Goal: Task Accomplishment & Management: Use online tool/utility

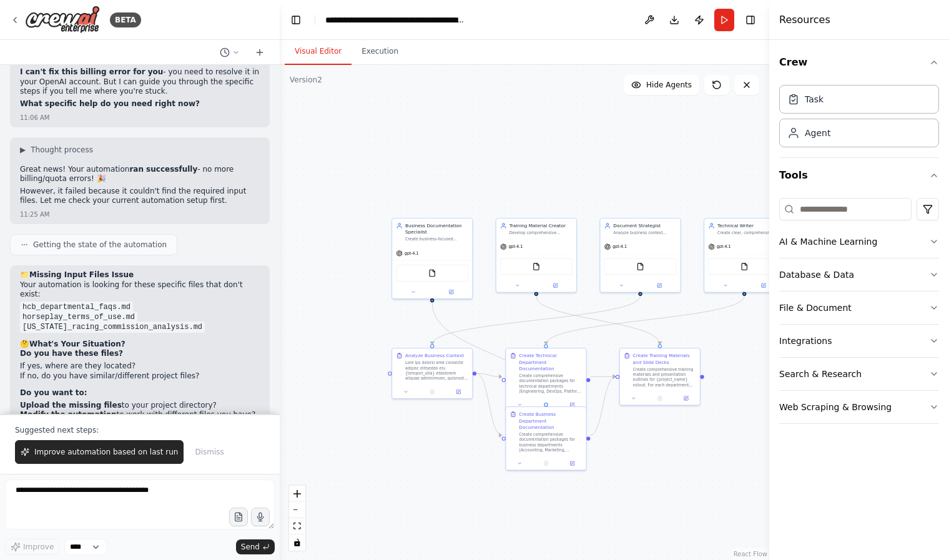
click at [162, 315] on div "📁 Missing Input Files Issue Your automation is looking for these specific files…" at bounding box center [140, 438] width 240 height 336
click at [207, 454] on span "Dismiss" at bounding box center [209, 452] width 29 height 10
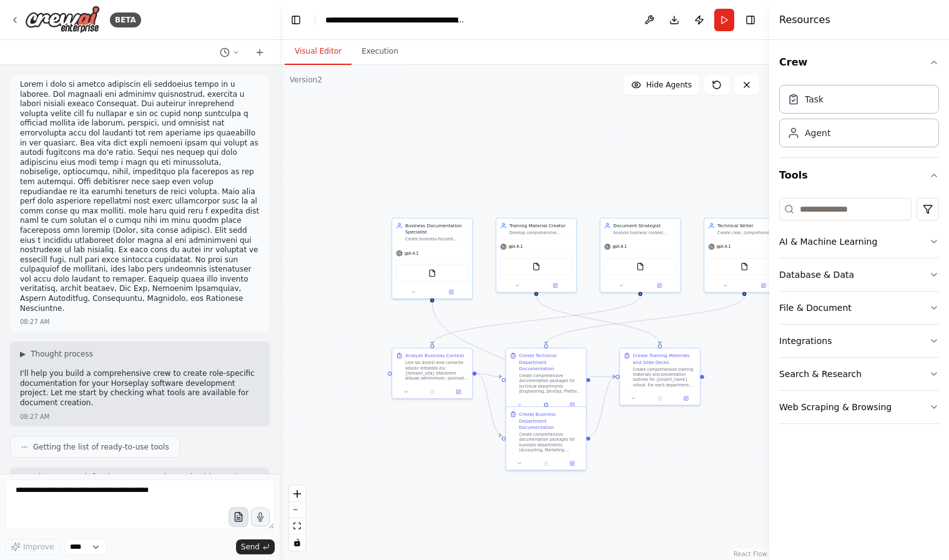
click at [243, 520] on icon "button" at bounding box center [238, 517] width 11 height 11
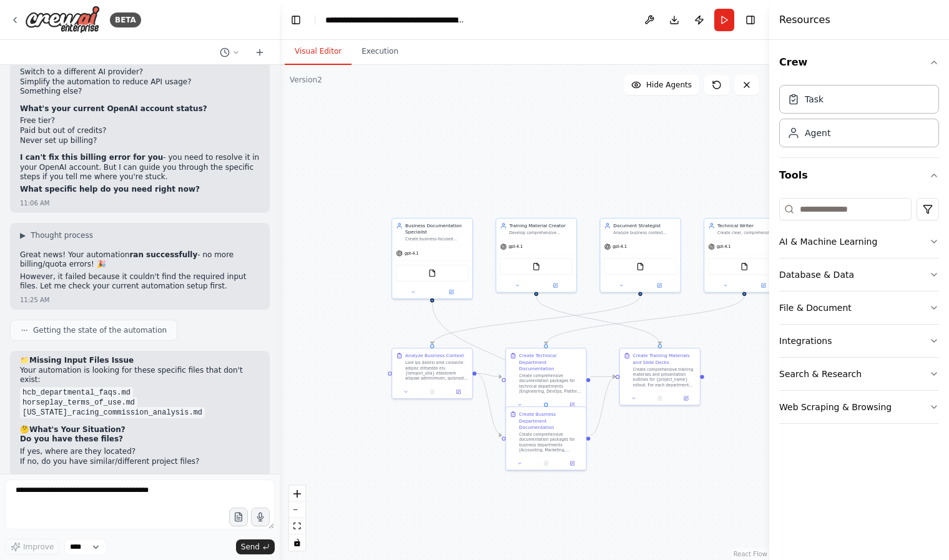
scroll to position [12920, 0]
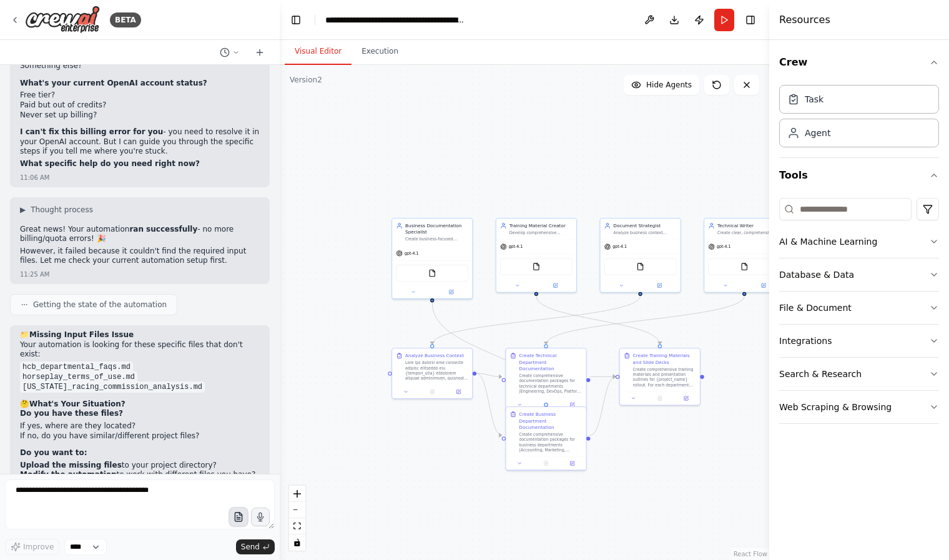
click at [244, 518] on button "button" at bounding box center [239, 517] width 20 height 20
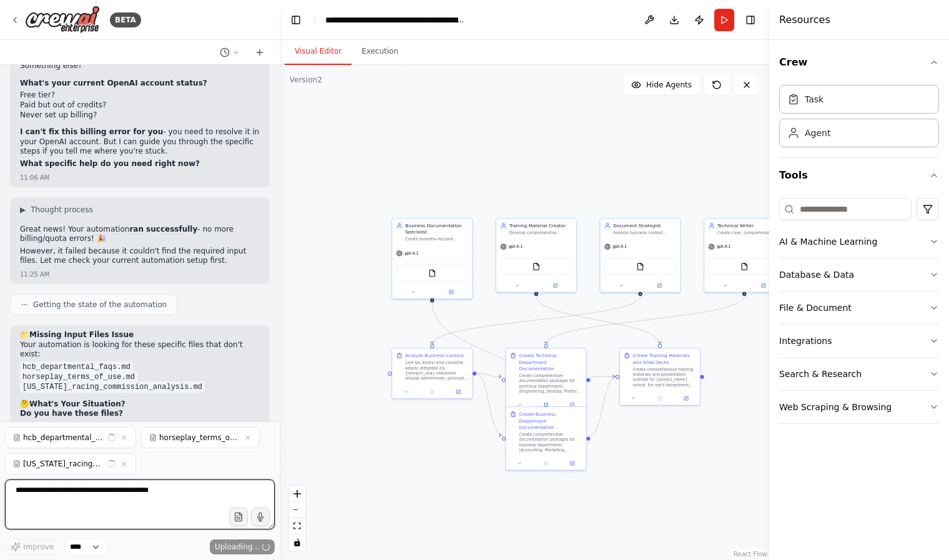
click at [150, 500] on textarea at bounding box center [140, 504] width 270 height 50
type textarea "**********"
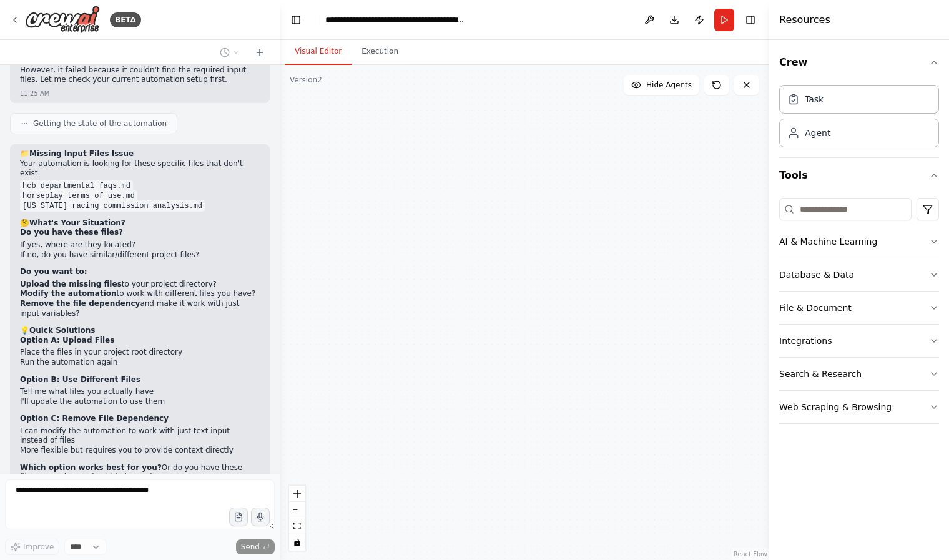
scroll to position [13132, 0]
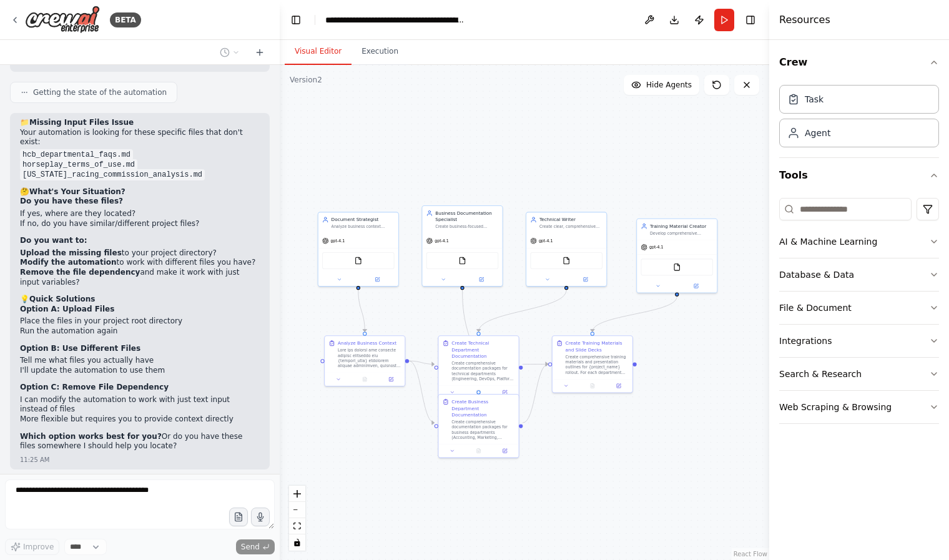
drag, startPoint x: 667, startPoint y: 482, endPoint x: 600, endPoint y: 470, distance: 68.6
click at [600, 470] on div ".deletable-edge-delete-btn { width: 20px; height: 20px; border: 0px solid #ffff…" at bounding box center [524, 312] width 489 height 495
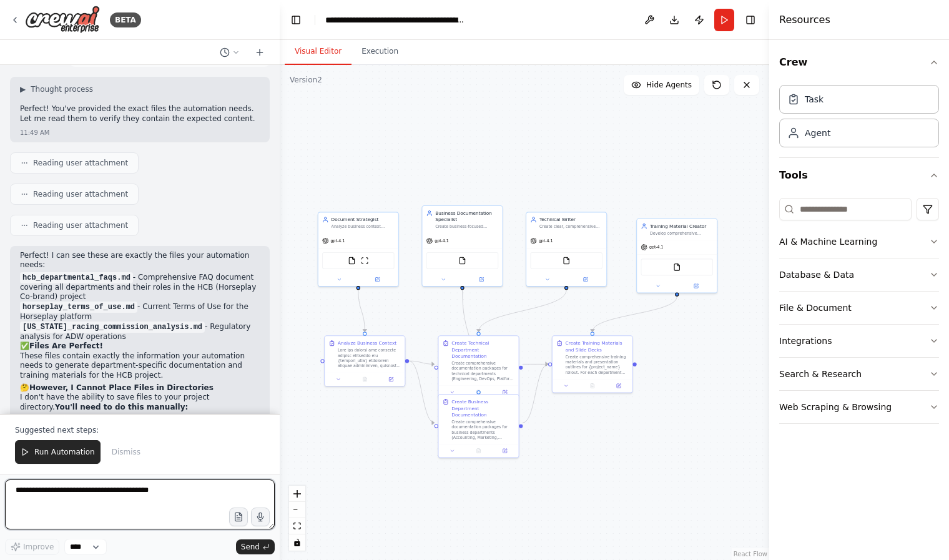
scroll to position [13587, 0]
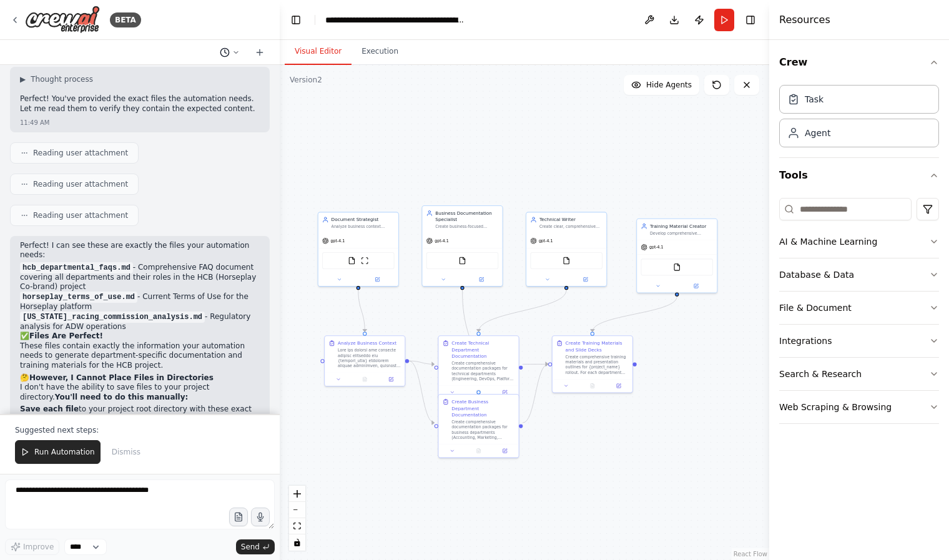
click at [240, 48] on button at bounding box center [230, 52] width 30 height 15
click at [260, 49] on div at bounding box center [140, 280] width 280 height 560
click at [263, 51] on icon at bounding box center [260, 52] width 10 height 10
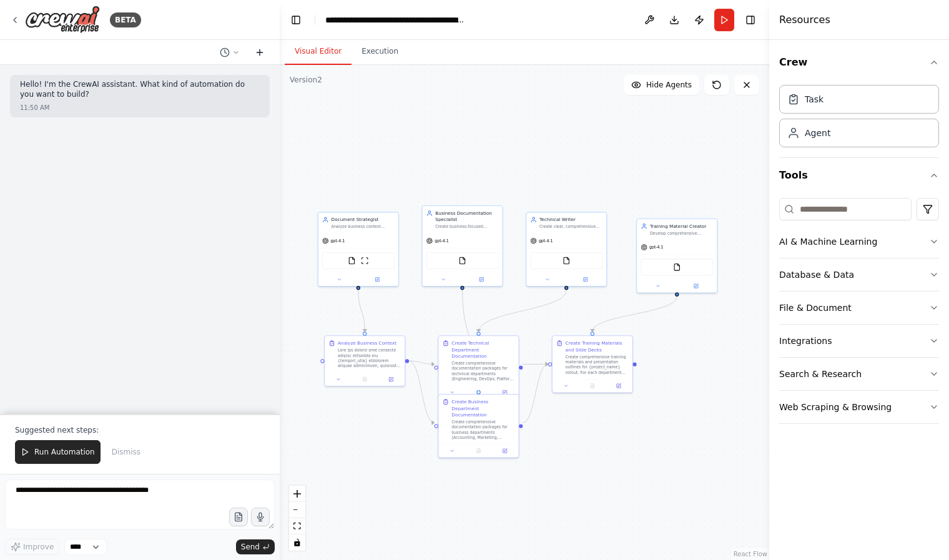
click at [263, 51] on icon at bounding box center [260, 52] width 10 height 10
click at [245, 52] on div at bounding box center [242, 52] width 55 height 15
click at [227, 51] on icon at bounding box center [225, 52] width 10 height 10
click at [224, 112] on div "Untitled Today 11:50 AM Untitled Today 11:50 AM" at bounding box center [204, 88] width 159 height 50
click at [224, 100] on div "Untitled Today 11:50 AM" at bounding box center [204, 98] width 139 height 10
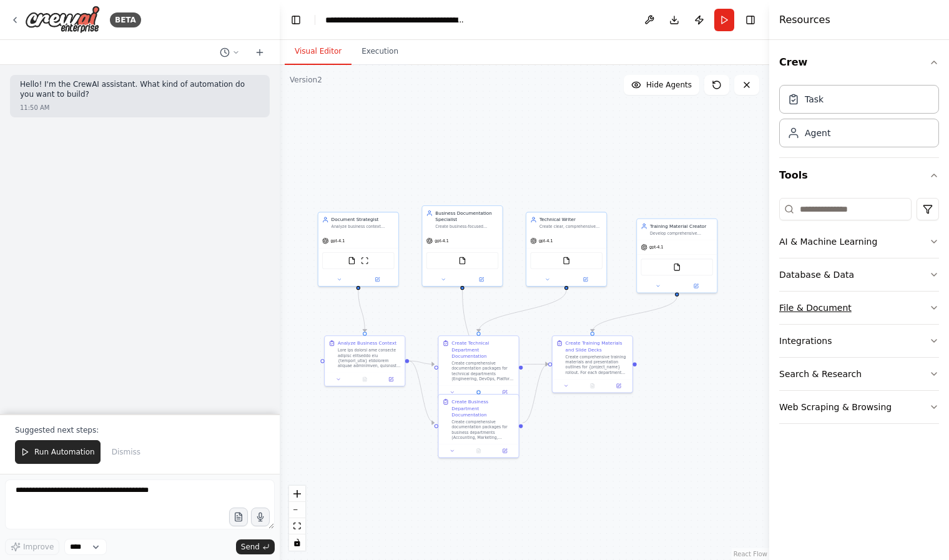
click at [868, 314] on button "File & Document" at bounding box center [859, 308] width 160 height 32
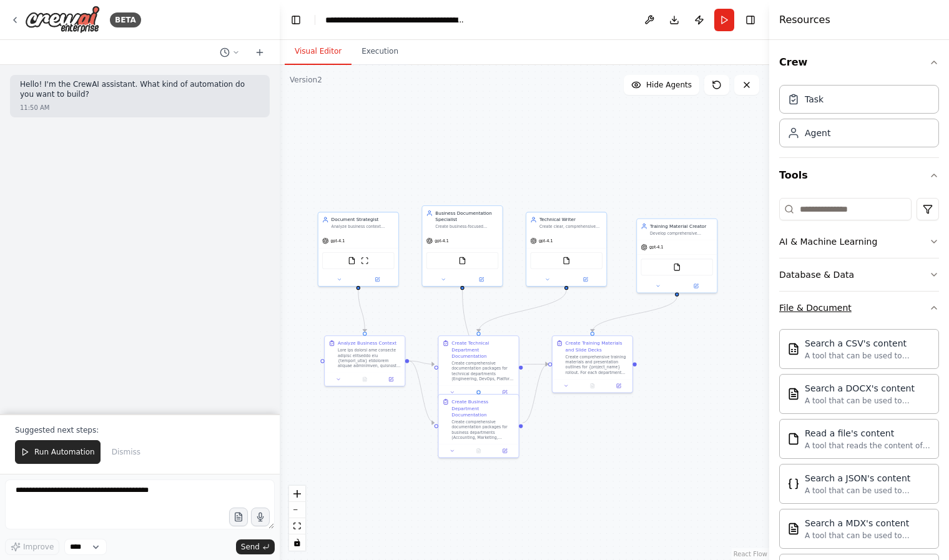
click at [868, 314] on button "File & Document" at bounding box center [859, 308] width 160 height 32
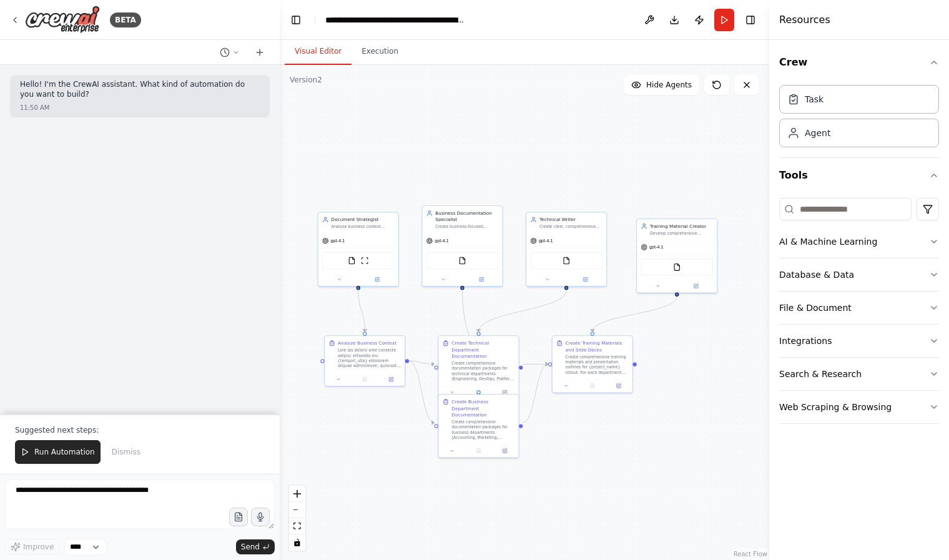
click at [800, 27] on div "Resources" at bounding box center [859, 20] width 180 height 40
click at [812, 30] on div "Resources" at bounding box center [859, 20] width 180 height 40
click at [904, 280] on button "Database & Data" at bounding box center [859, 274] width 160 height 32
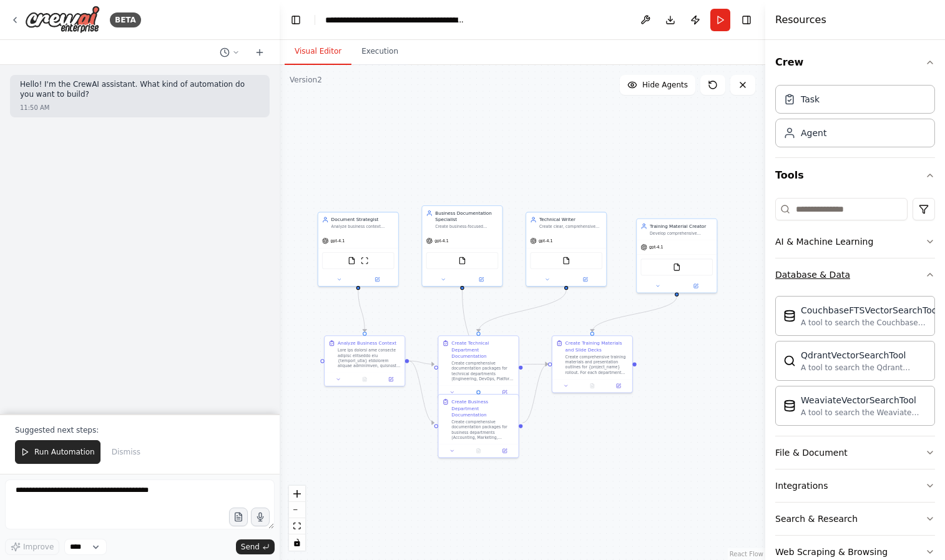
click at [867, 270] on button "Database & Data" at bounding box center [855, 274] width 160 height 32
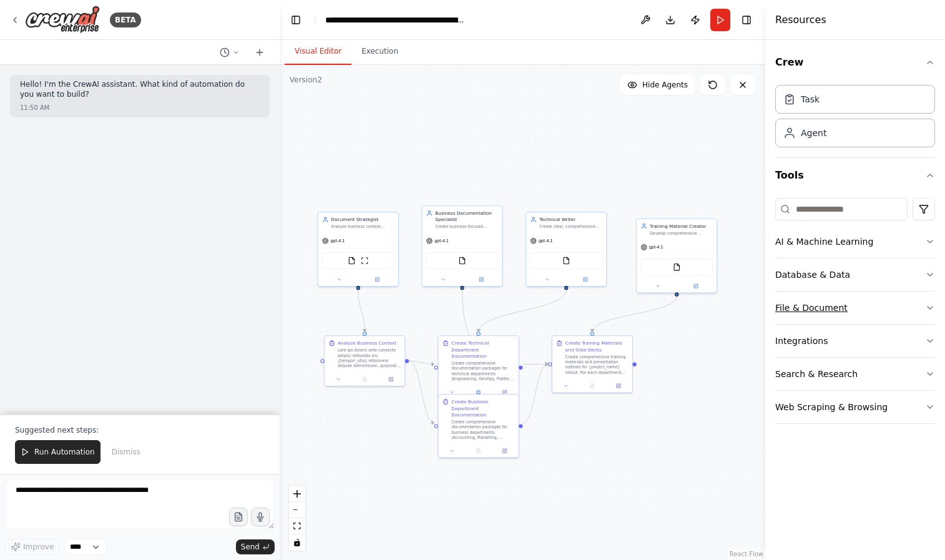
click at [867, 308] on button "File & Document" at bounding box center [855, 308] width 160 height 32
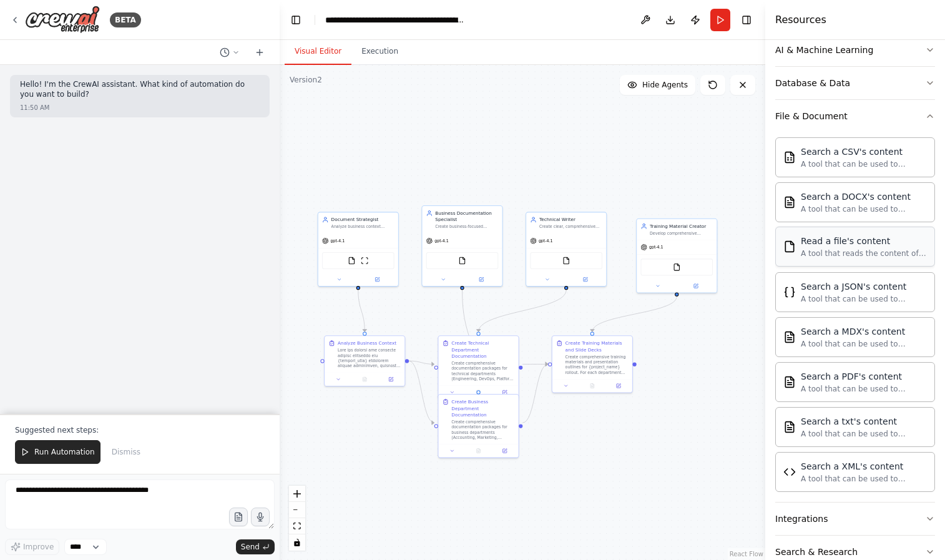
scroll to position [253, 0]
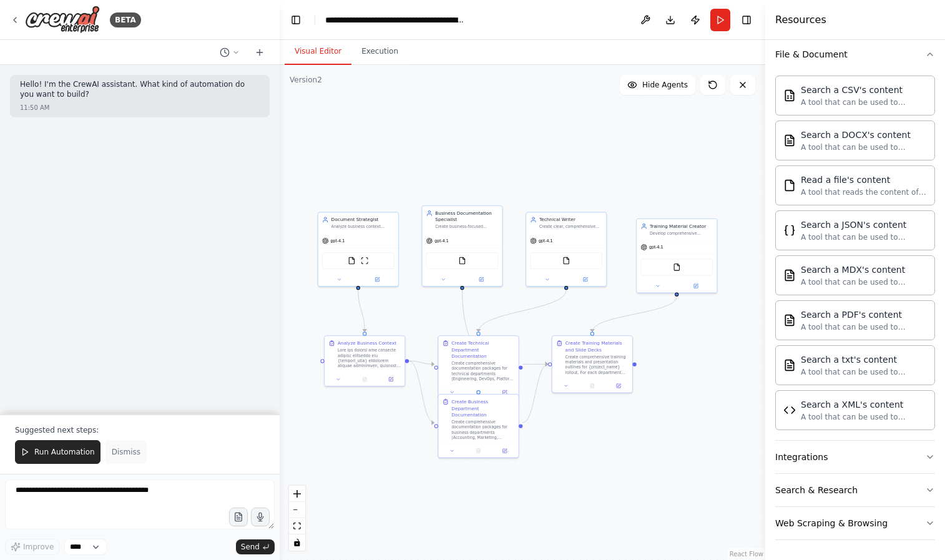
click at [116, 446] on button "Dismiss" at bounding box center [126, 452] width 41 height 24
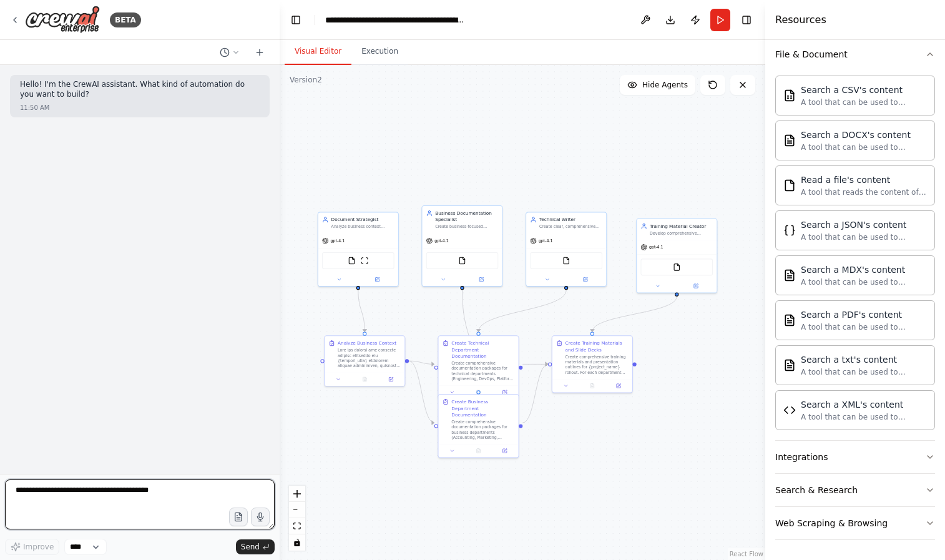
click at [128, 484] on textarea at bounding box center [140, 504] width 270 height 50
type textarea "**********"
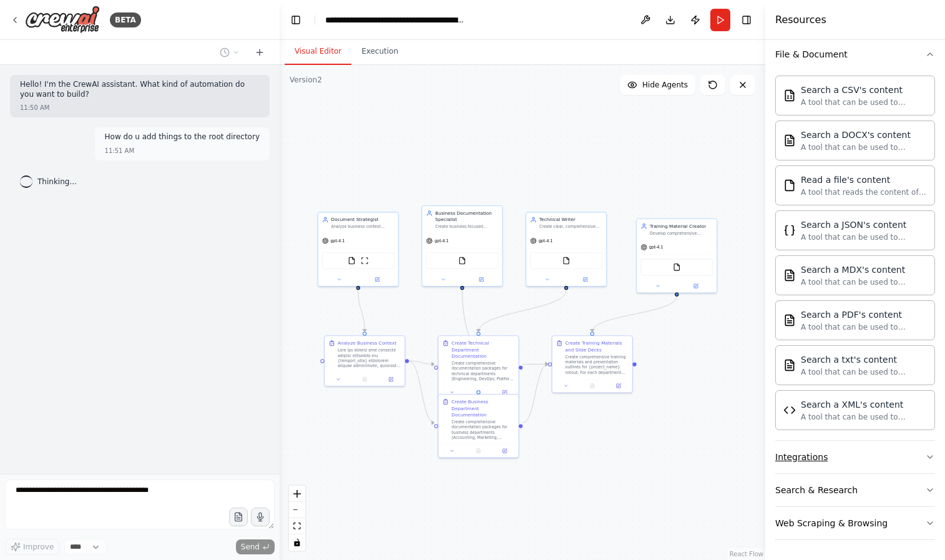
click at [842, 461] on button "Integrations" at bounding box center [855, 457] width 160 height 32
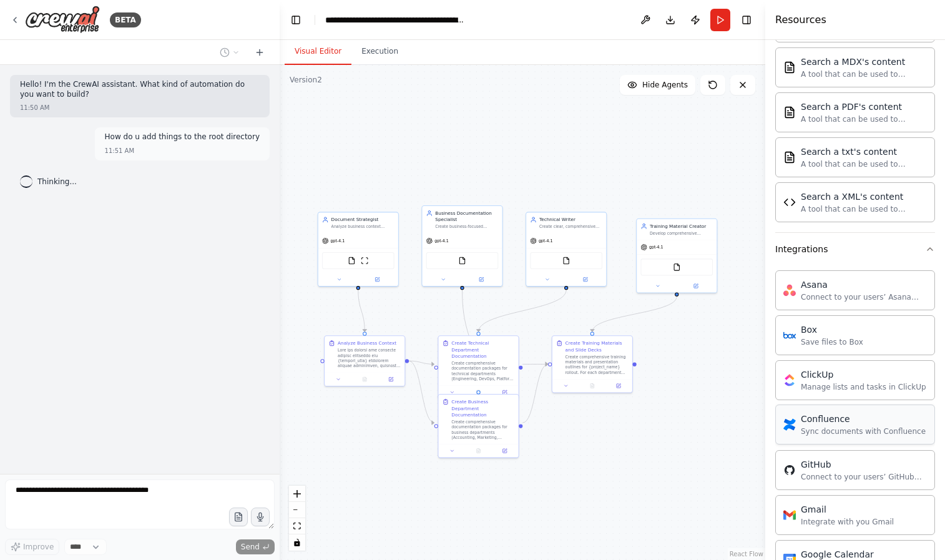
scroll to position [488, 0]
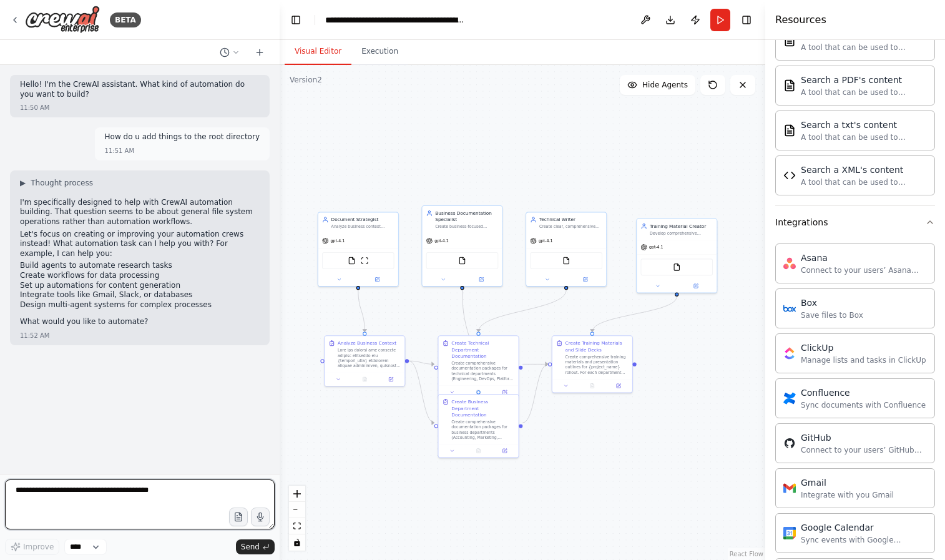
click at [169, 494] on textarea at bounding box center [140, 504] width 270 height 50
type textarea "**********"
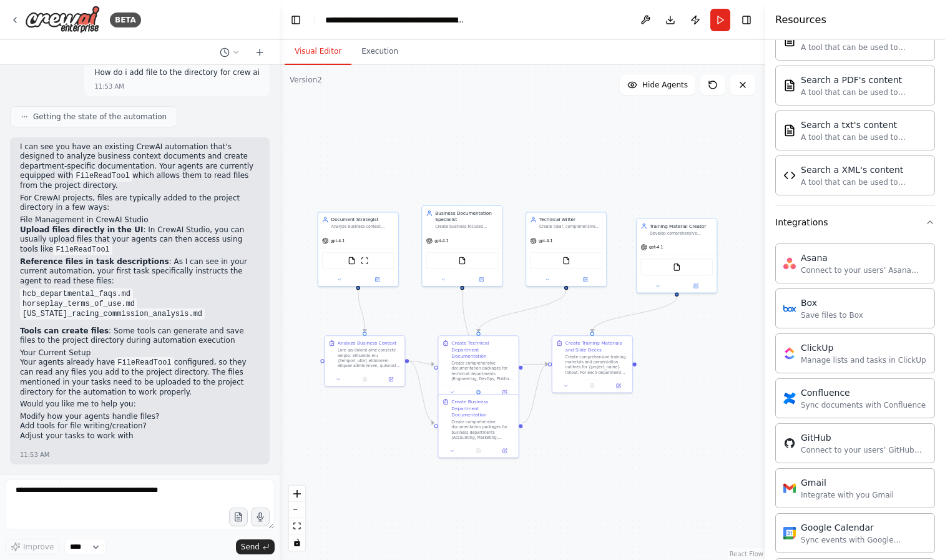
scroll to position [302, 0]
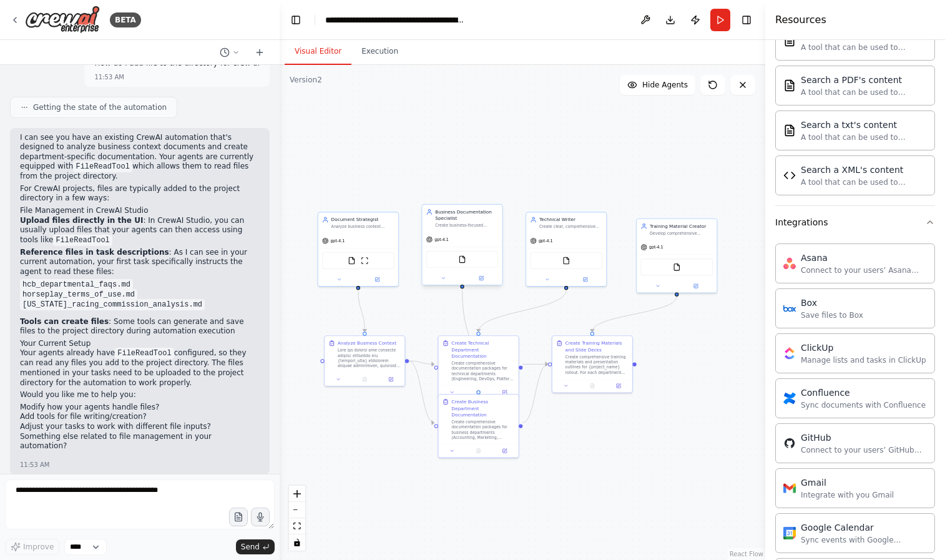
click at [469, 265] on div "FileReadTool" at bounding box center [462, 259] width 72 height 17
click at [465, 259] on img at bounding box center [462, 259] width 8 height 8
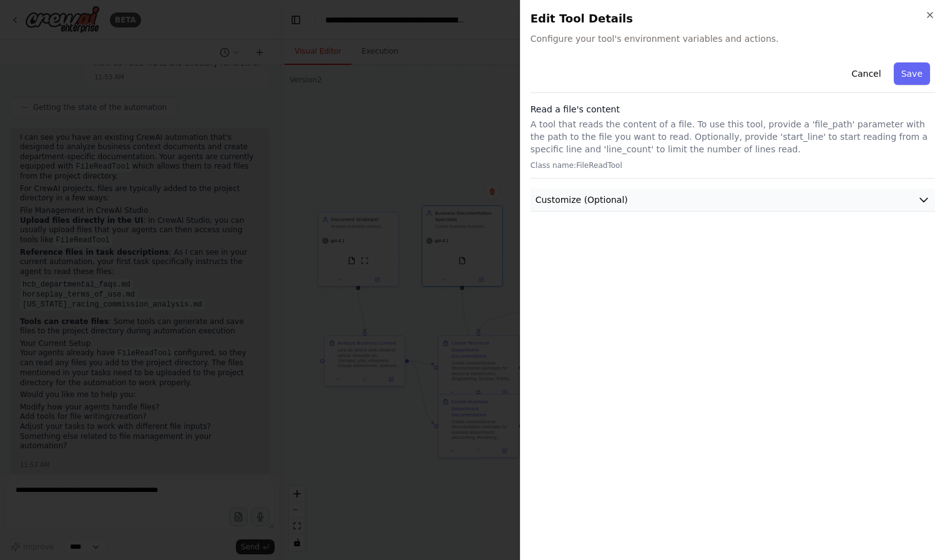
click at [725, 205] on button "Customize (Optional)" at bounding box center [733, 200] width 405 height 23
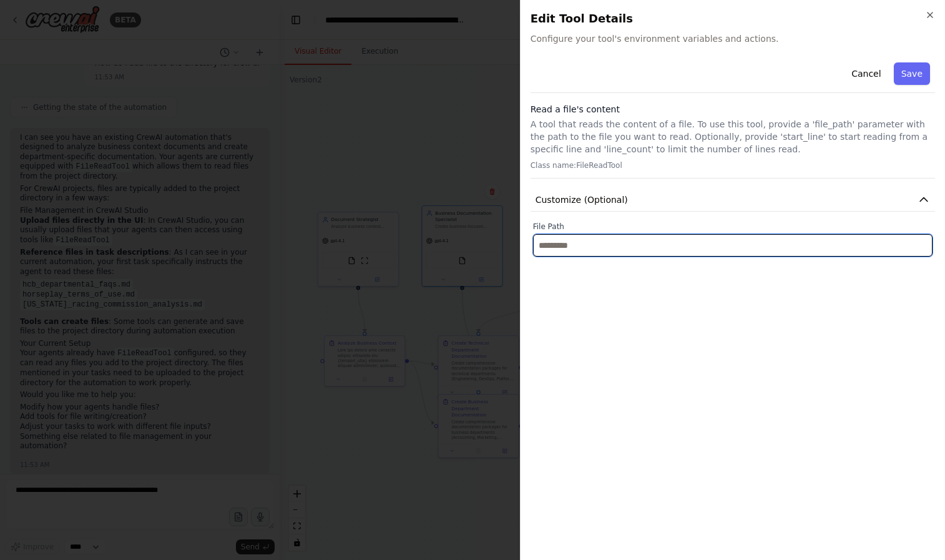
click at [651, 246] on input "text" at bounding box center [733, 245] width 400 height 22
click at [652, 247] on input "text" at bounding box center [733, 245] width 400 height 22
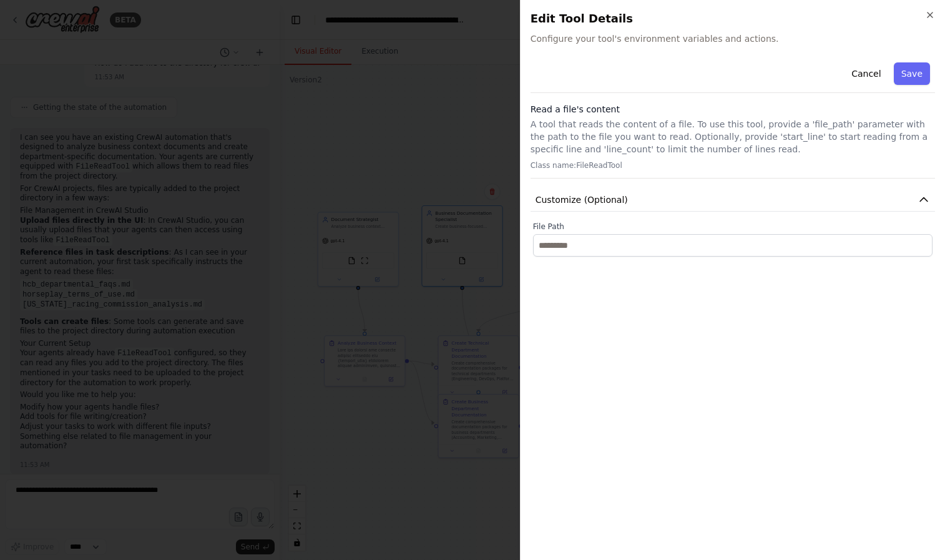
click at [215, 318] on div at bounding box center [472, 280] width 945 height 560
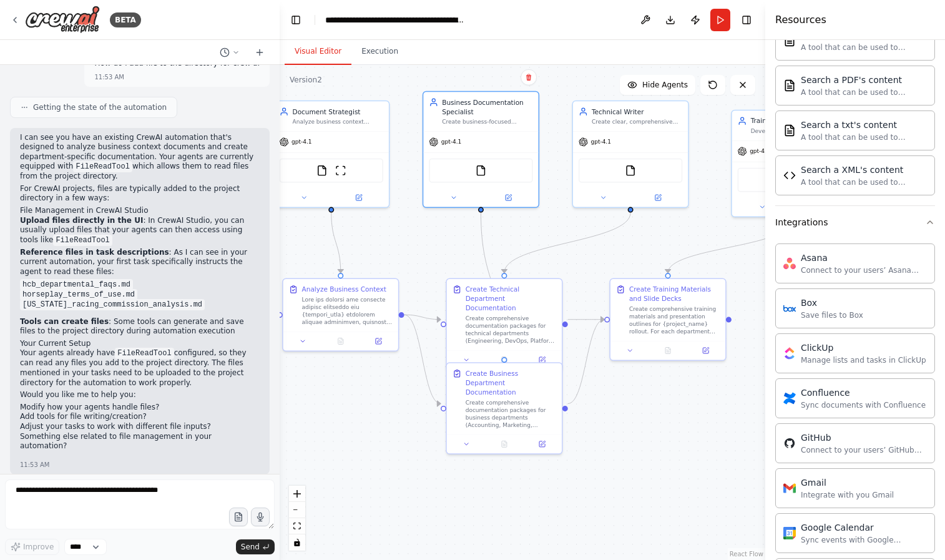
drag, startPoint x: 559, startPoint y: 310, endPoint x: 595, endPoint y: 269, distance: 54.4
click at [595, 269] on div ".deletable-edge-delete-btn { width: 20px; height: 20px; border: 0px solid #ffff…" at bounding box center [523, 312] width 486 height 495
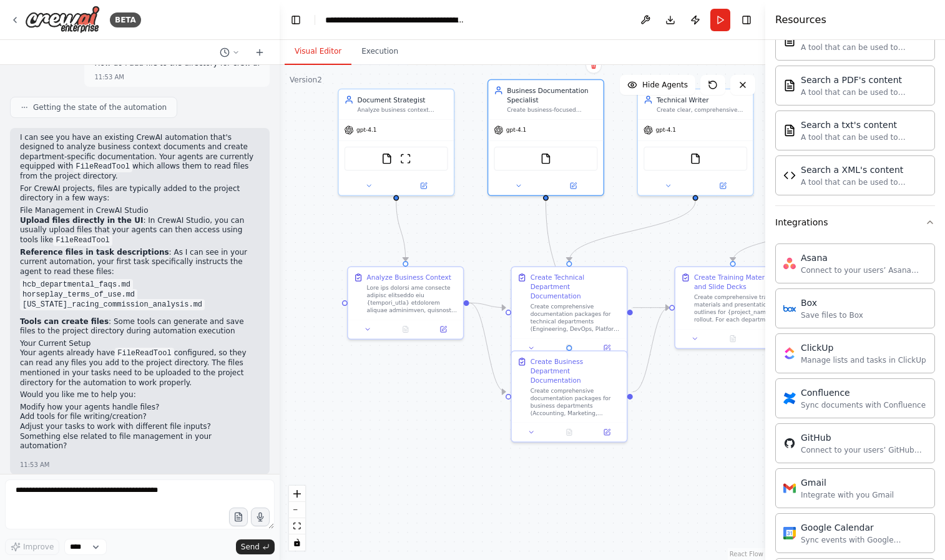
drag, startPoint x: 381, startPoint y: 410, endPoint x: 442, endPoint y: 401, distance: 61.7
click at [442, 402] on div ".deletable-edge-delete-btn { width: 20px; height: 20px; border: 0px solid #ffff…" at bounding box center [523, 312] width 486 height 495
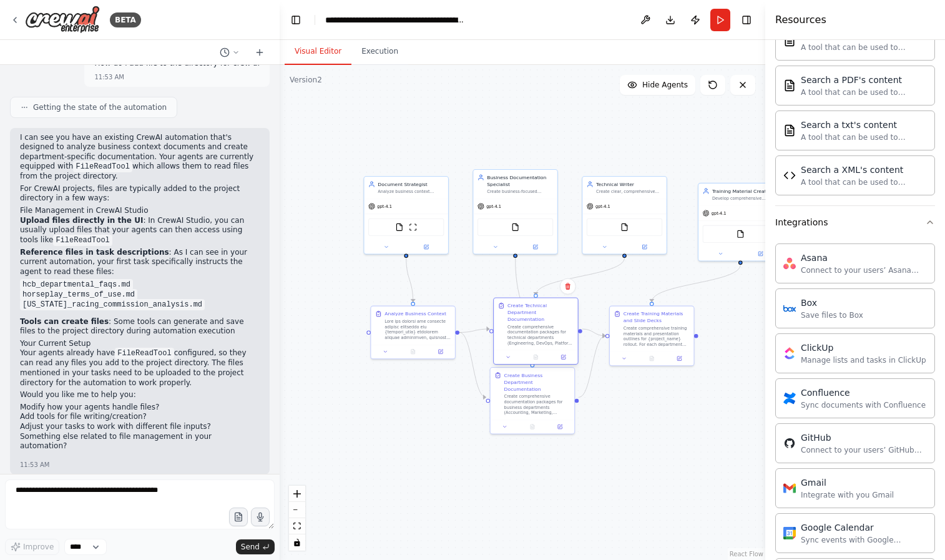
drag, startPoint x: 496, startPoint y: 305, endPoint x: 496, endPoint y: 298, distance: 6.9
click at [496, 298] on div "Create Technical Department Documentation Create comprehensive documentation pa…" at bounding box center [536, 324] width 84 height 52
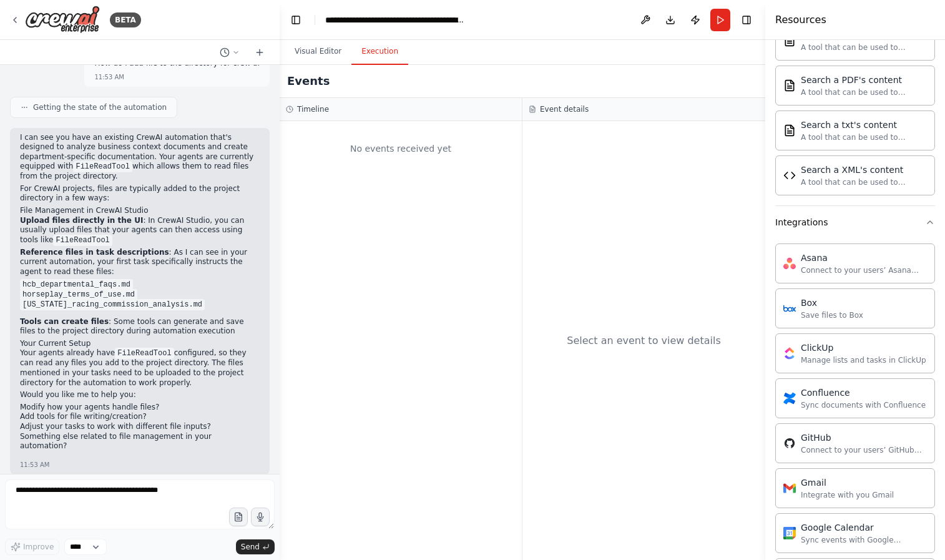
click at [368, 53] on button "Execution" at bounding box center [380, 52] width 57 height 26
click at [337, 51] on button "Visual Editor" at bounding box center [318, 52] width 67 height 26
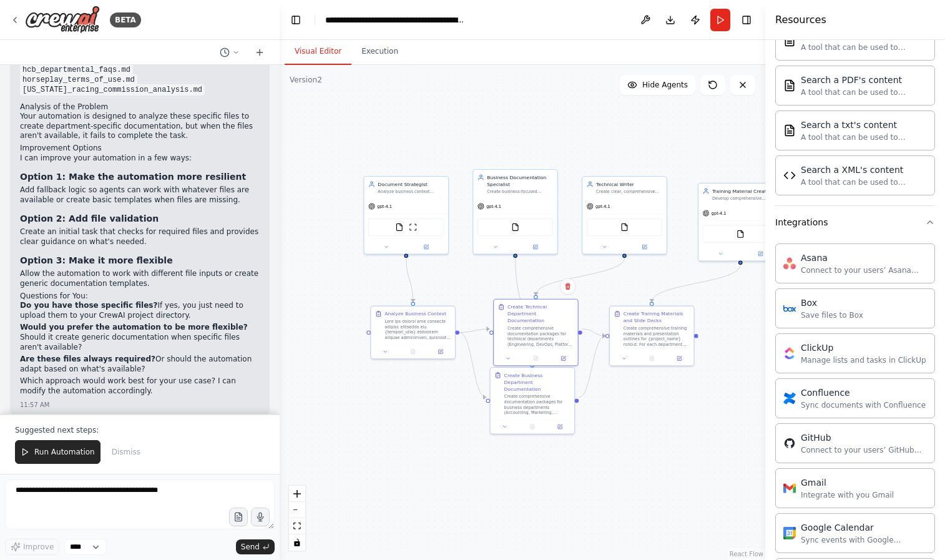
scroll to position [780, 0]
click at [393, 227] on div "FileReadTool ScrapeWebsiteTool" at bounding box center [406, 225] width 76 height 17
click at [400, 227] on img at bounding box center [399, 226] width 8 height 8
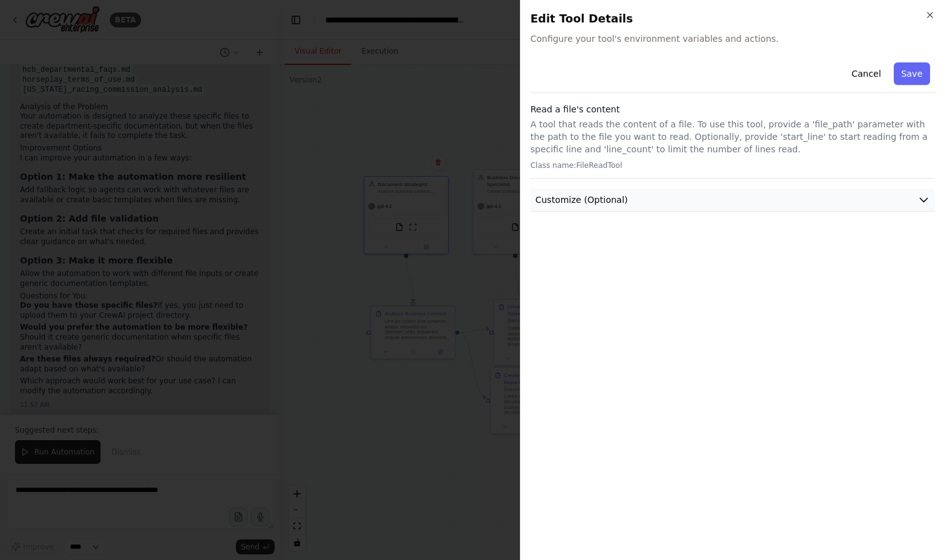
click at [792, 198] on button "Customize (Optional)" at bounding box center [733, 200] width 405 height 23
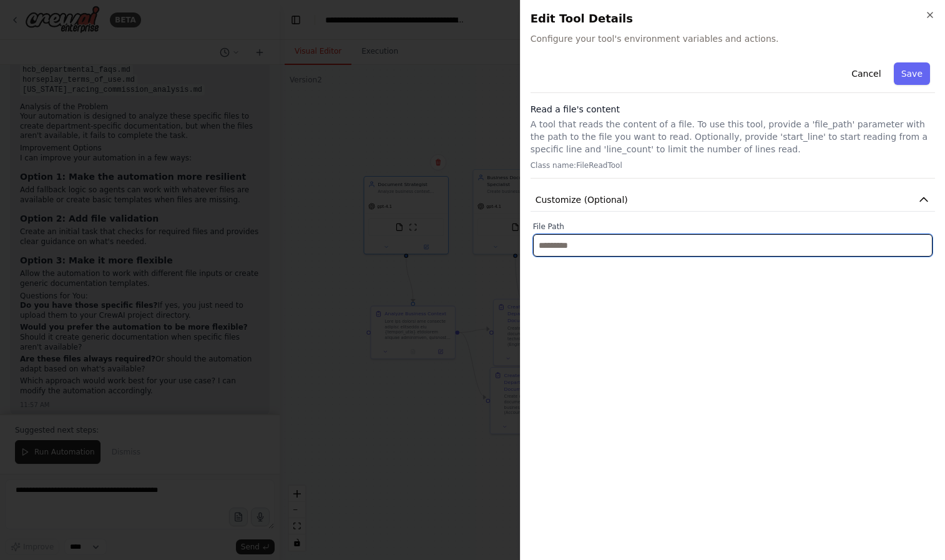
click at [792, 253] on input "text" at bounding box center [733, 245] width 400 height 22
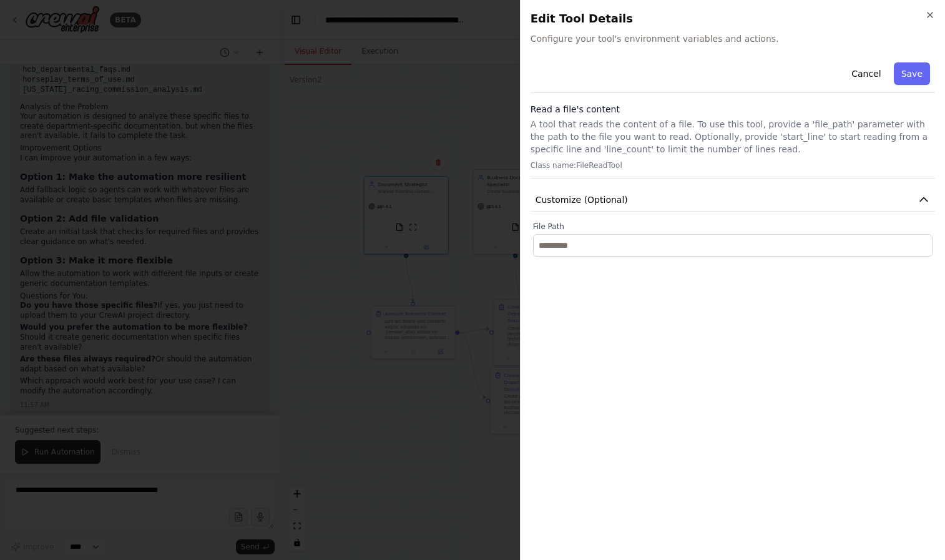
click at [792, 273] on div "Cancel Save Read a file's content A tool that reads the content of a file. To u…" at bounding box center [733, 303] width 405 height 493
click at [684, 139] on p "A tool that reads the content of a file. To use this tool, provide a 'file_path…" at bounding box center [733, 136] width 405 height 37
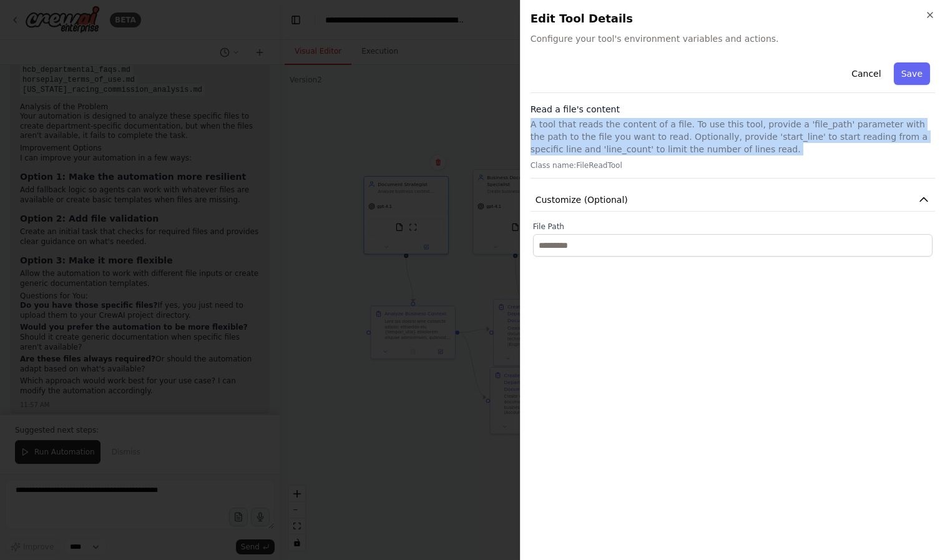
click at [684, 139] on p "A tool that reads the content of a file. To use this tool, provide a 'file_path…" at bounding box center [733, 136] width 405 height 37
click at [629, 135] on p "A tool that reads the content of a file. To use this tool, provide a 'file_path…" at bounding box center [733, 136] width 405 height 37
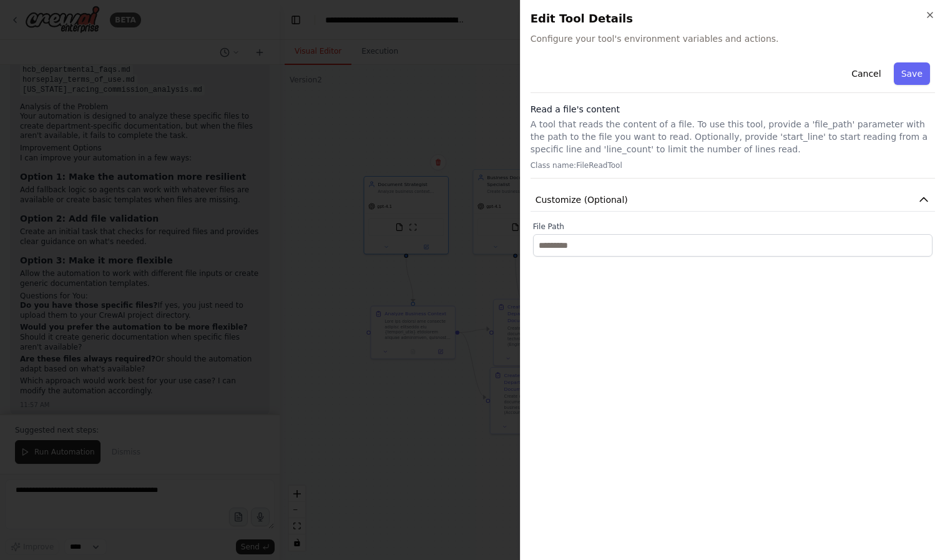
click at [656, 182] on div "Cancel Save Read a file's content A tool that reads the content of a file. To u…" at bounding box center [733, 156] width 405 height 199
click at [614, 167] on p "Class name: FileReadTool" at bounding box center [733, 165] width 405 height 10
click at [612, 145] on p "A tool that reads the content of a file. To use this tool, provide a 'file_path…" at bounding box center [733, 136] width 405 height 37
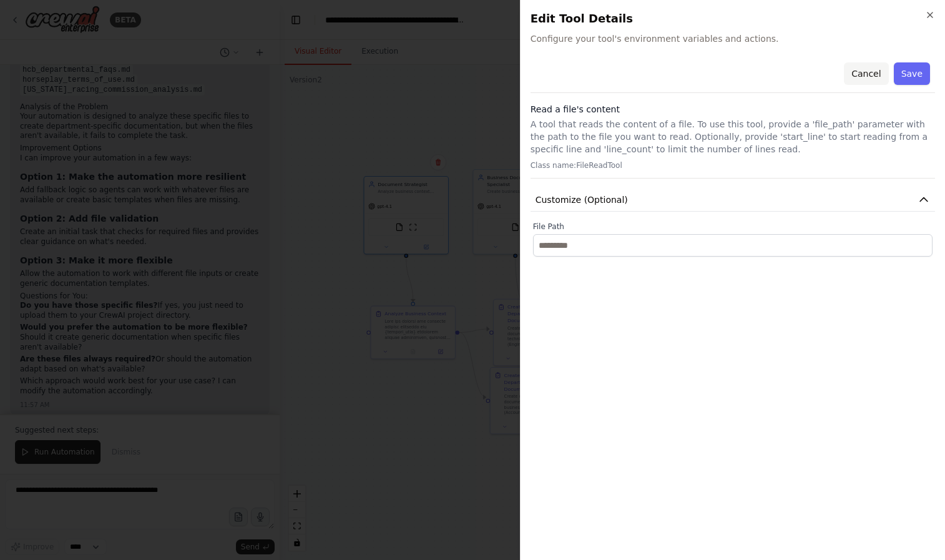
click at [877, 71] on button "Cancel" at bounding box center [866, 73] width 44 height 22
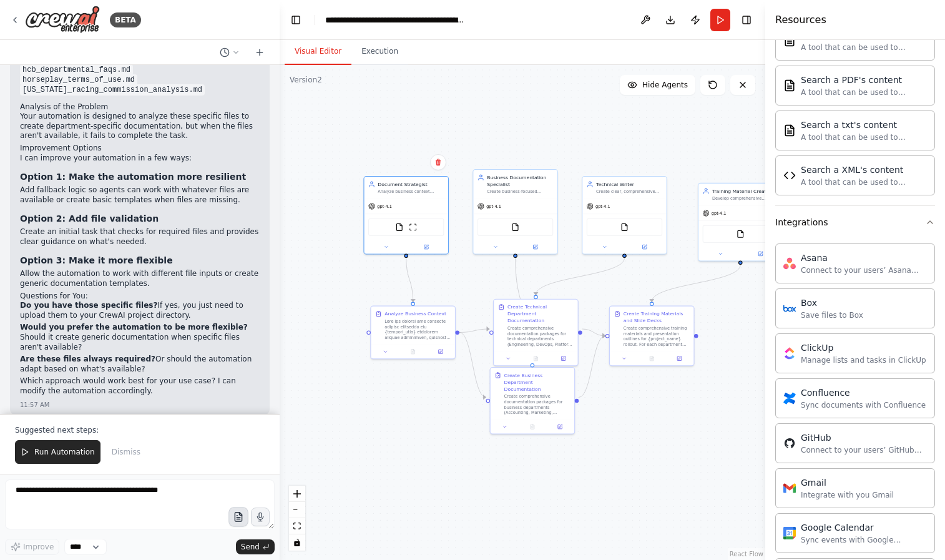
click at [238, 512] on icon "button" at bounding box center [238, 517] width 11 height 11
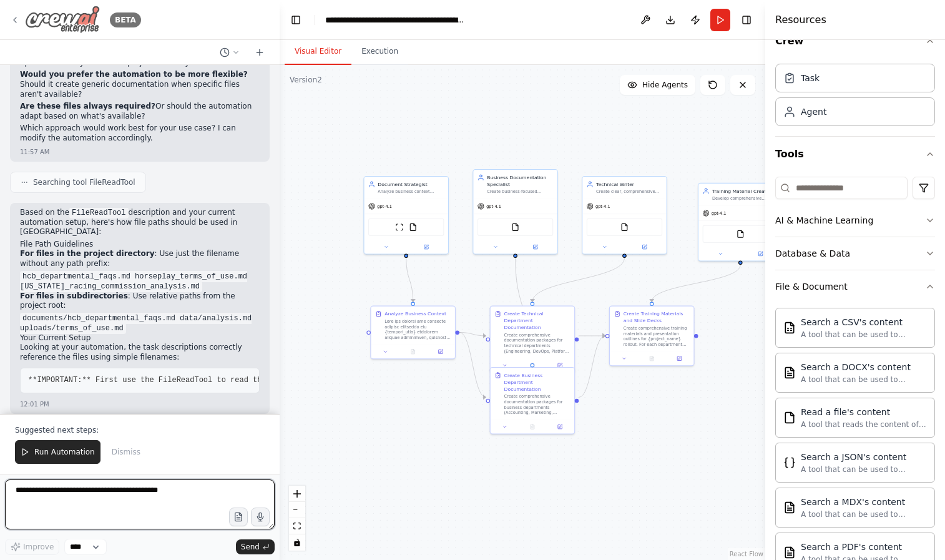
scroll to position [1043, 0]
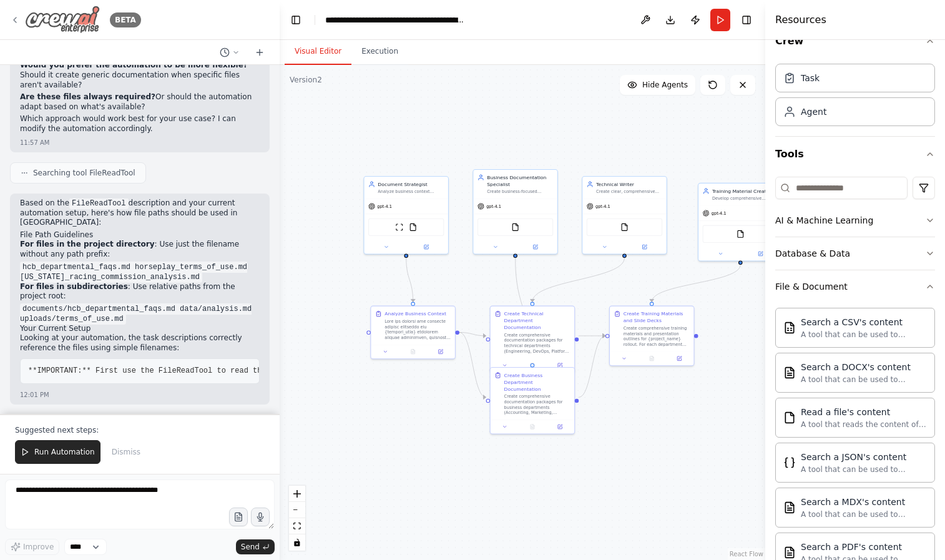
click at [16, 20] on icon at bounding box center [15, 20] width 10 height 10
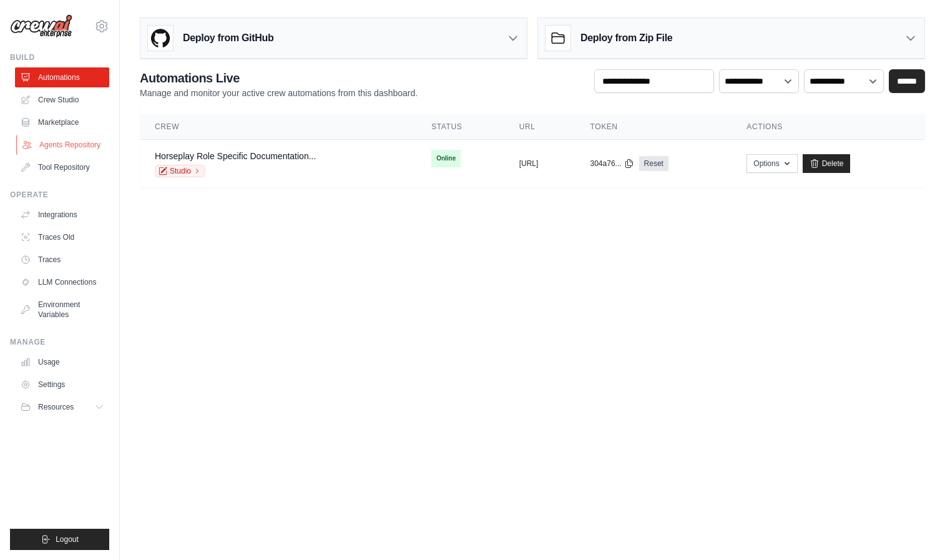
click at [79, 147] on link "Agents Repository" at bounding box center [63, 145] width 94 height 20
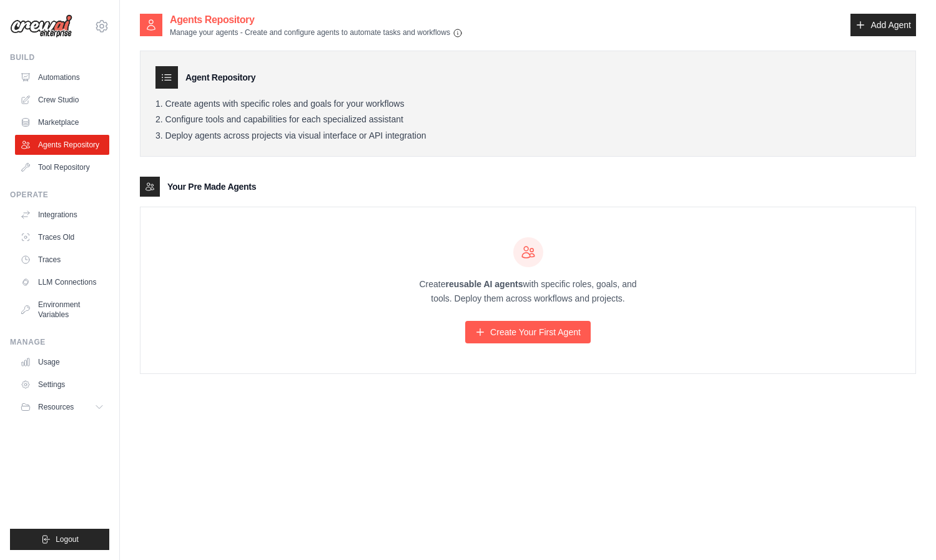
click at [263, 139] on li "Deploy agents across projects via visual interface or API integration" at bounding box center [527, 135] width 745 height 11
click at [76, 280] on link "LLM Connections" at bounding box center [63, 282] width 94 height 20
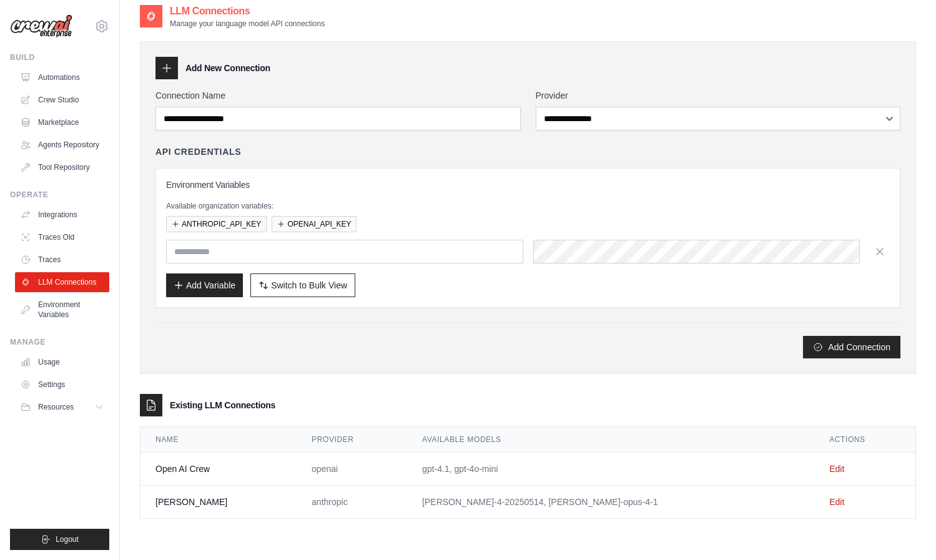
scroll to position [25, 0]
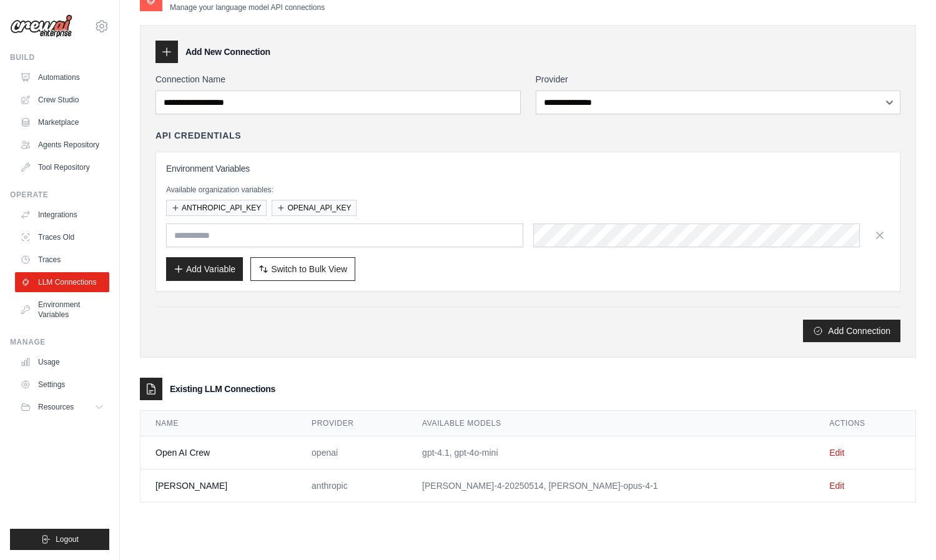
click at [572, 486] on td "claude-sonnet-4-20250514, claude-opus-4-1" at bounding box center [610, 486] width 407 height 33
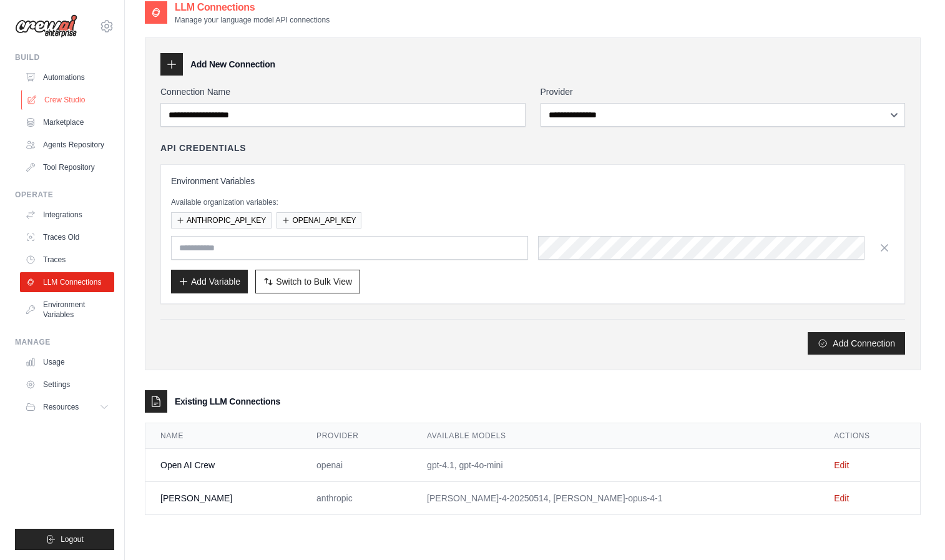
scroll to position [0, 0]
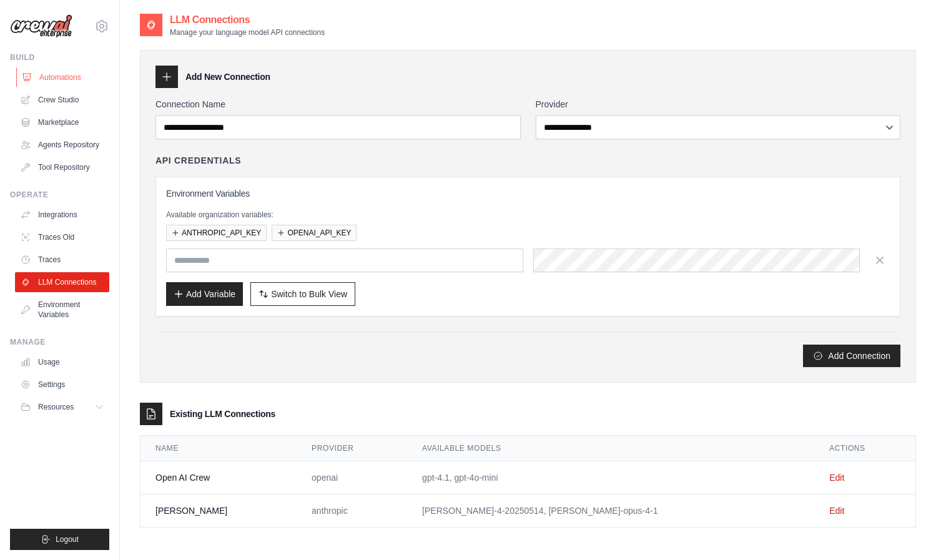
click at [69, 78] on link "Automations" at bounding box center [63, 77] width 94 height 20
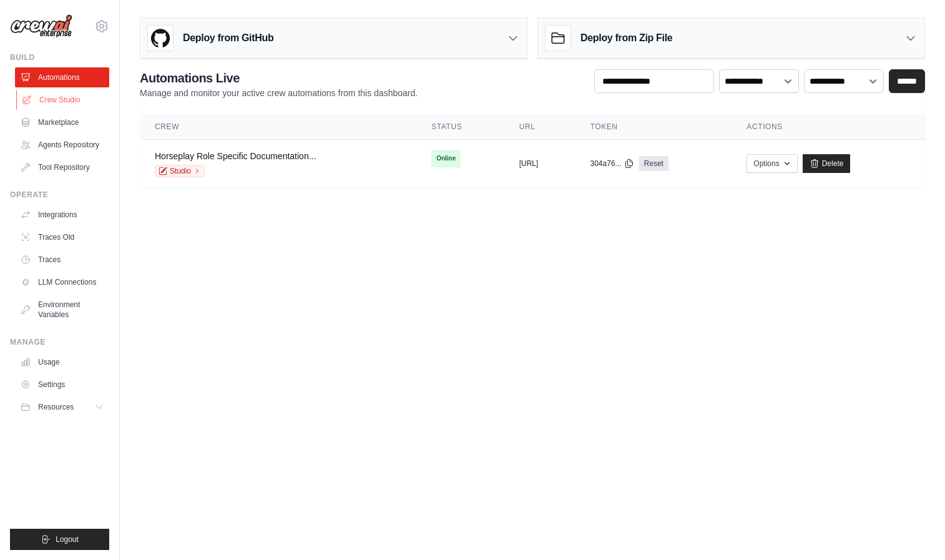
click at [66, 96] on link "Crew Studio" at bounding box center [63, 100] width 94 height 20
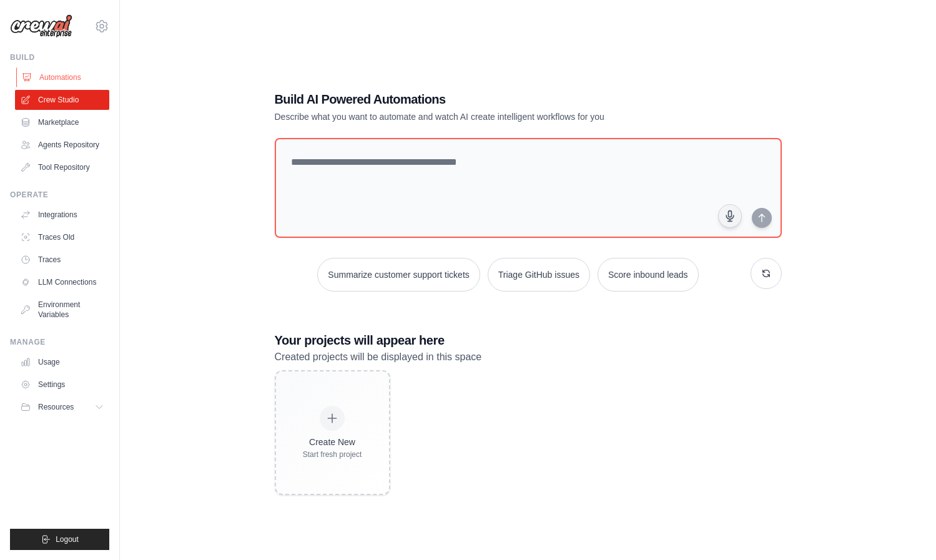
click at [66, 84] on link "Automations" at bounding box center [63, 77] width 94 height 20
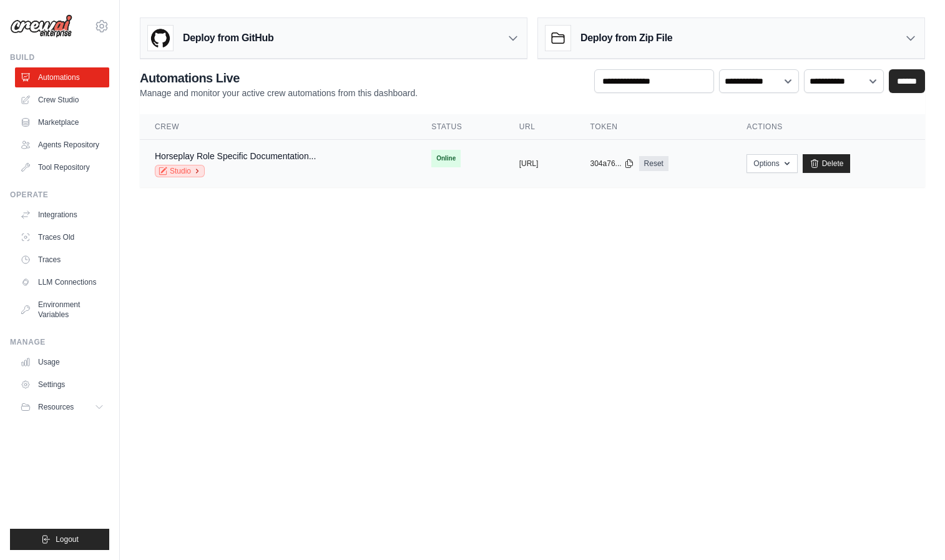
click at [184, 170] on link "Studio" at bounding box center [180, 171] width 50 height 12
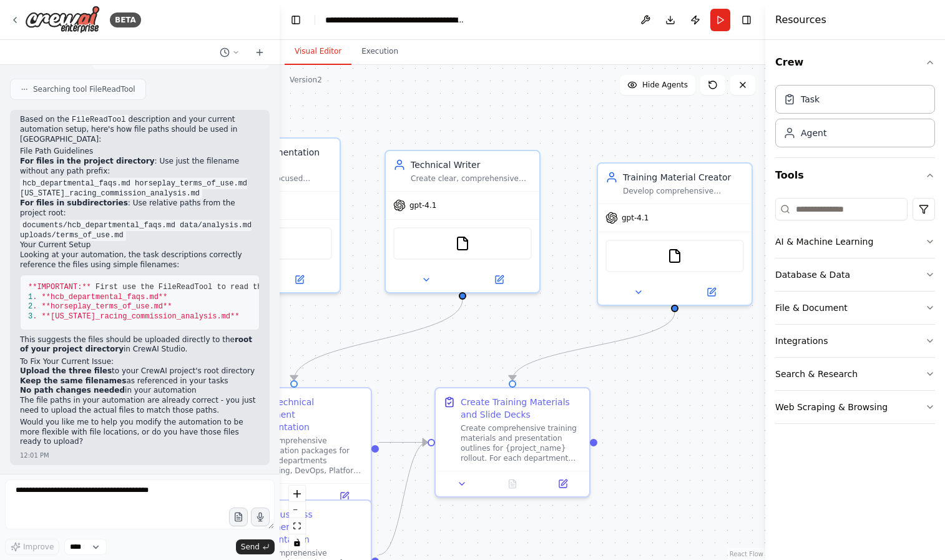
drag, startPoint x: 634, startPoint y: 317, endPoint x: 289, endPoint y: 327, distance: 344.8
click at [289, 327] on div ".deletable-edge-delete-btn { width: 20px; height: 20px; border: 0px solid #ffff…" at bounding box center [523, 312] width 486 height 495
click at [623, 219] on span "gpt-4.1" at bounding box center [635, 215] width 27 height 10
click at [639, 216] on span "gpt-4.1" at bounding box center [635, 215] width 27 height 10
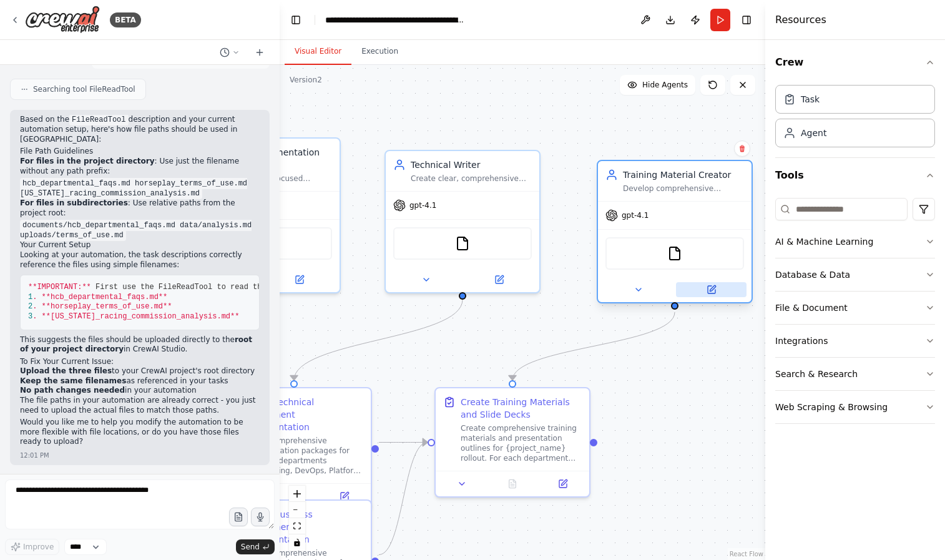
click at [722, 290] on button at bounding box center [711, 289] width 71 height 15
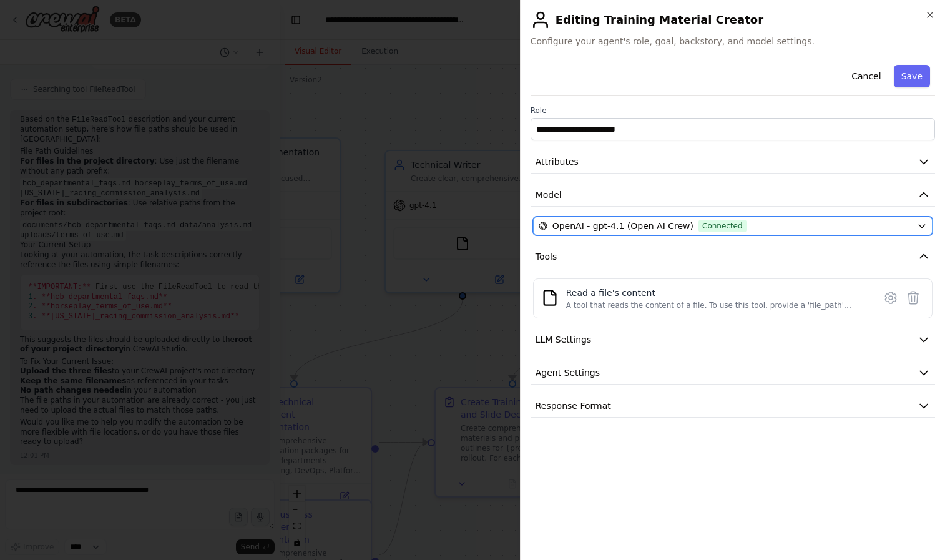
click at [633, 232] on span "OpenAI - gpt-4.1 (Open AI Crew)" at bounding box center [623, 226] width 141 height 12
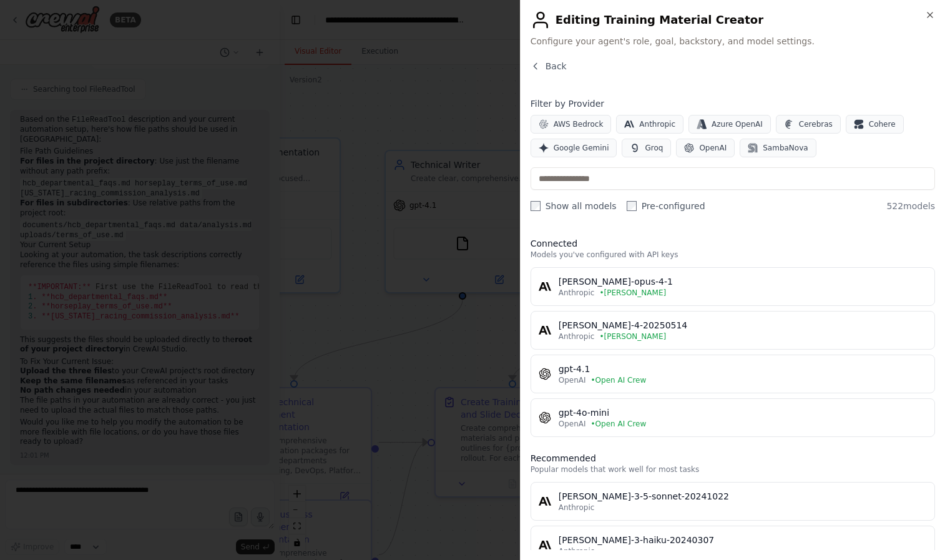
click at [386, 242] on div at bounding box center [472, 280] width 945 height 560
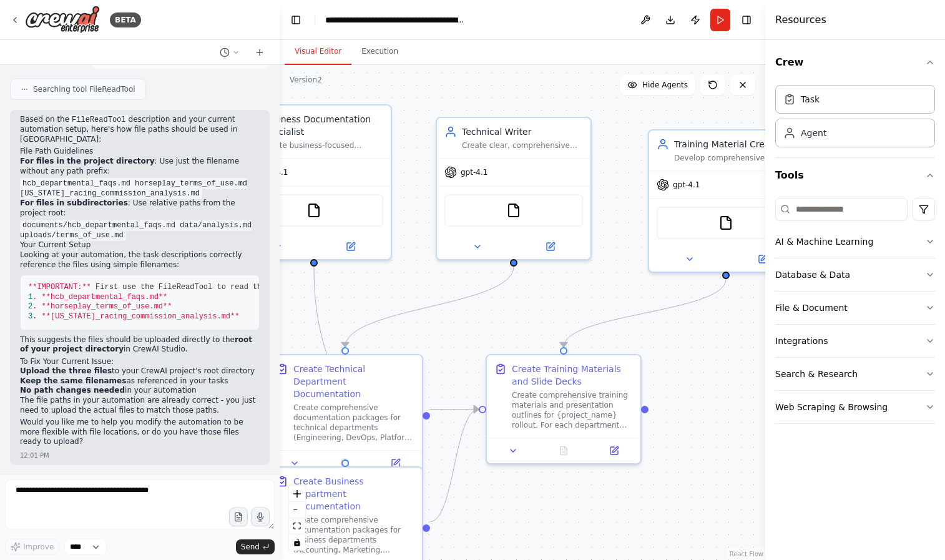
drag, startPoint x: 388, startPoint y: 327, endPoint x: 436, endPoint y: 293, distance: 58.9
click at [438, 293] on div ".deletable-edge-delete-btn { width: 20px; height: 20px; border: 0px solid #ffff…" at bounding box center [523, 312] width 486 height 495
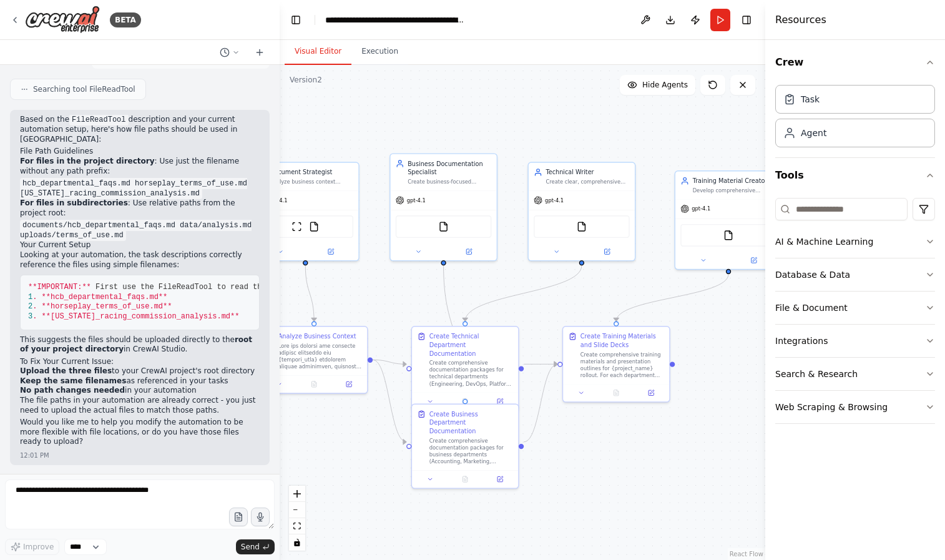
drag, startPoint x: 457, startPoint y: 327, endPoint x: 554, endPoint y: 308, distance: 98.7
click at [550, 312] on div ".deletable-edge-delete-btn { width: 20px; height: 20px; border: 0px solid #ffff…" at bounding box center [523, 312] width 486 height 495
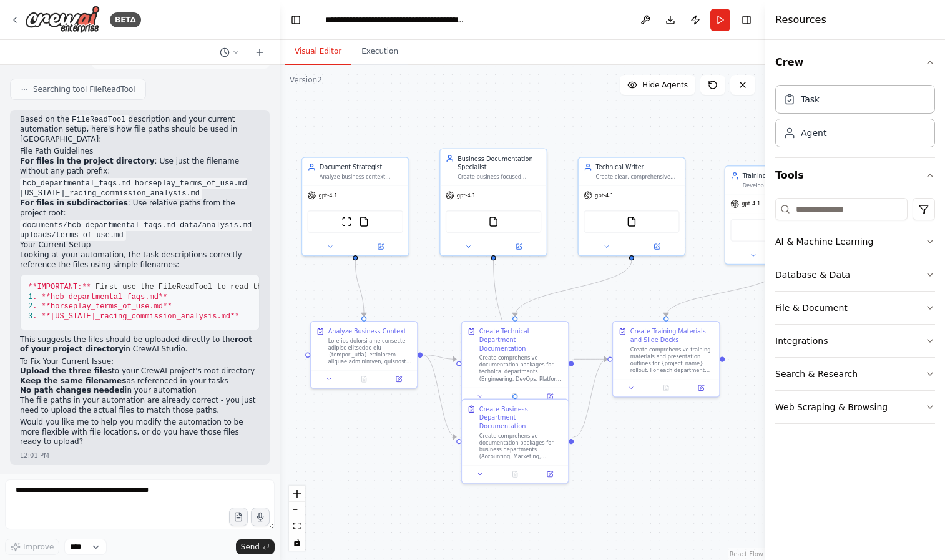
drag, startPoint x: 376, startPoint y: 303, endPoint x: 426, endPoint y: 300, distance: 49.5
click at [426, 300] on div ".deletable-edge-delete-btn { width: 20px; height: 20px; border: 0px solid #ffff…" at bounding box center [523, 312] width 486 height 495
click at [12, 19] on icon at bounding box center [15, 20] width 10 height 10
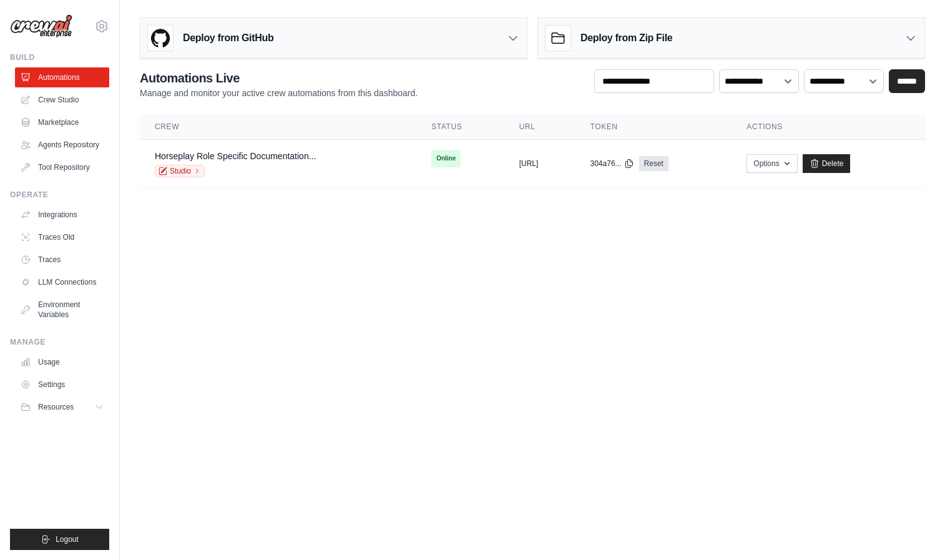
click at [359, 255] on body "[EMAIL_ADDRESS][DOMAIN_NAME] Settings Build Automations" at bounding box center [472, 280] width 945 height 560
click at [78, 103] on link "Crew Studio" at bounding box center [63, 100] width 94 height 20
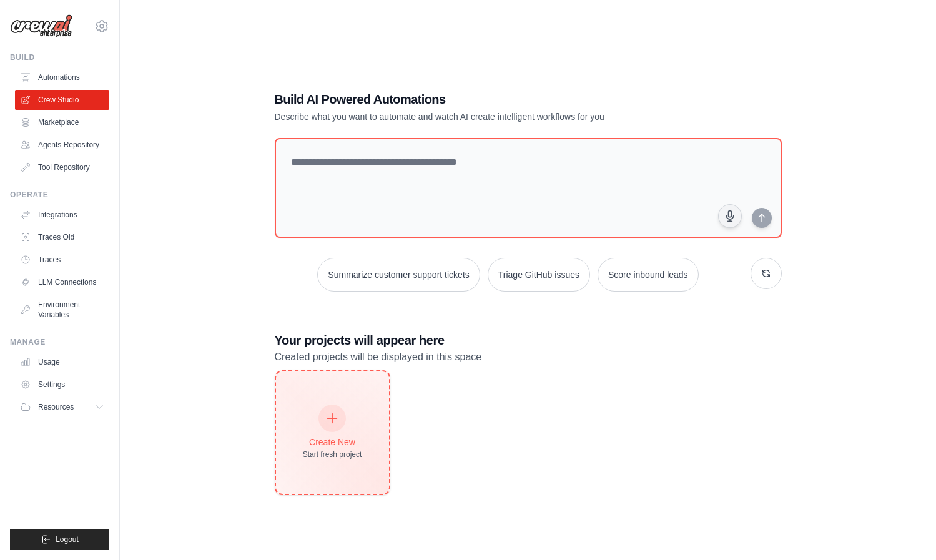
click at [352, 464] on div "Create New Start fresh project" at bounding box center [332, 432] width 113 height 122
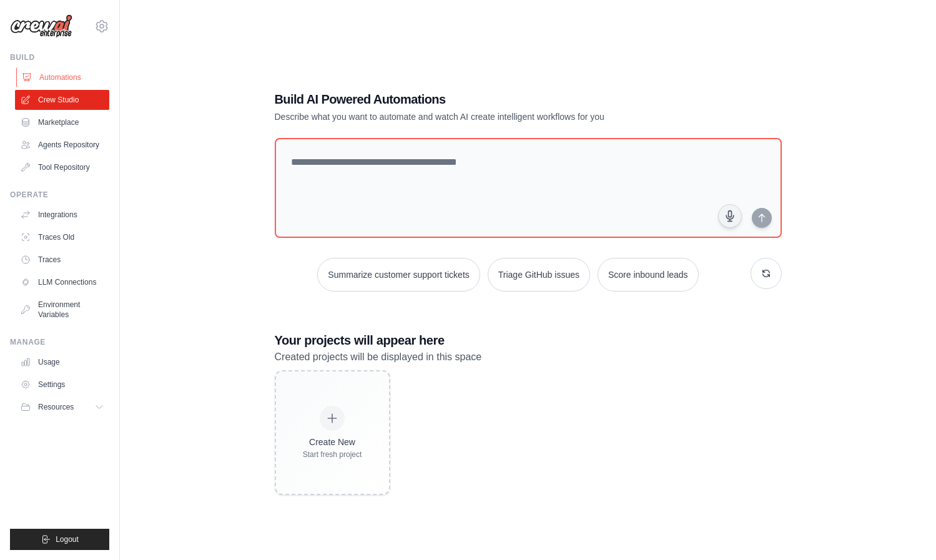
click at [67, 84] on link "Automations" at bounding box center [63, 77] width 94 height 20
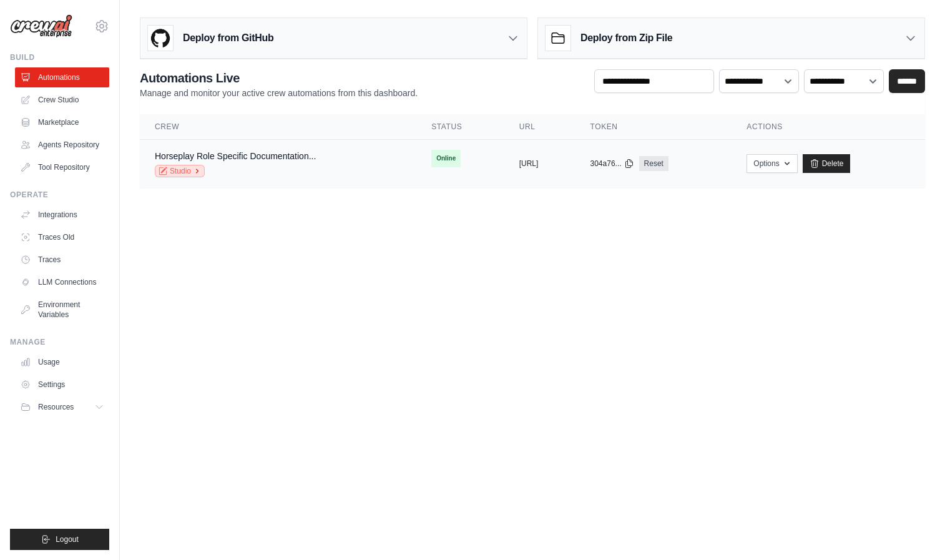
click at [184, 168] on link "Studio" at bounding box center [180, 171] width 50 height 12
click at [52, 386] on link "Settings" at bounding box center [63, 385] width 94 height 20
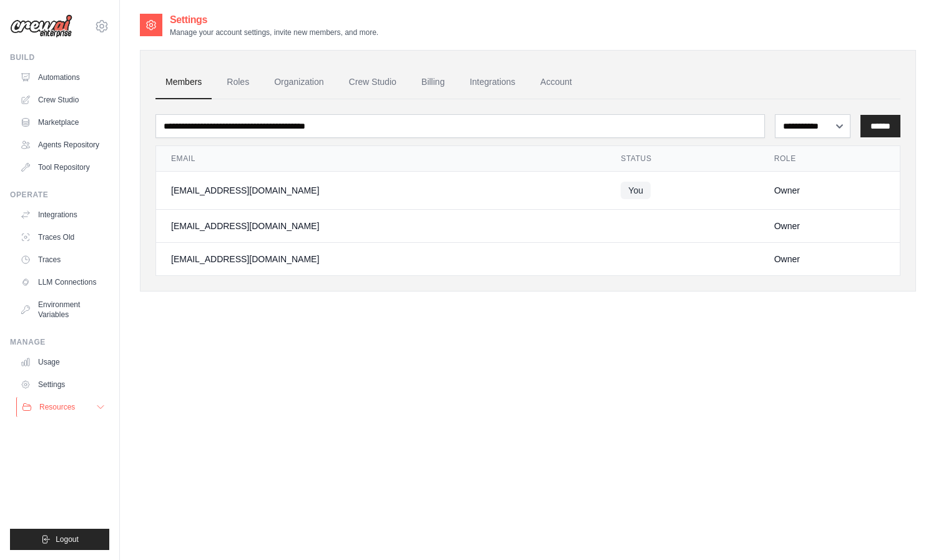
click at [66, 403] on span "Resources" at bounding box center [57, 407] width 36 height 10
click at [488, 86] on link "Integrations" at bounding box center [493, 83] width 66 height 34
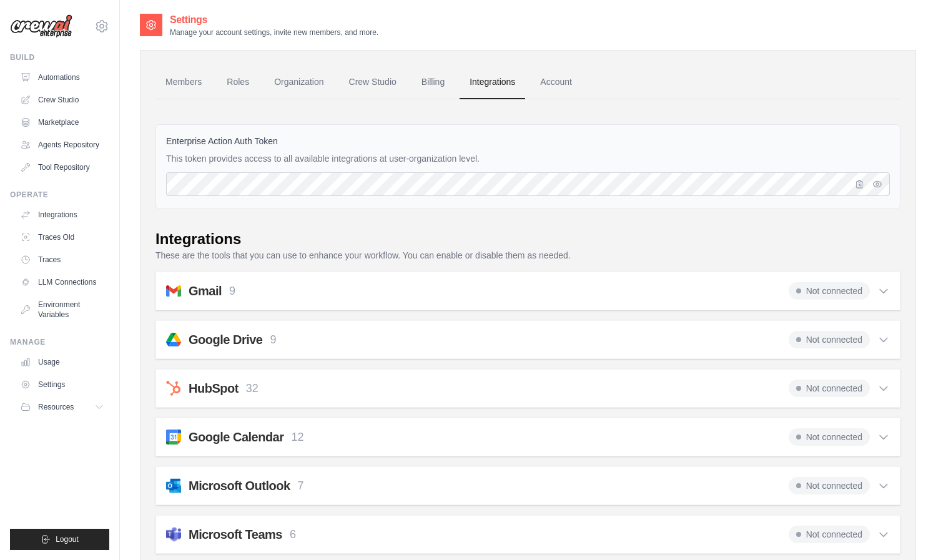
scroll to position [2, 0]
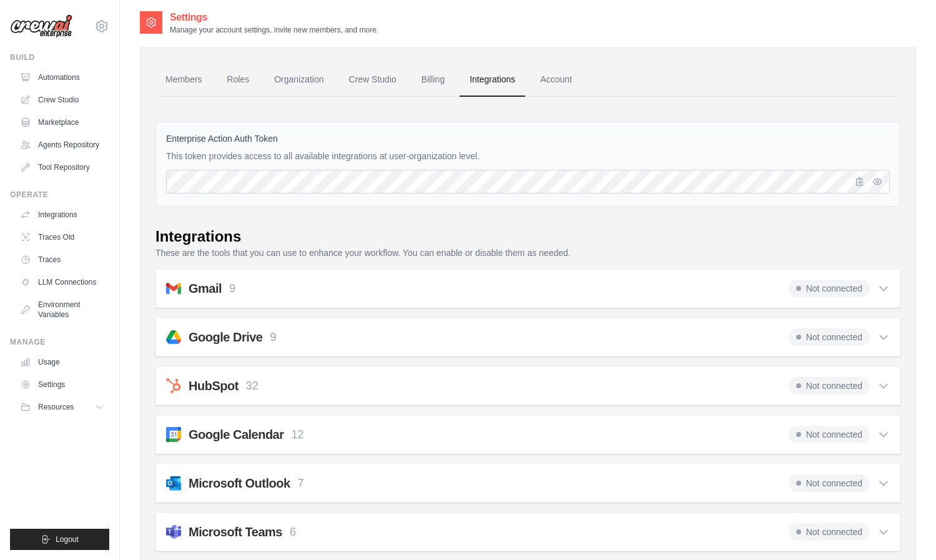
click at [897, 290] on div "Gmail 9 Not connected Select all Send an Email: gmail_send_email Get an Email b…" at bounding box center [527, 288] width 745 height 39
click at [888, 288] on icon at bounding box center [883, 288] width 12 height 12
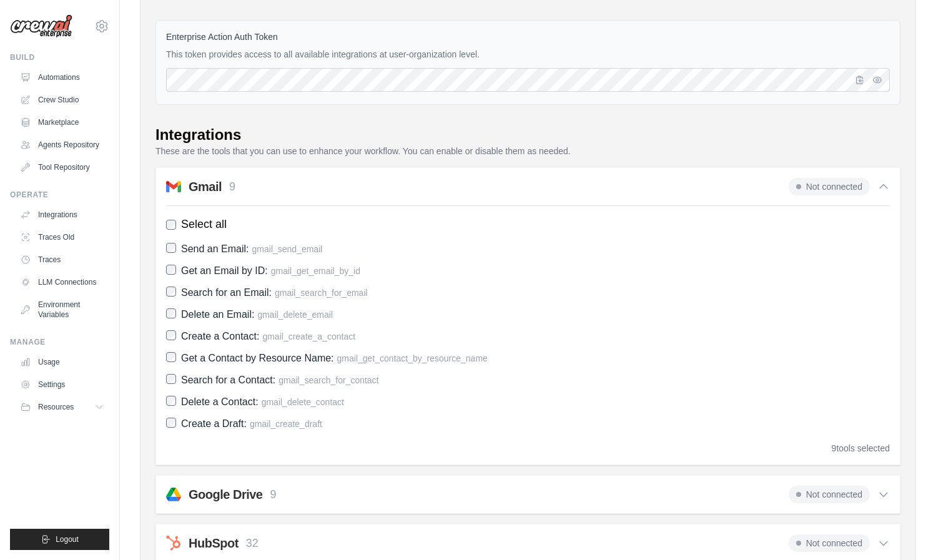
scroll to position [125, 0]
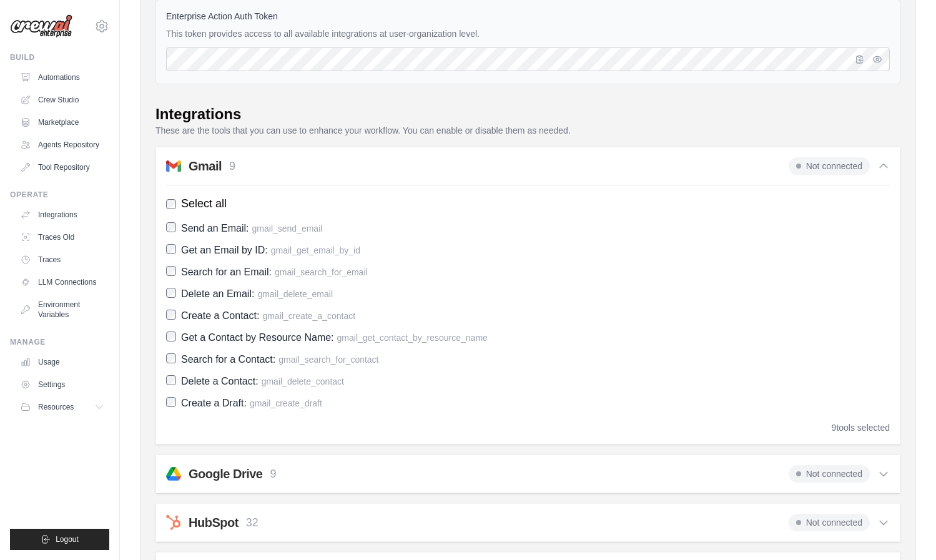
click at [880, 166] on icon at bounding box center [883, 166] width 7 height 4
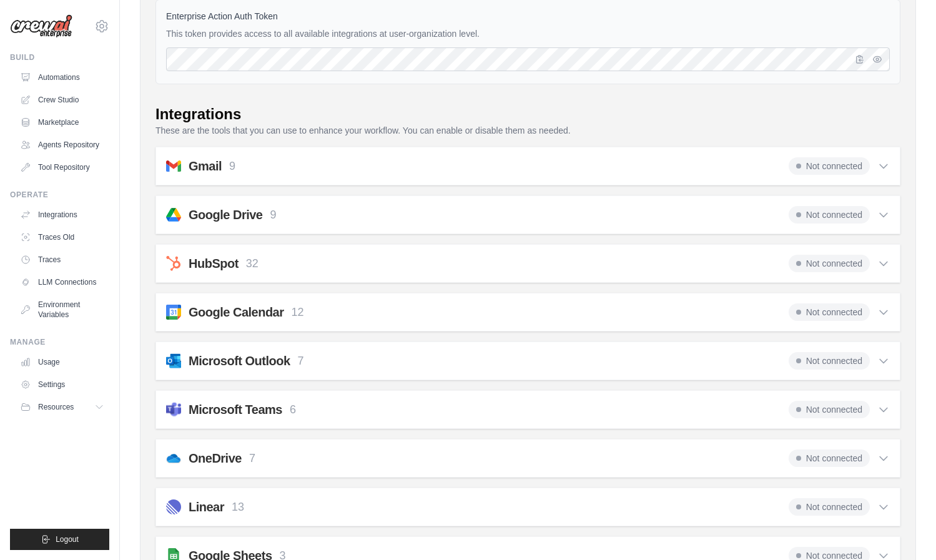
click at [292, 166] on div "Gmail 9 Not connected" at bounding box center [528, 165] width 724 height 17
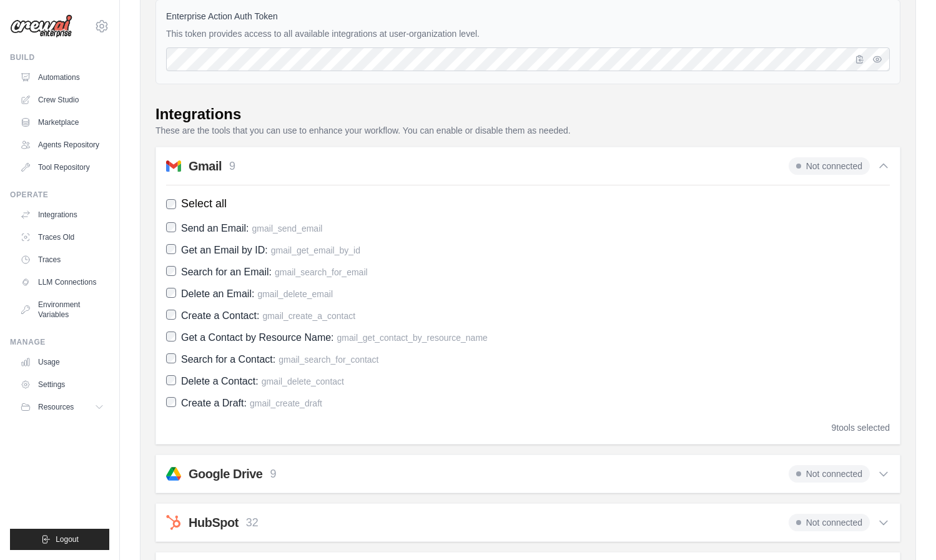
click at [291, 166] on div "Gmail 9 Not connected" at bounding box center [528, 165] width 724 height 17
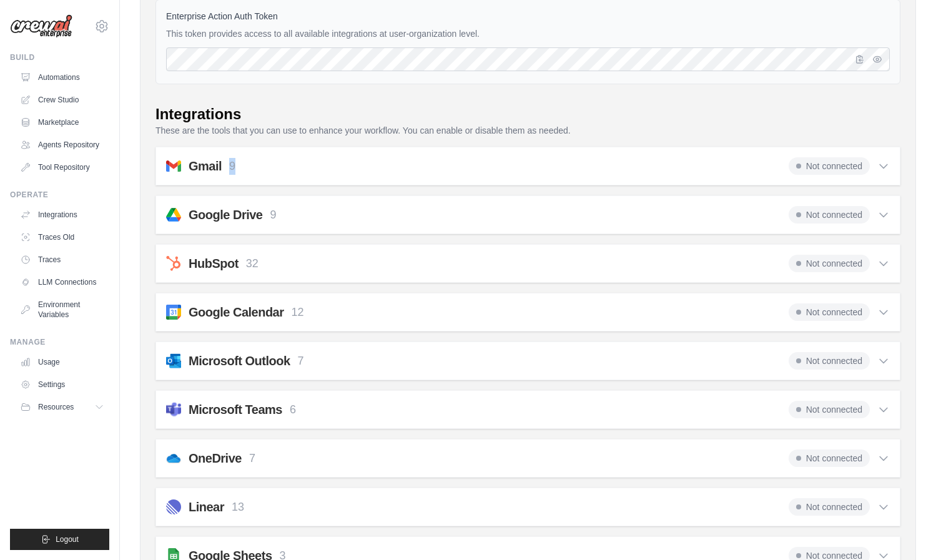
click at [291, 166] on div "Gmail 9 Not connected" at bounding box center [528, 165] width 724 height 17
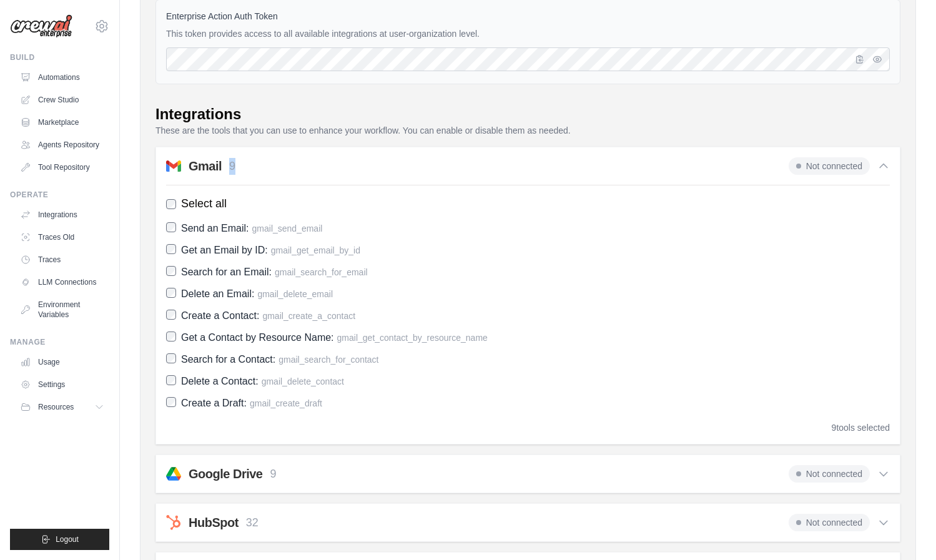
click at [292, 166] on div "Gmail 9 Not connected" at bounding box center [528, 165] width 724 height 17
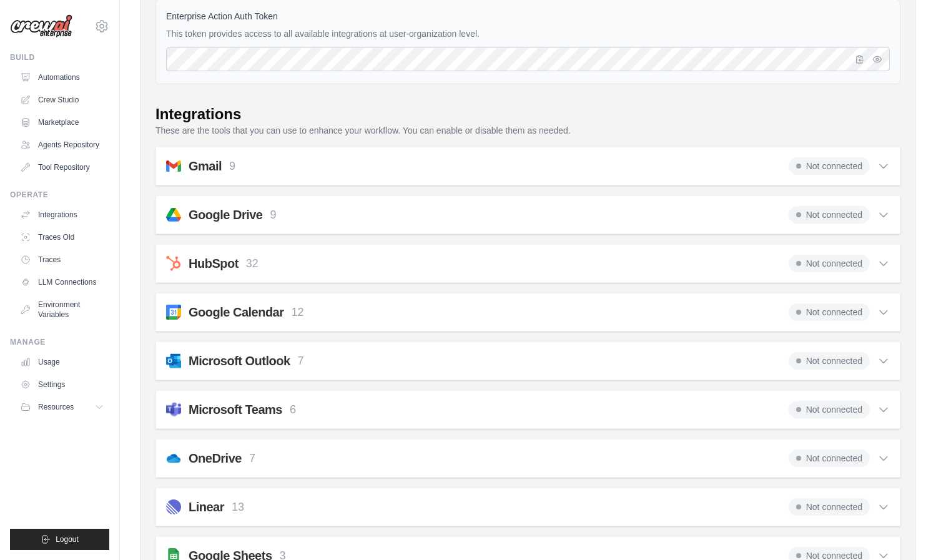
click at [322, 224] on div "Google Drive 9 Not connected Select all Get File Metadata: google_drive_get_fil…" at bounding box center [527, 214] width 745 height 39
click at [185, 204] on div "Google Drive 9 Not connected Select all Get File Metadata: google_drive_get_fil…" at bounding box center [527, 214] width 745 height 39
click at [190, 217] on h2 "Google Drive" at bounding box center [226, 214] width 74 height 17
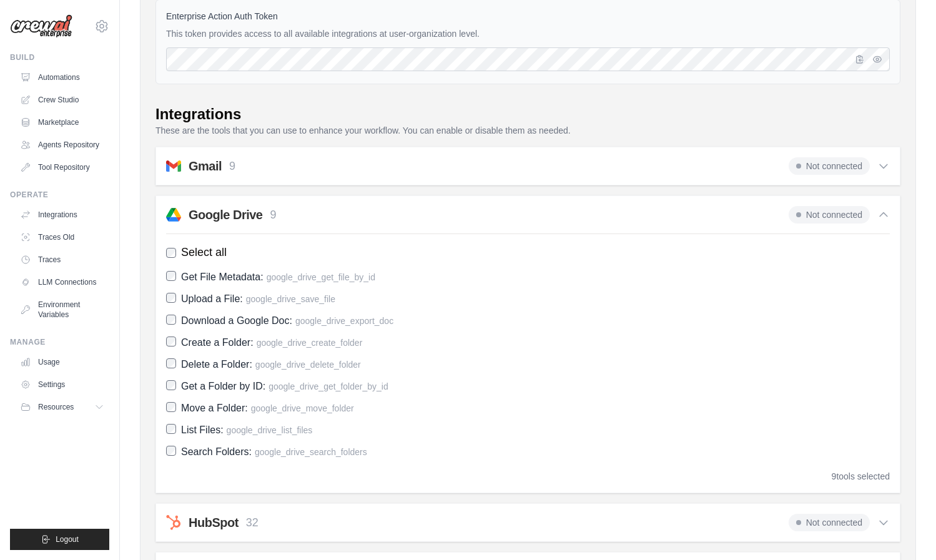
click at [240, 210] on h2 "Google Drive" at bounding box center [226, 214] width 74 height 17
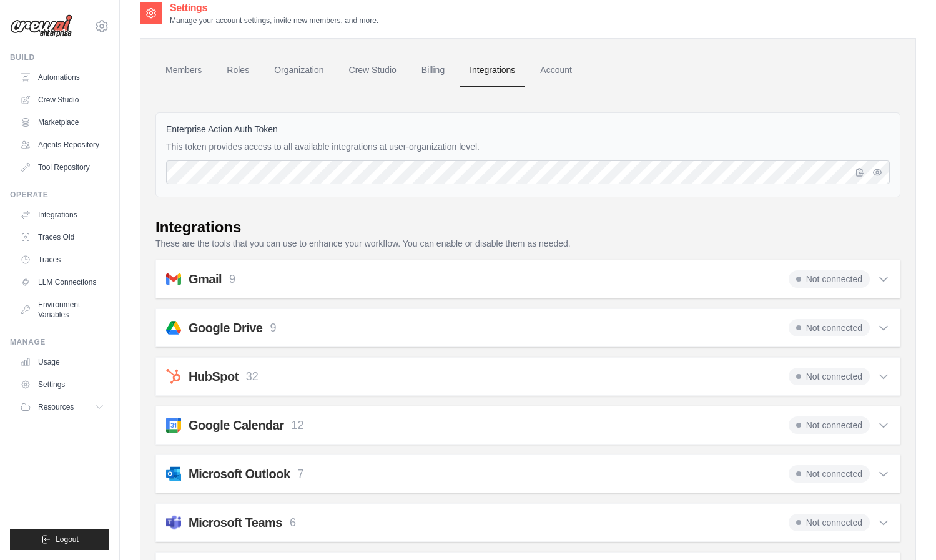
scroll to position [0, 0]
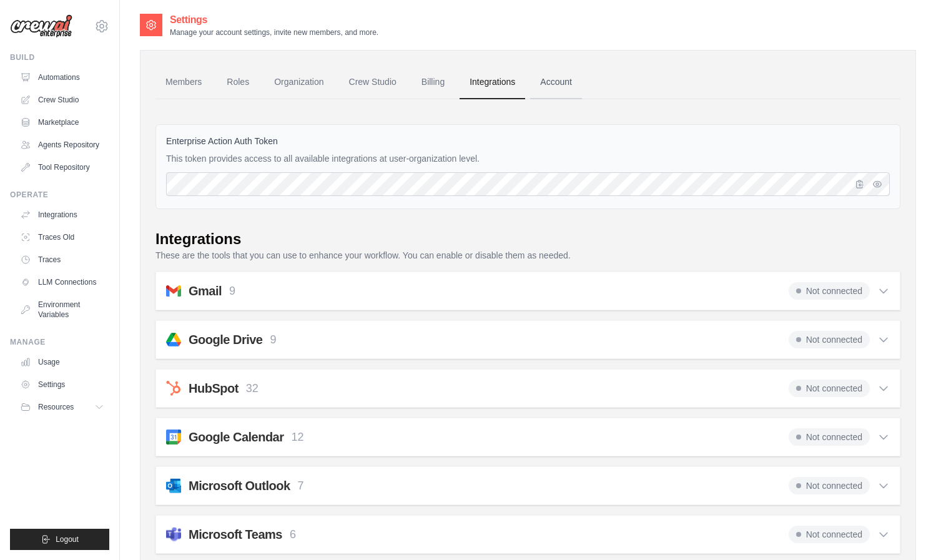
click at [553, 92] on link "Account" at bounding box center [556, 83] width 52 height 34
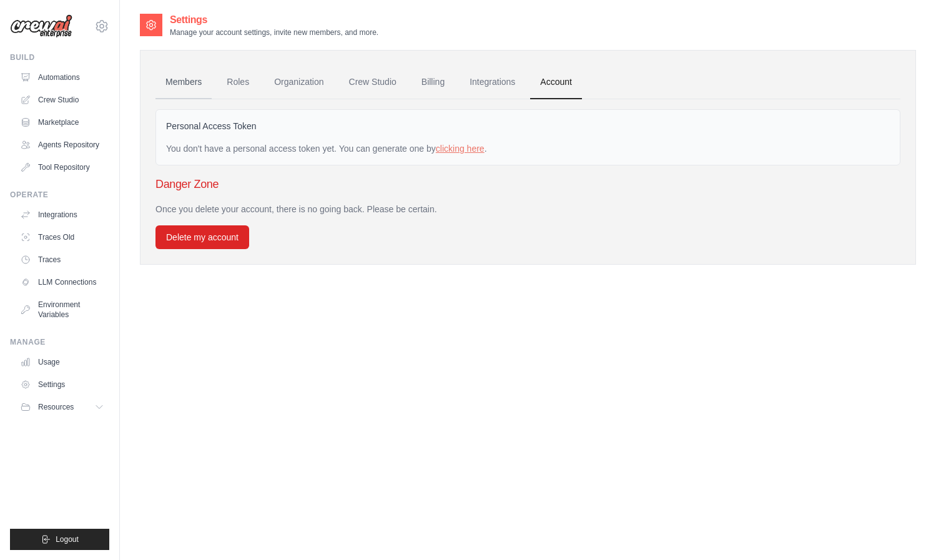
click at [205, 86] on link "Members" at bounding box center [183, 83] width 56 height 34
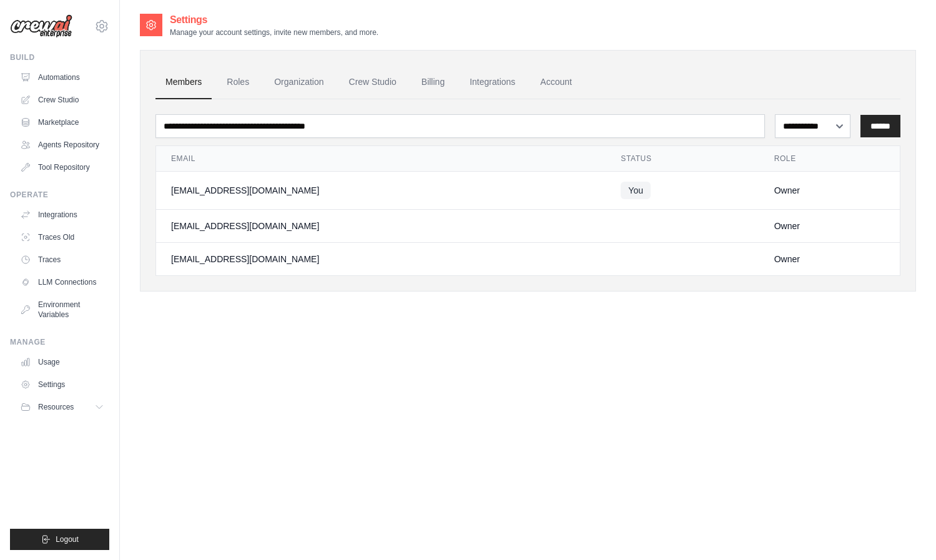
click at [260, 83] on ul "Members Roles Organization Crew Studio Billing Integrations Account" at bounding box center [527, 83] width 745 height 34
click at [313, 84] on link "Organization" at bounding box center [298, 83] width 69 height 34
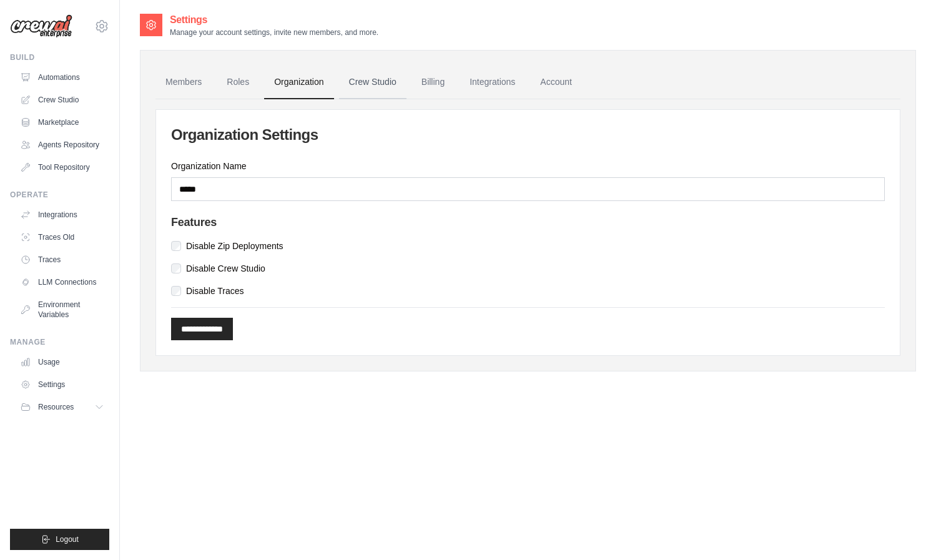
click at [391, 86] on link "Crew Studio" at bounding box center [372, 83] width 67 height 34
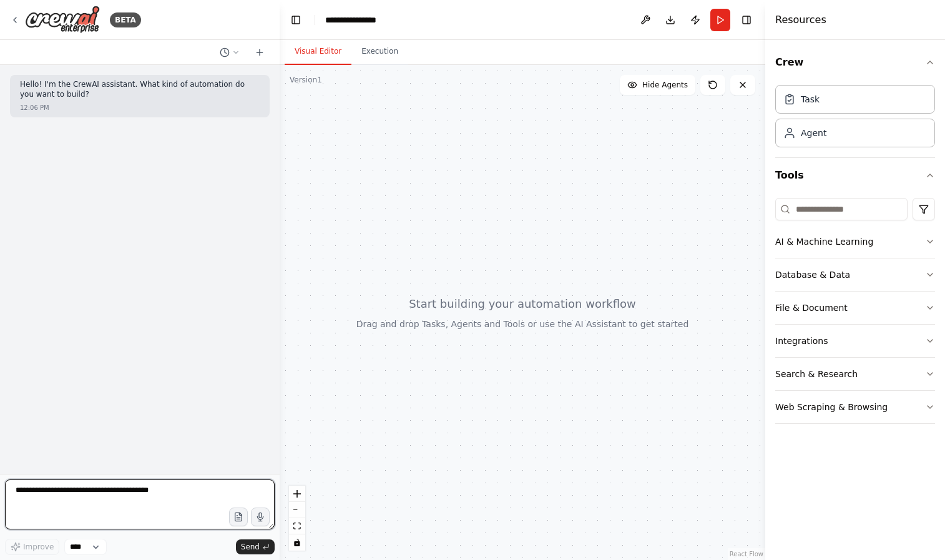
click at [76, 482] on textarea at bounding box center [140, 504] width 270 height 50
type textarea "**********"
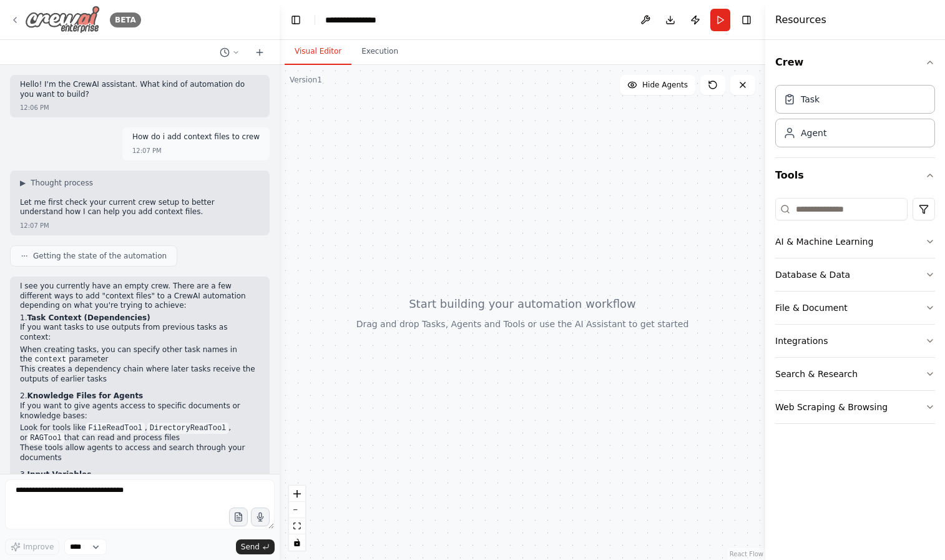
click at [18, 19] on icon at bounding box center [15, 20] width 10 height 10
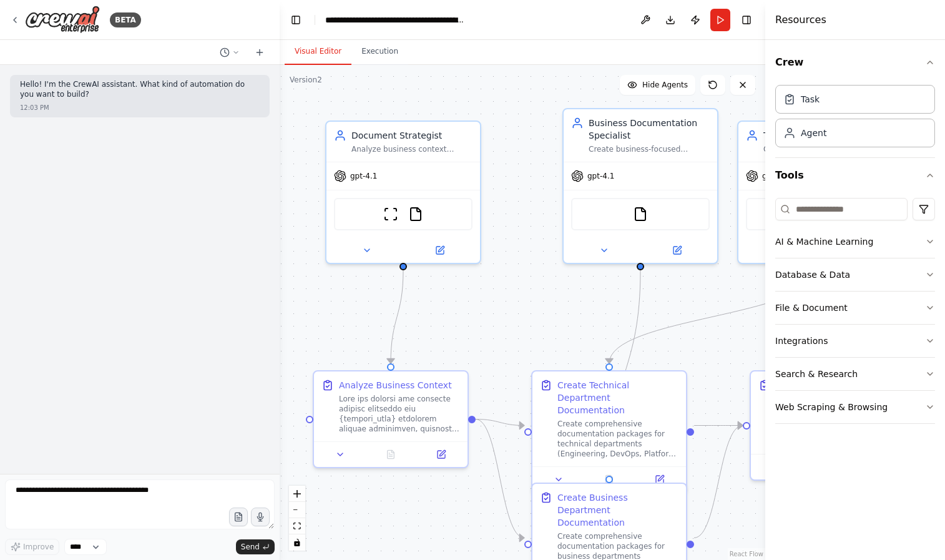
drag, startPoint x: 566, startPoint y: 308, endPoint x: 537, endPoint y: 301, distance: 30.3
click at [537, 301] on div ".deletable-edge-delete-btn { width: 20px; height: 20px; border: 0px solid #ffff…" at bounding box center [523, 312] width 486 height 495
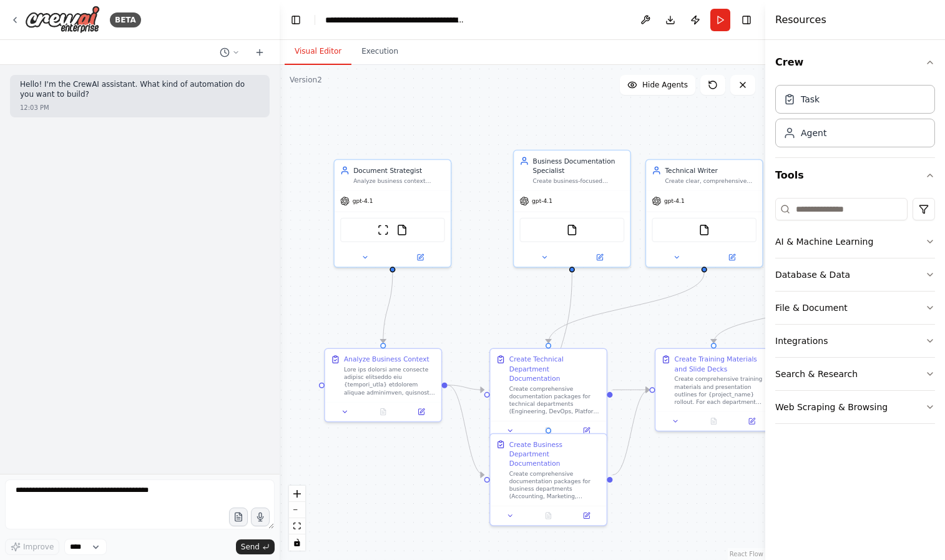
click at [471, 298] on div ".deletable-edge-delete-btn { width: 20px; height: 20px; border: 0px solid #ffff…" at bounding box center [523, 312] width 486 height 495
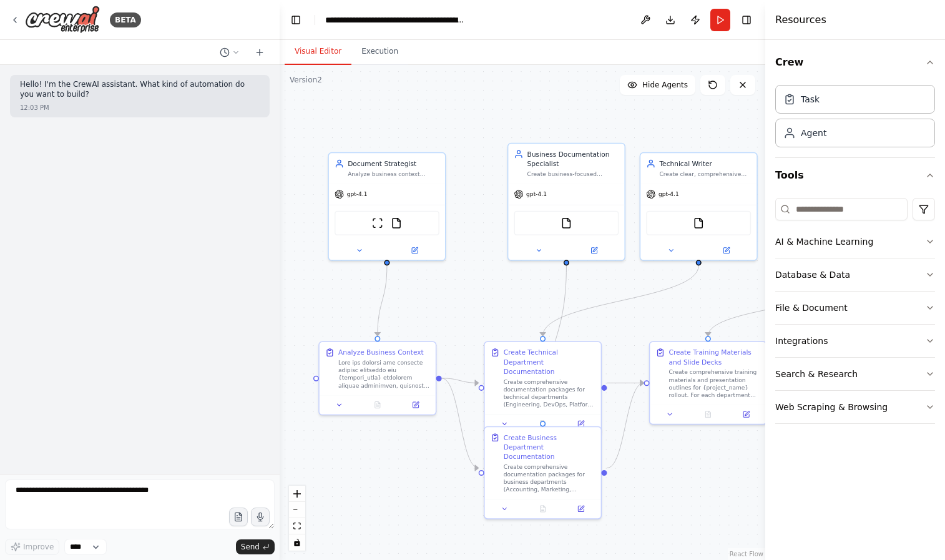
drag, startPoint x: 483, startPoint y: 300, endPoint x: 478, endPoint y: 293, distance: 8.9
click at [478, 293] on div ".deletable-edge-delete-btn { width: 20px; height: 20px; border: 0px solid #ffff…" at bounding box center [523, 312] width 486 height 495
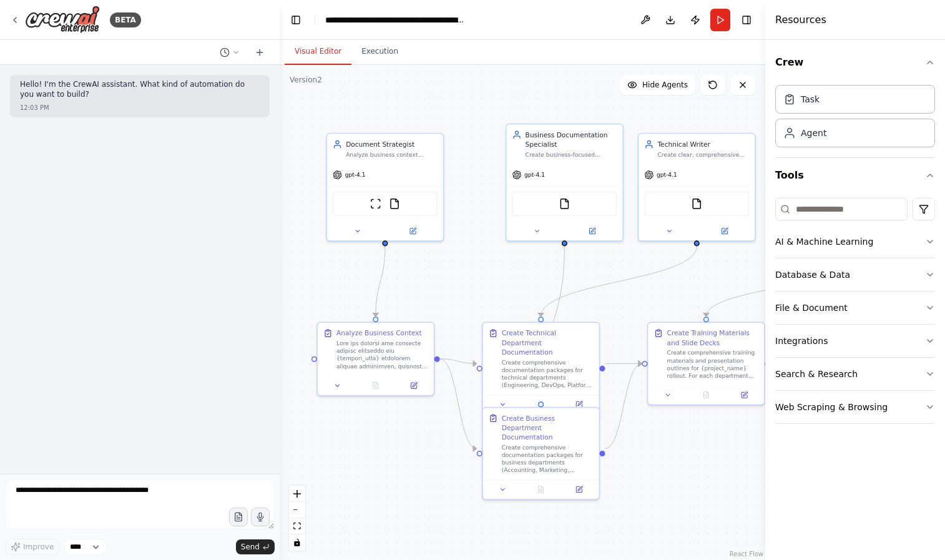
drag, startPoint x: 478, startPoint y: 295, endPoint x: 476, endPoint y: 275, distance: 20.1
click at [476, 275] on div ".deletable-edge-delete-btn { width: 20px; height: 20px; border: 0px solid #ffff…" at bounding box center [523, 312] width 486 height 495
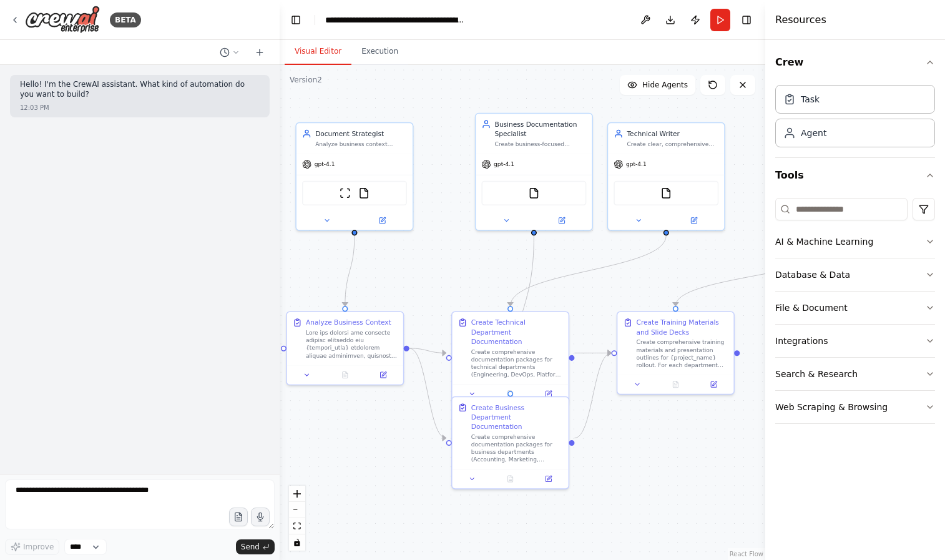
drag, startPoint x: 617, startPoint y: 307, endPoint x: 572, endPoint y: 295, distance: 47.1
click at [572, 295] on div ".deletable-edge-delete-btn { width: 20px; height: 20px; border: 0px solid #ffff…" at bounding box center [523, 312] width 486 height 495
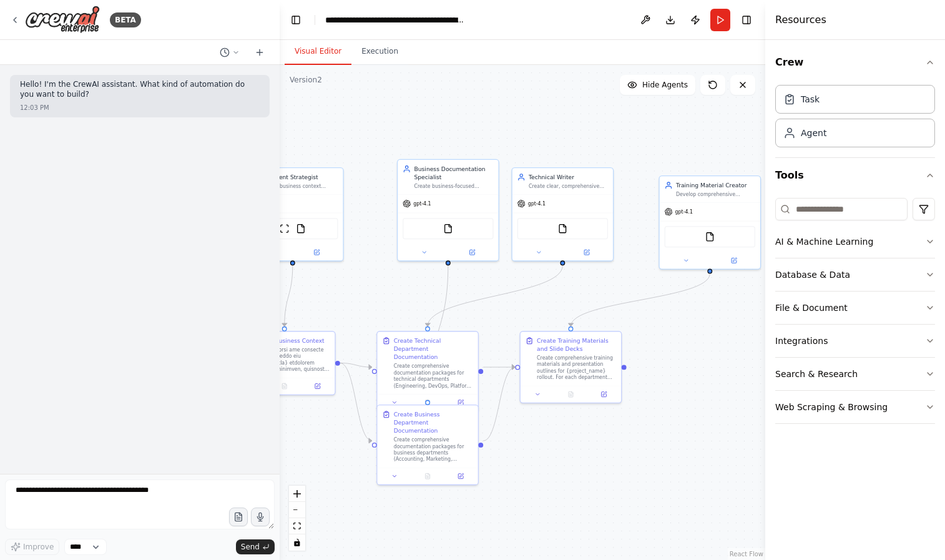
drag, startPoint x: 738, startPoint y: 330, endPoint x: 674, endPoint y: 350, distance: 67.2
click at [674, 350] on div ".deletable-edge-delete-btn { width: 20px; height: 20px; border: 0px solid #ffff…" at bounding box center [523, 312] width 486 height 495
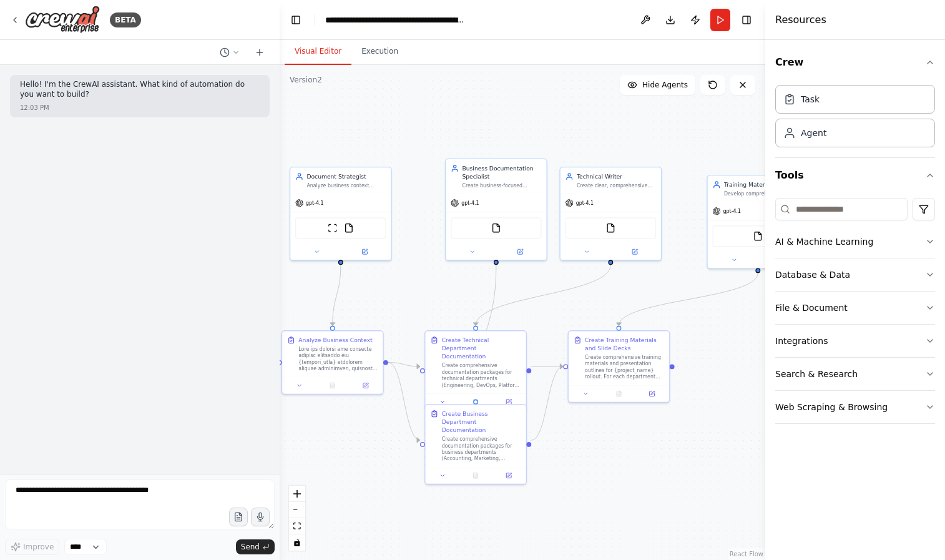
drag, startPoint x: 639, startPoint y: 416, endPoint x: 688, endPoint y: 413, distance: 48.8
click at [687, 414] on div ".deletable-edge-delete-btn { width: 20px; height: 20px; border: 0px solid #ffff…" at bounding box center [523, 312] width 486 height 495
click at [832, 343] on button "Integrations" at bounding box center [855, 341] width 160 height 32
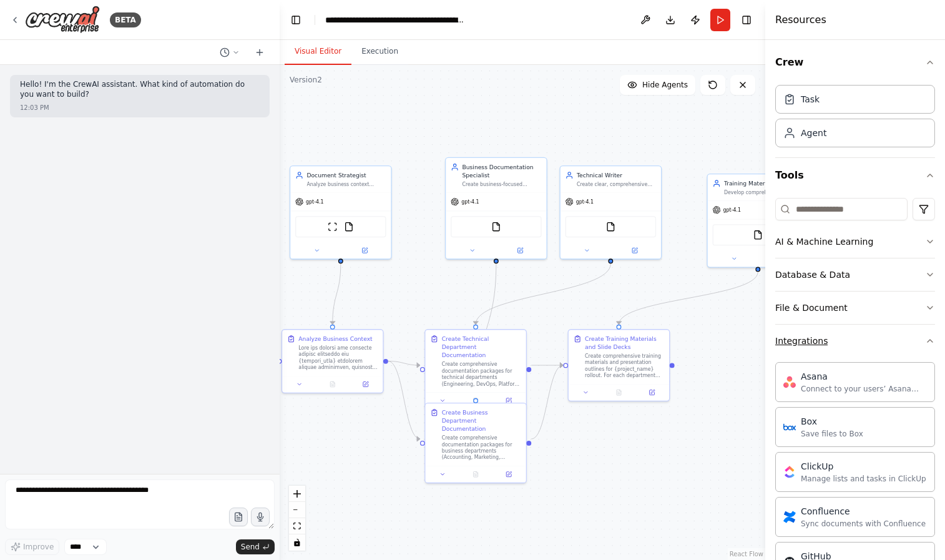
click at [857, 345] on button "Integrations" at bounding box center [855, 341] width 160 height 32
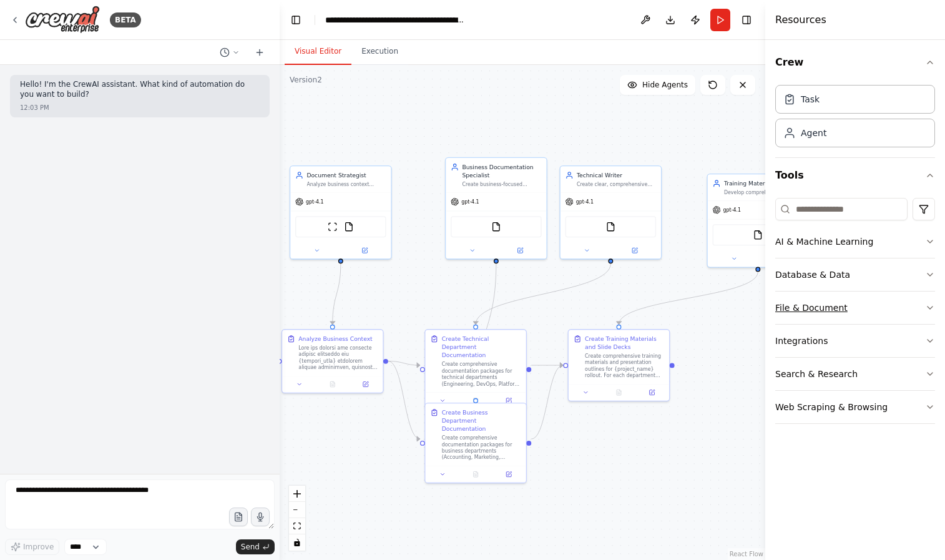
click at [825, 312] on div "File & Document" at bounding box center [811, 308] width 72 height 12
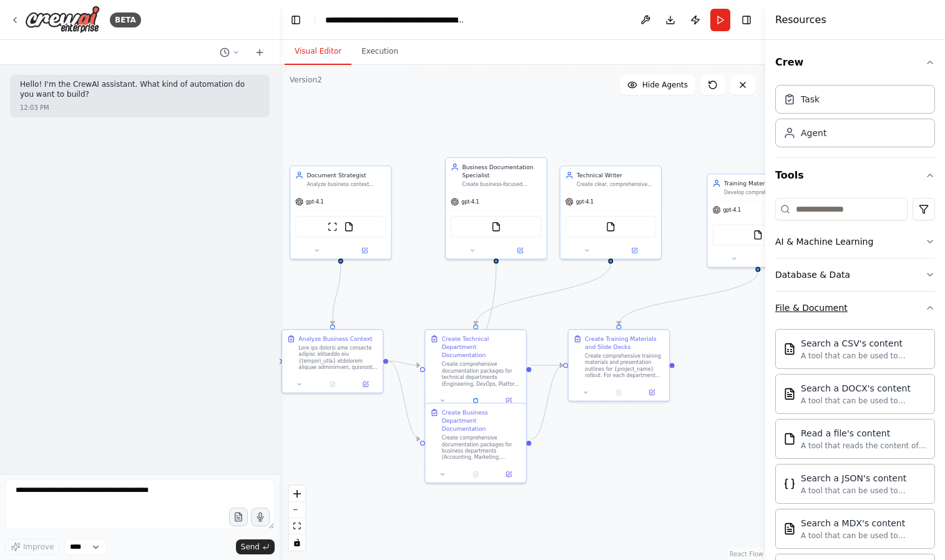
click at [828, 305] on div "File & Document" at bounding box center [811, 308] width 72 height 12
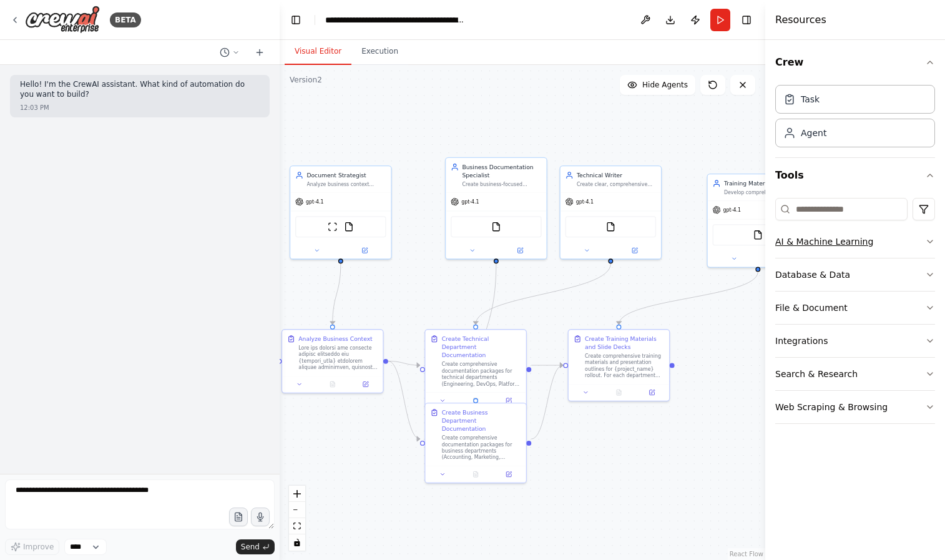
click at [815, 242] on div "AI & Machine Learning" at bounding box center [824, 241] width 98 height 12
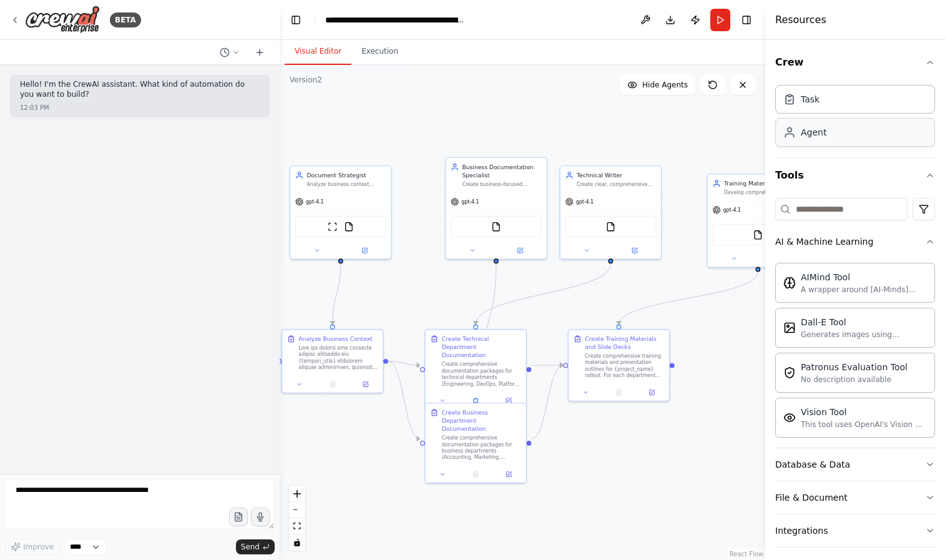
click at [814, 135] on div "Agent" at bounding box center [814, 132] width 26 height 12
click at [816, 137] on div "Agent" at bounding box center [814, 132] width 26 height 12
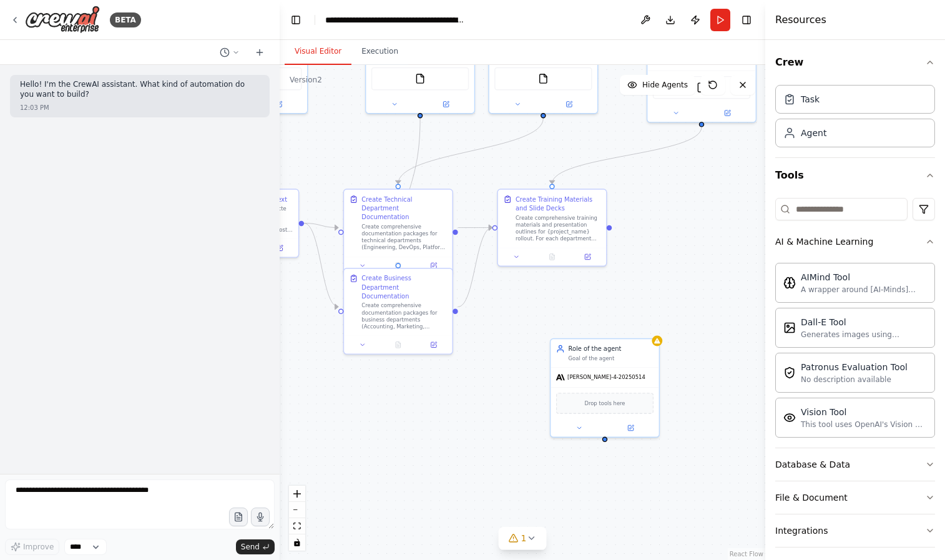
drag, startPoint x: 600, startPoint y: 435, endPoint x: 533, endPoint y: 314, distance: 138.3
click at [533, 314] on div ".deletable-edge-delete-btn { width: 20px; height: 20px; border: 0px solid #ffff…" at bounding box center [523, 312] width 486 height 495
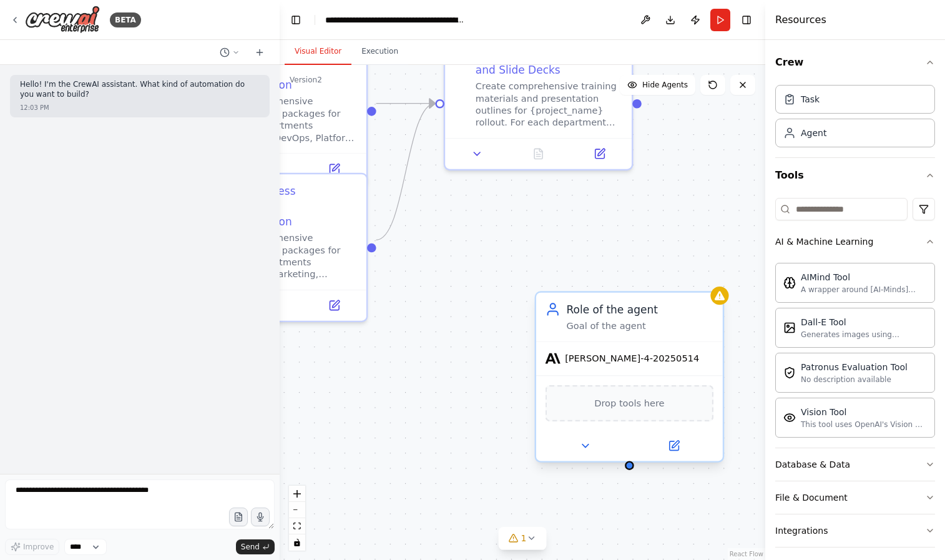
click at [590, 337] on div "Role of the agent Goal of the agent" at bounding box center [629, 317] width 187 height 49
click at [688, 454] on button at bounding box center [674, 446] width 86 height 18
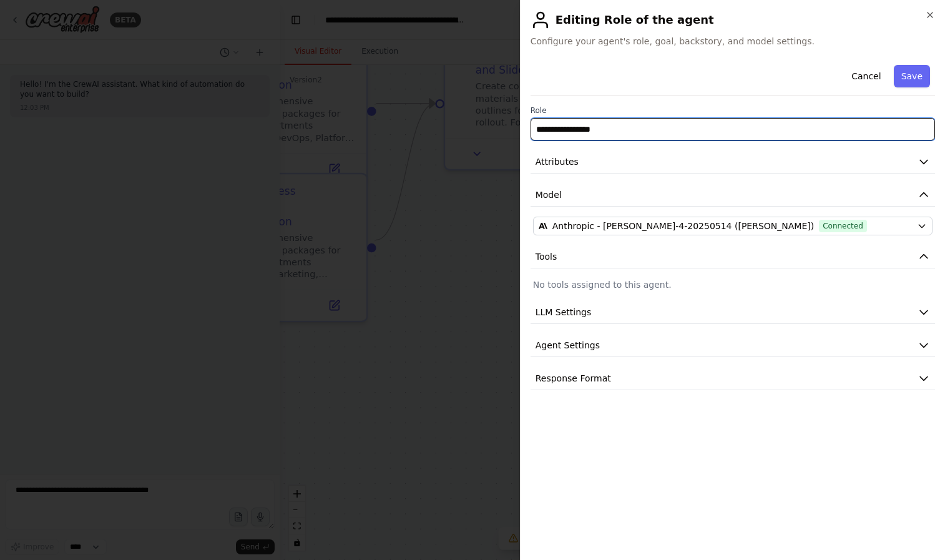
click at [609, 118] on input "**********" at bounding box center [733, 129] width 405 height 22
click at [610, 130] on input "**********" at bounding box center [733, 129] width 405 height 22
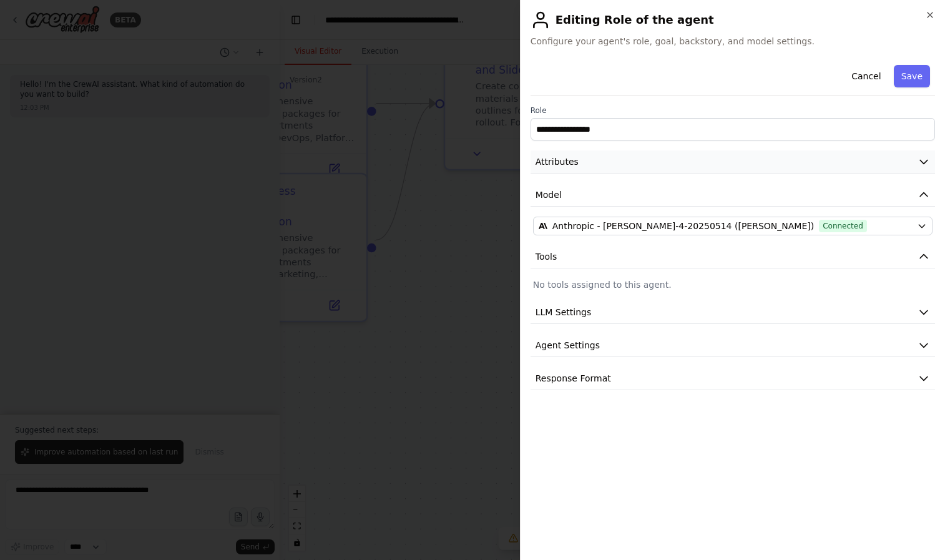
click at [616, 162] on button "Attributes" at bounding box center [733, 161] width 405 height 23
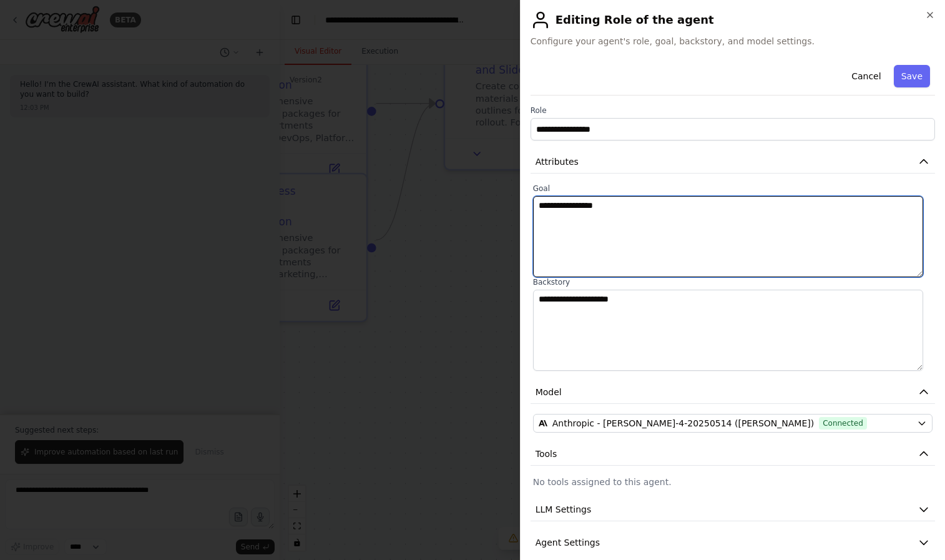
click at [624, 210] on textarea "**********" at bounding box center [728, 236] width 390 height 81
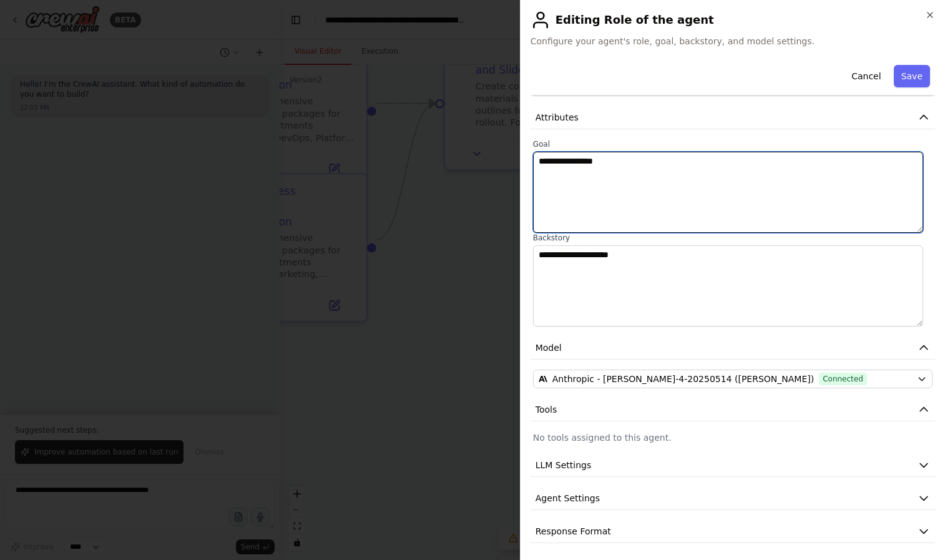
scroll to position [47, 0]
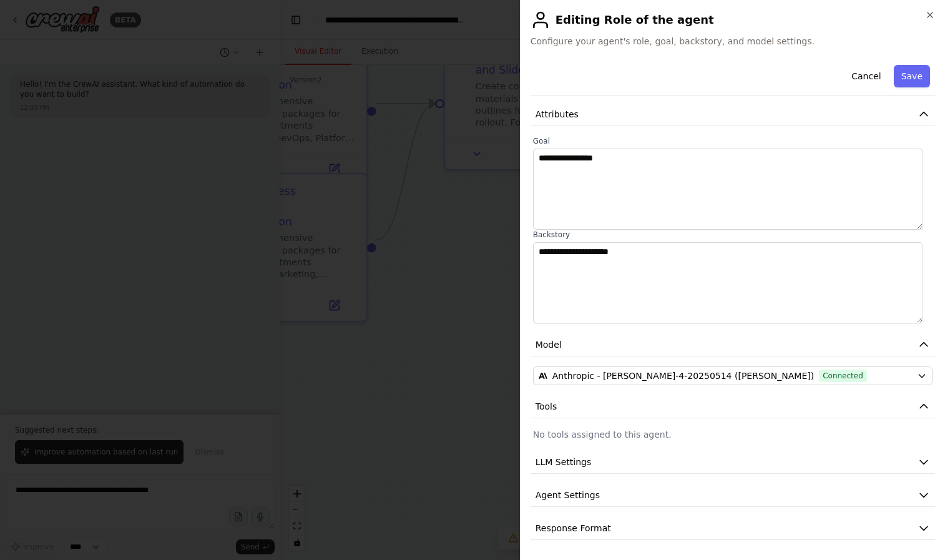
click at [644, 436] on p "No tools assigned to this agent." at bounding box center [733, 434] width 400 height 12
click at [596, 463] on button "LLM Settings" at bounding box center [733, 462] width 405 height 23
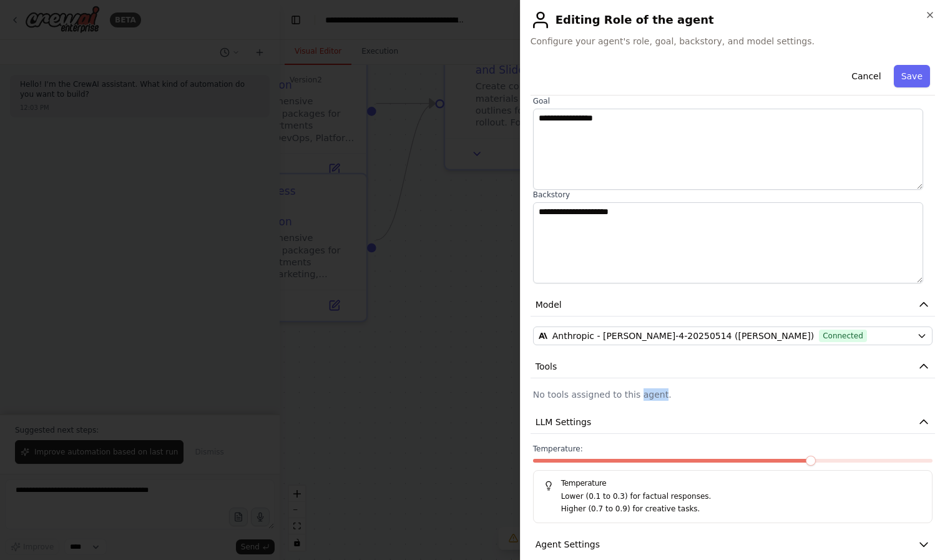
scroll to position [137, 0]
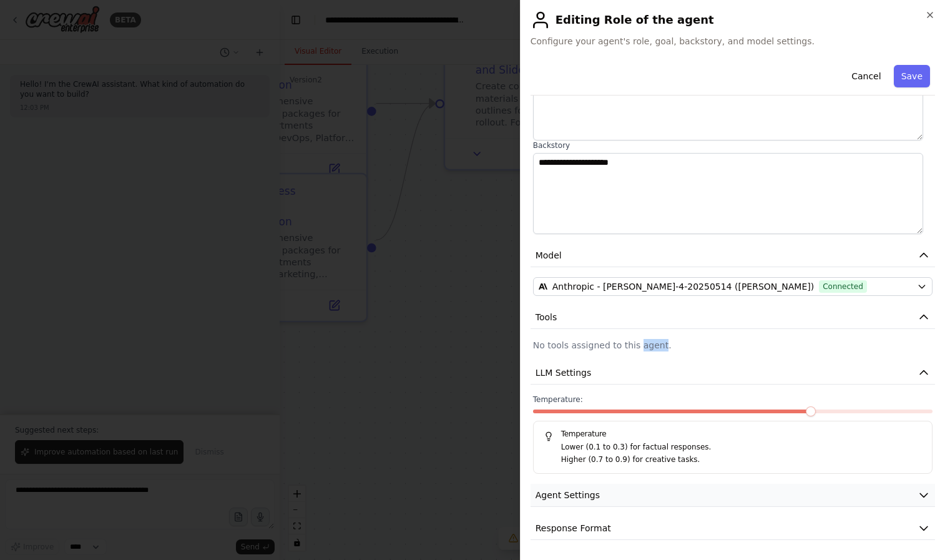
click at [598, 498] on button "Agent Settings" at bounding box center [733, 495] width 405 height 23
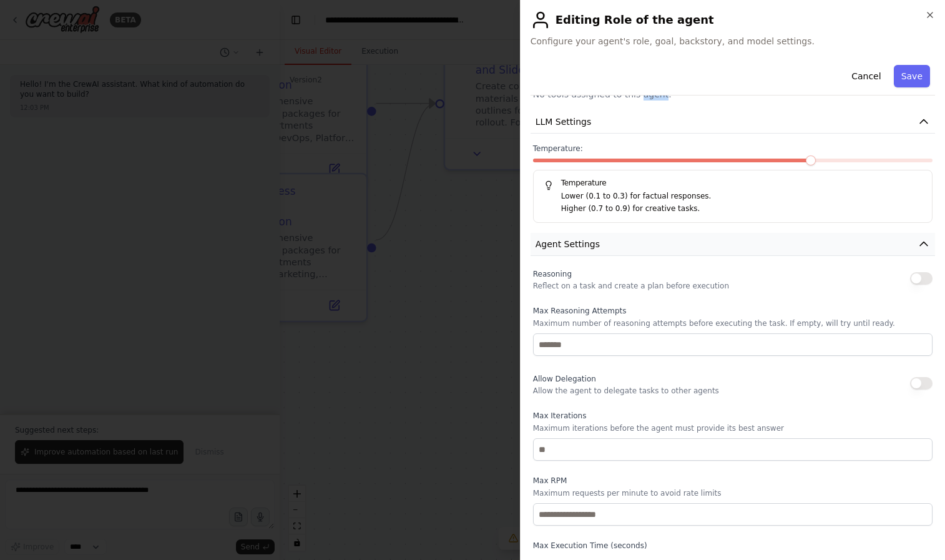
click at [608, 241] on button "Agent Settings" at bounding box center [733, 244] width 405 height 23
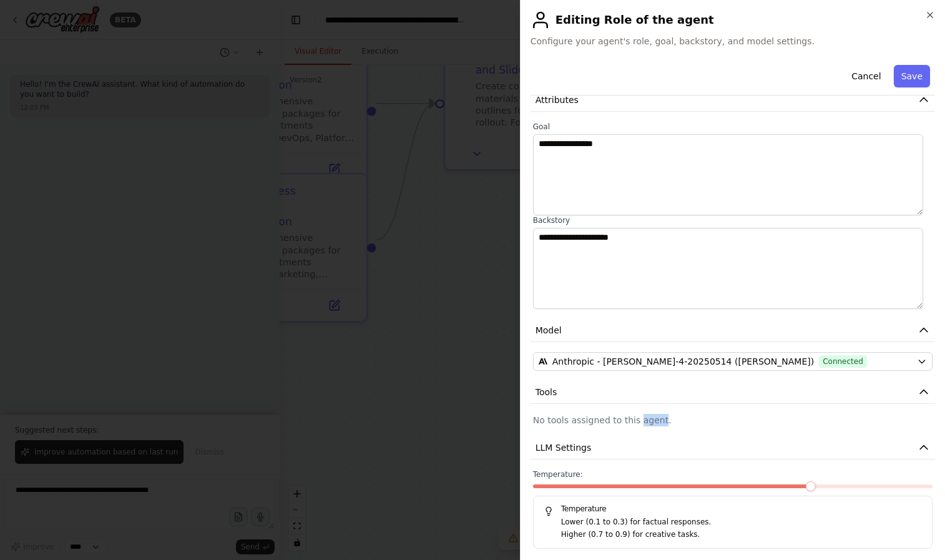
scroll to position [0, 0]
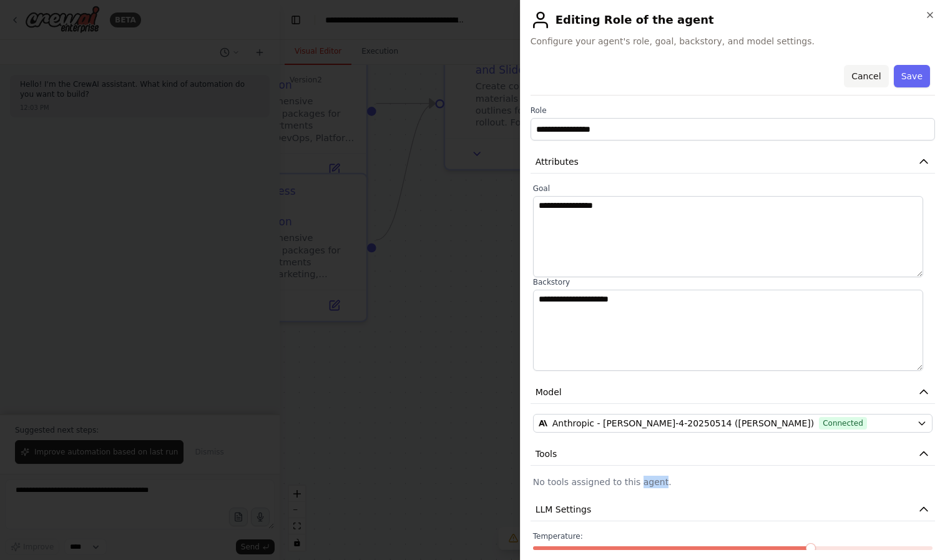
click at [854, 76] on button "Cancel" at bounding box center [866, 76] width 44 height 22
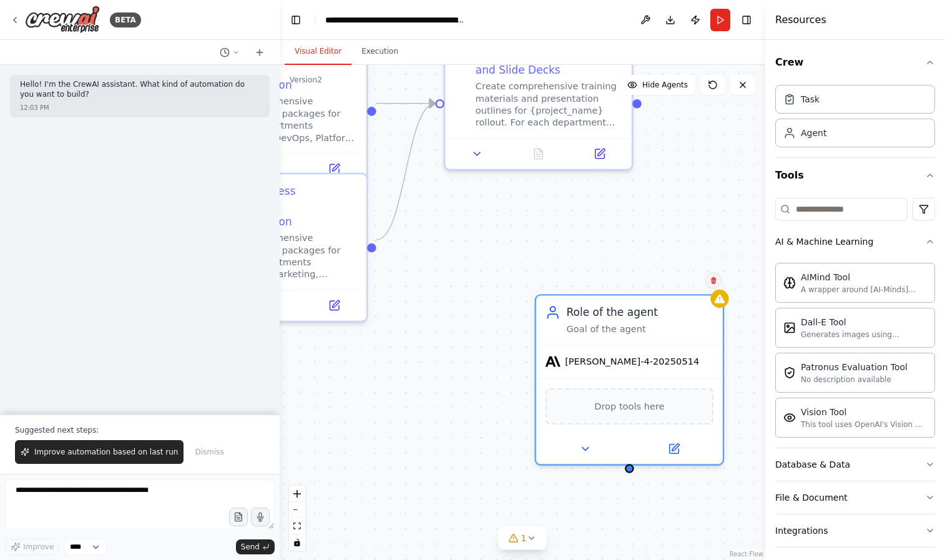
click at [712, 282] on icon at bounding box center [713, 280] width 5 height 7
click at [679, 282] on button "Confirm" at bounding box center [678, 280] width 44 height 15
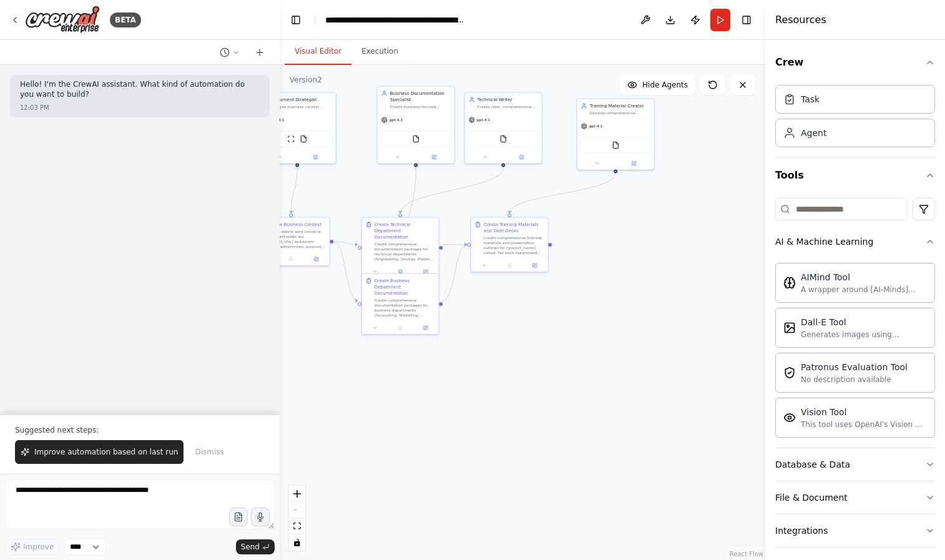
drag, startPoint x: 471, startPoint y: 338, endPoint x: 592, endPoint y: 363, distance: 122.9
click at [592, 363] on div ".deletable-edge-delete-btn { width: 20px; height: 20px; border: 0px solid #ffff…" at bounding box center [523, 312] width 486 height 495
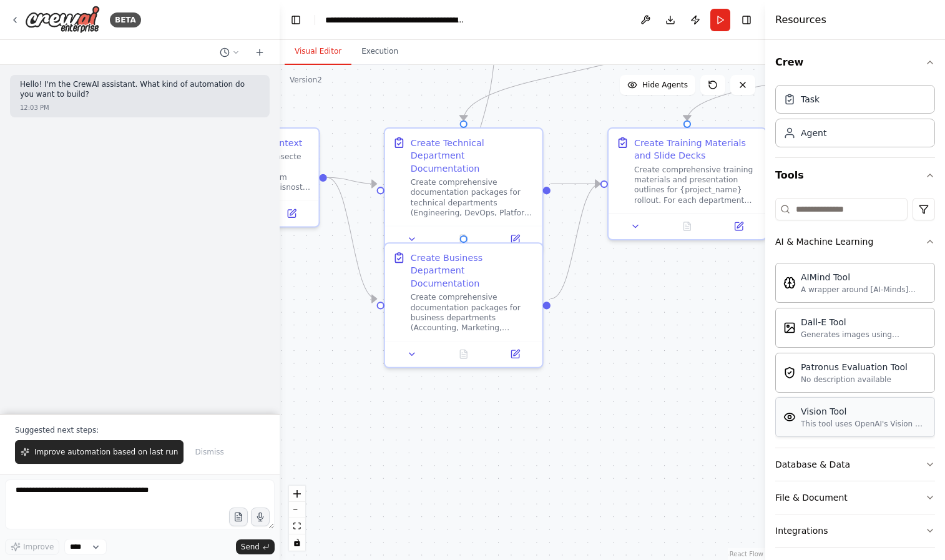
drag, startPoint x: 626, startPoint y: 324, endPoint x: 818, endPoint y: 401, distance: 207.1
click at [822, 403] on div "**********" at bounding box center [472, 280] width 945 height 560
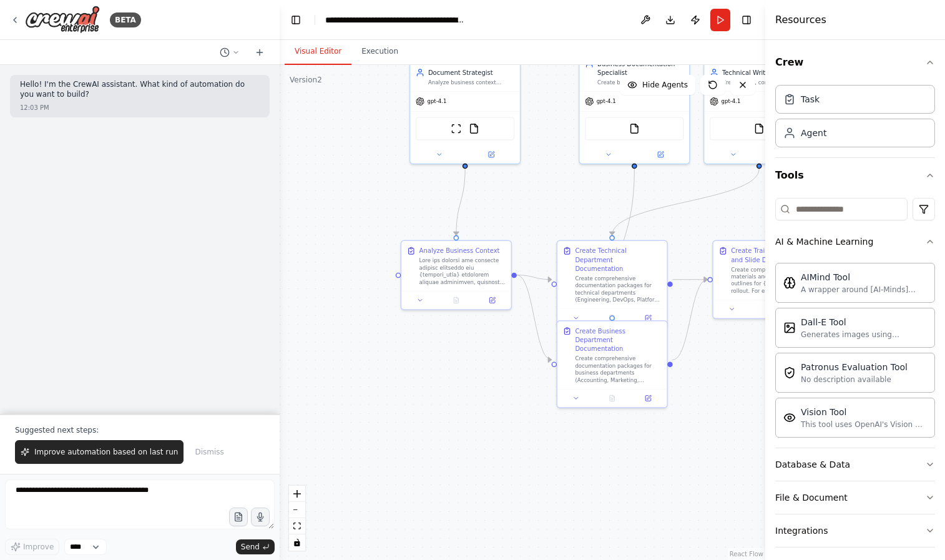
drag, startPoint x: 699, startPoint y: 396, endPoint x: 680, endPoint y: 390, distance: 20.5
click at [680, 390] on div ".deletable-edge-delete-btn { width: 20px; height: 20px; border: 0px solid #ffff…" at bounding box center [523, 312] width 486 height 495
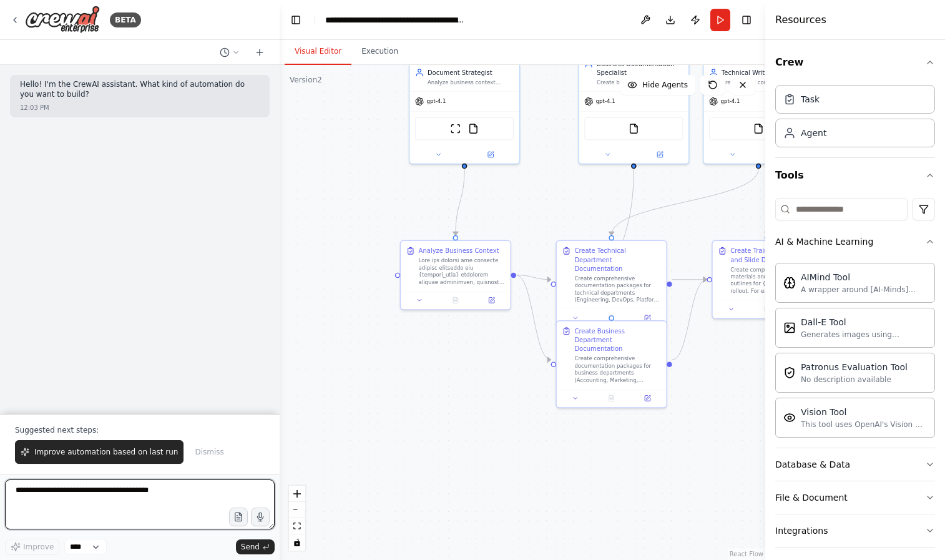
click at [101, 501] on textarea at bounding box center [140, 504] width 270 height 50
type textarea "**********"
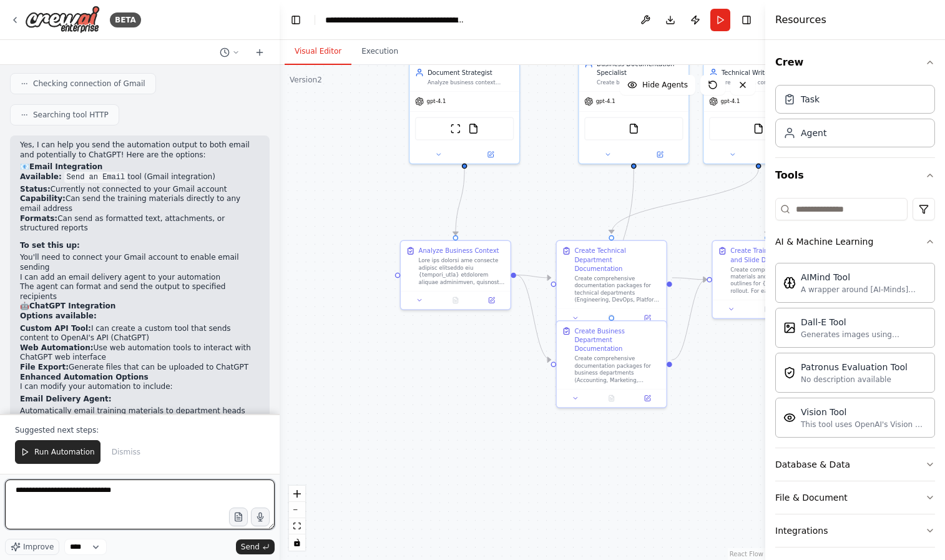
scroll to position [888, 0]
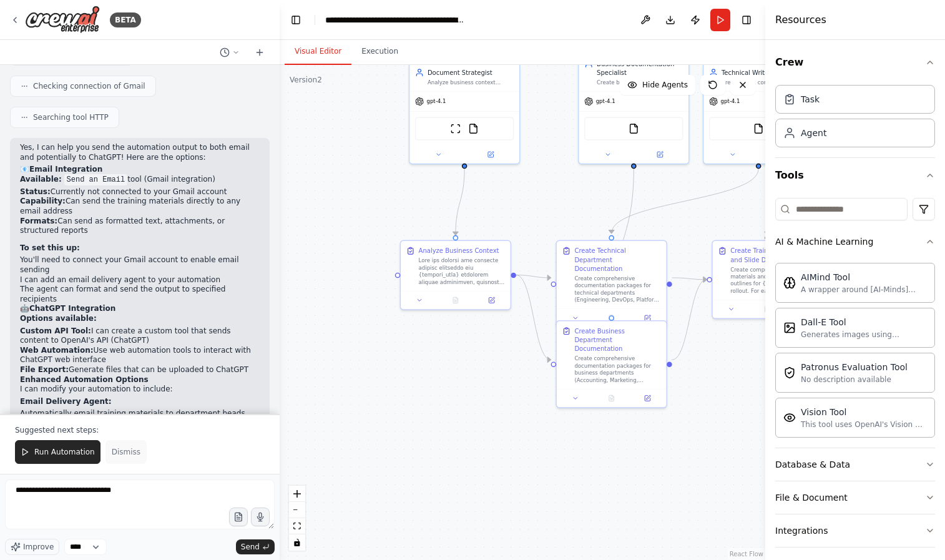
click at [126, 451] on span "Dismiss" at bounding box center [126, 452] width 29 height 10
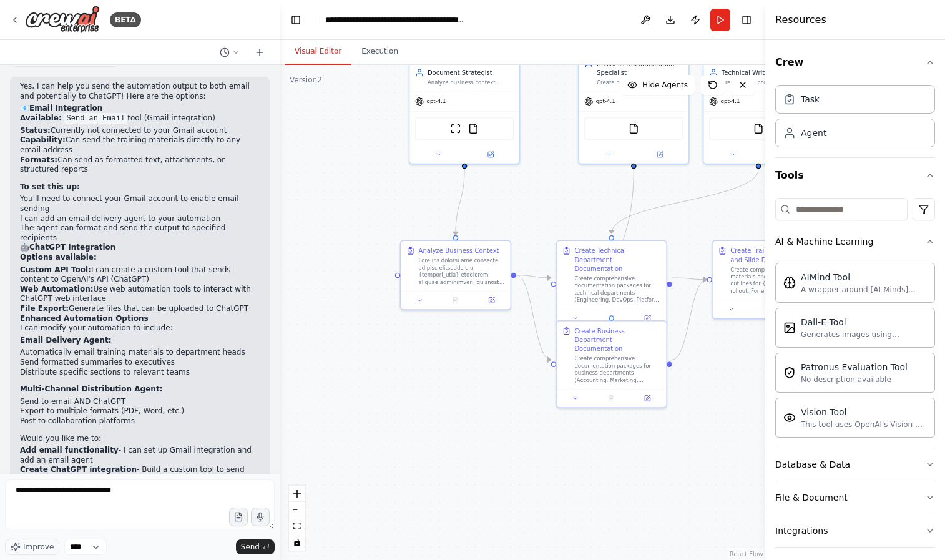
scroll to position [865, 0]
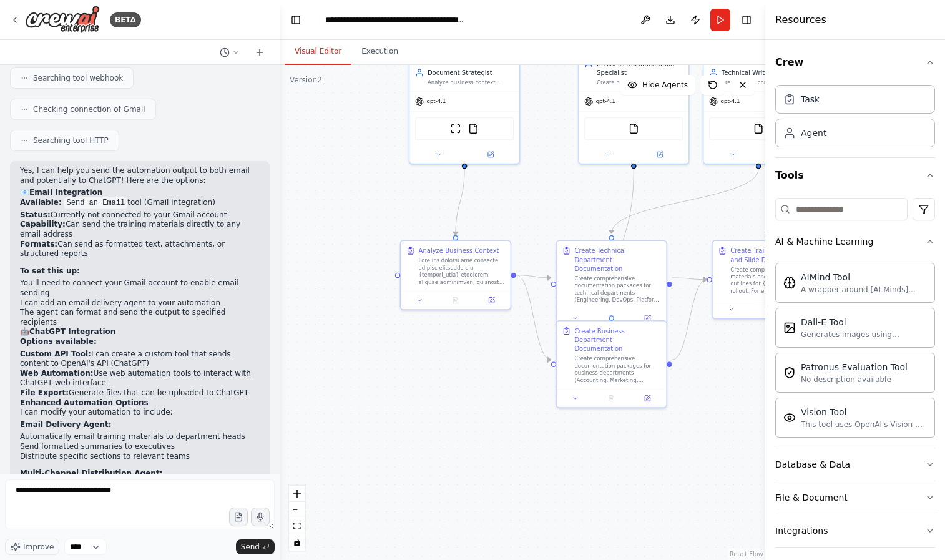
drag, startPoint x: 60, startPoint y: 206, endPoint x: 79, endPoint y: 217, distance: 22.1
click at [79, 220] on li "Capability: Can send the training materials directly to any email address" at bounding box center [140, 229] width 240 height 19
click at [79, 240] on li "Formats: Can send as formatted text, attachments, or structured reports" at bounding box center [140, 249] width 240 height 19
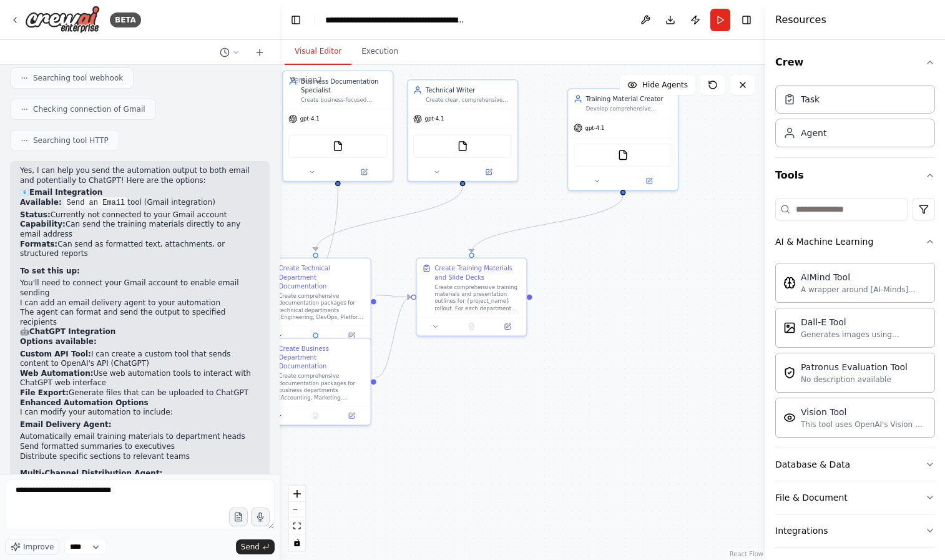
drag, startPoint x: 693, startPoint y: 209, endPoint x: 457, endPoint y: 227, distance: 236.6
click at [398, 227] on div ".deletable-edge-delete-btn { width: 20px; height: 20px; border: 0px solid #ffff…" at bounding box center [523, 312] width 486 height 495
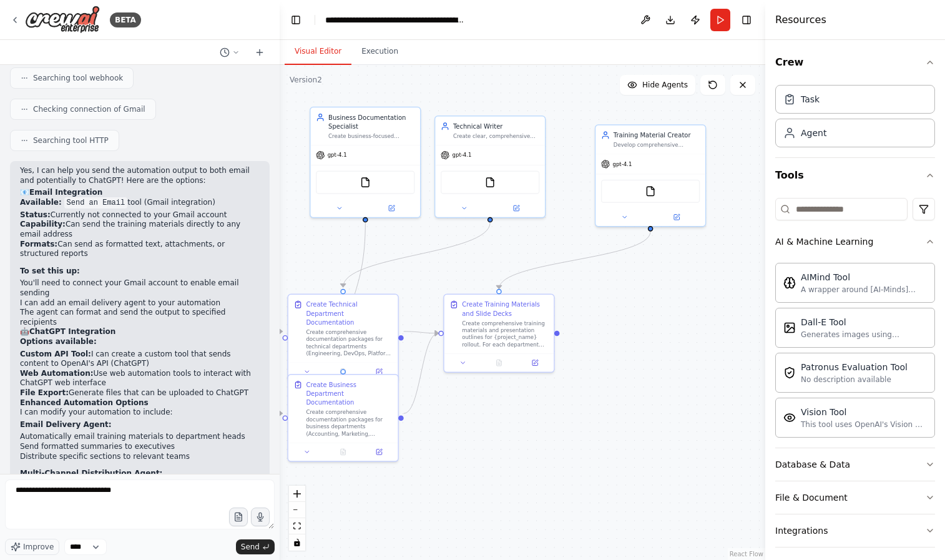
drag, startPoint x: 553, startPoint y: 245, endPoint x: 563, endPoint y: 235, distance: 14.1
click at [557, 250] on div ".deletable-edge-delete-btn { width: 20px; height: 20px; border: 0px solid #ffff…" at bounding box center [523, 312] width 486 height 495
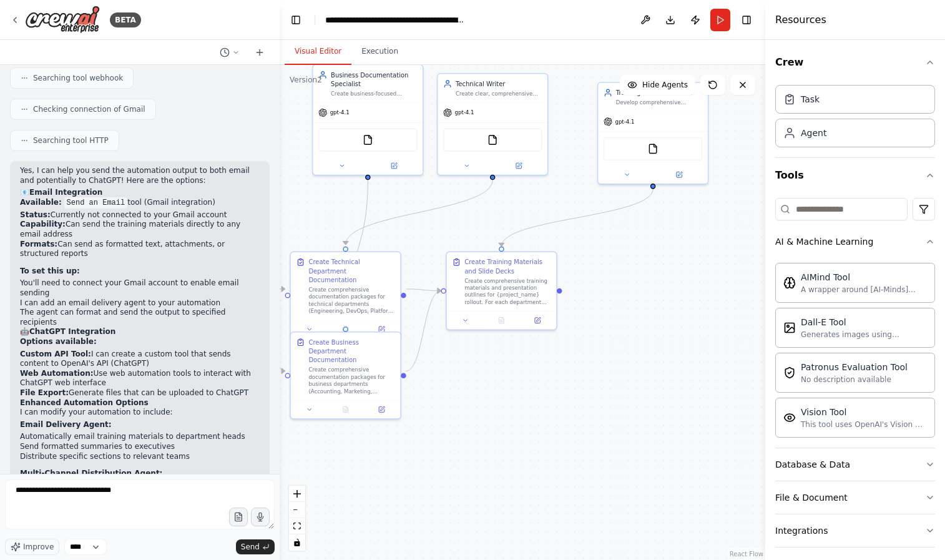
drag, startPoint x: 574, startPoint y: 401, endPoint x: 576, endPoint y: 361, distance: 39.4
click at [576, 361] on div ".deletable-edge-delete-btn { width: 20px; height: 20px; border: 0px solid #ffff…" at bounding box center [523, 312] width 486 height 495
click at [18, 16] on icon at bounding box center [15, 20] width 10 height 10
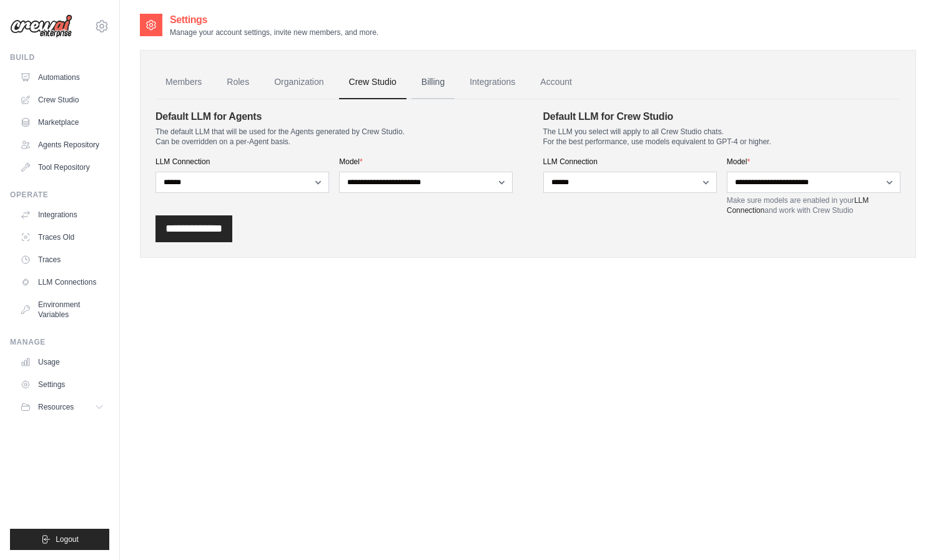
click at [423, 87] on link "Billing" at bounding box center [432, 83] width 43 height 34
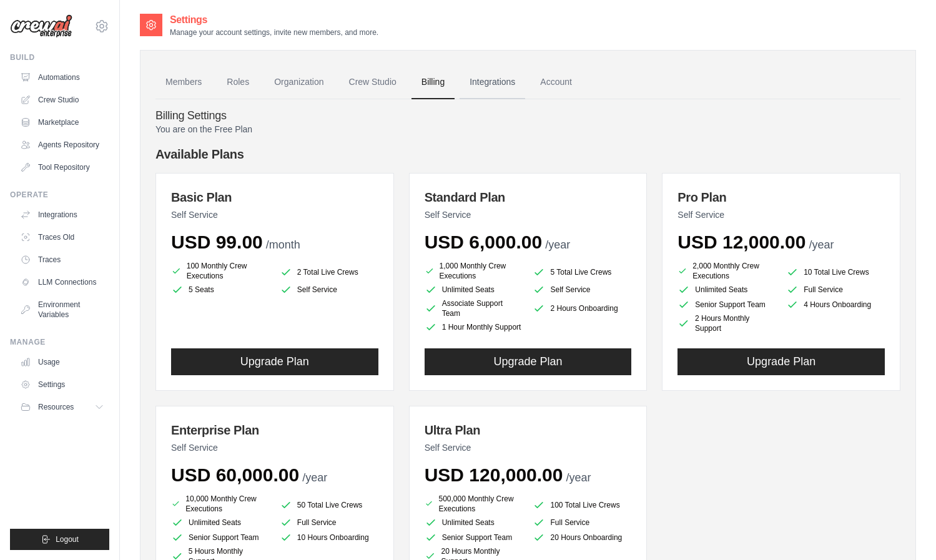
click at [475, 84] on link "Integrations" at bounding box center [493, 83] width 66 height 34
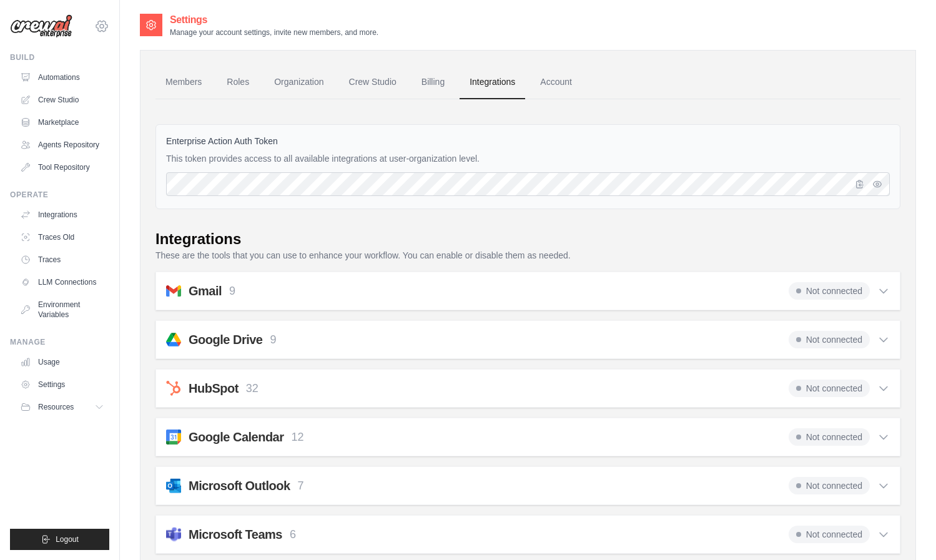
click at [104, 19] on icon at bounding box center [101, 26] width 15 height 15
click at [369, 145] on label "Enterprise Action Auth Token" at bounding box center [528, 141] width 724 height 12
click at [59, 83] on link "Automations" at bounding box center [63, 77] width 94 height 20
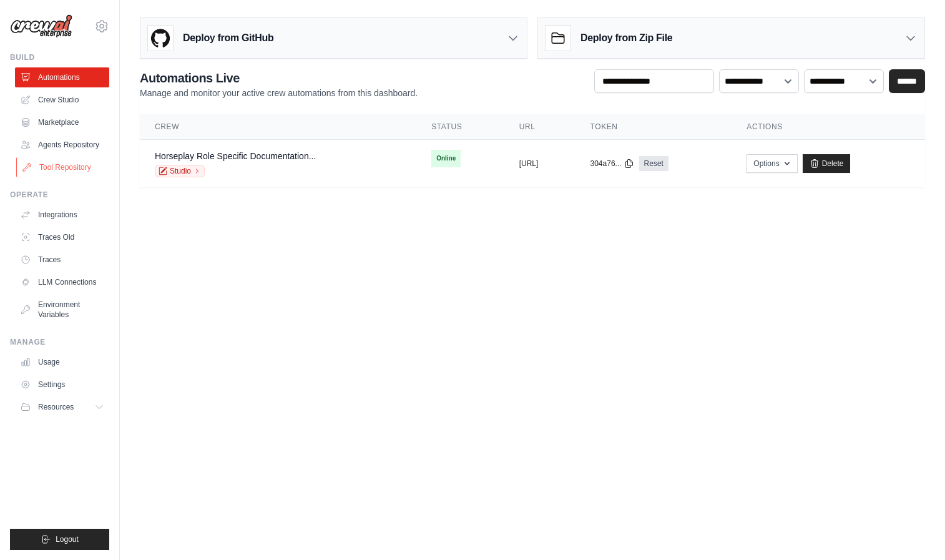
click at [63, 162] on link "Tool Repository" at bounding box center [63, 167] width 94 height 20
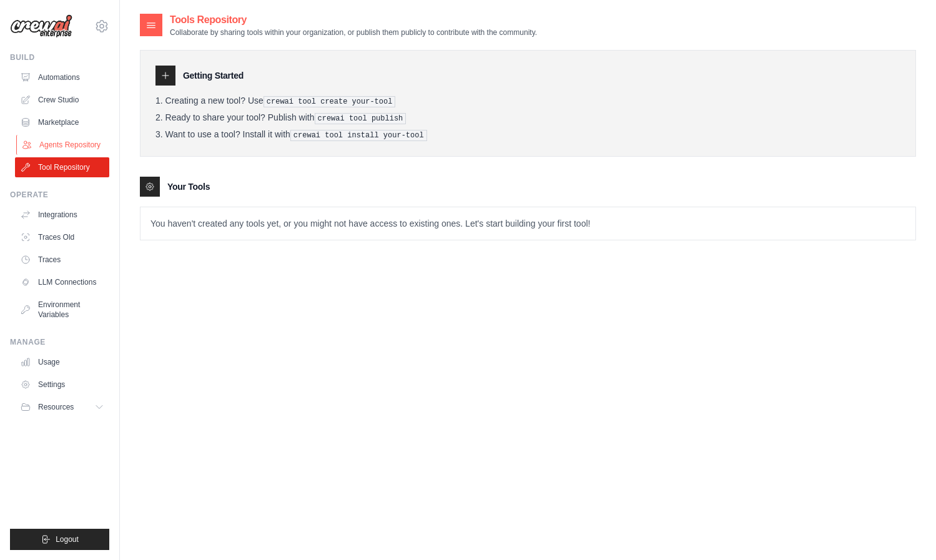
click at [66, 149] on link "Agents Repository" at bounding box center [63, 145] width 94 height 20
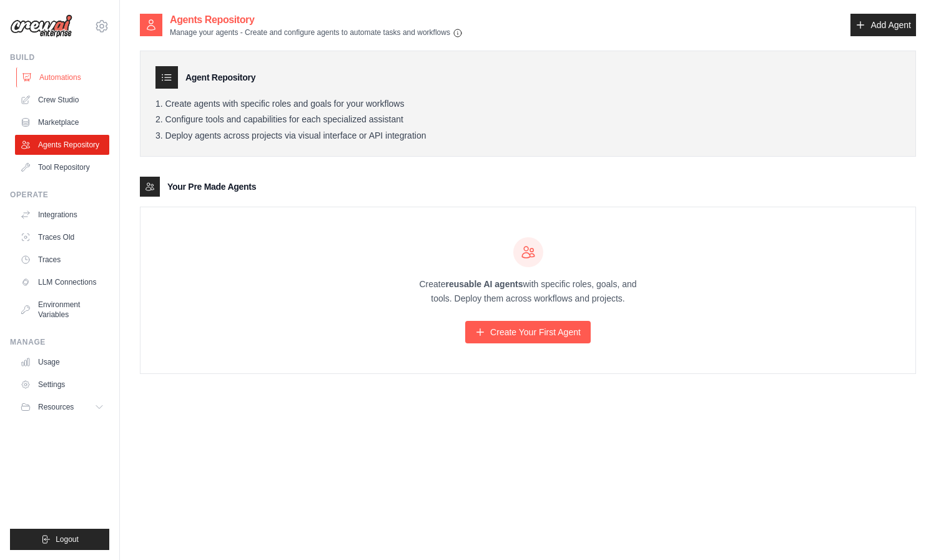
click at [52, 73] on link "Automations" at bounding box center [63, 77] width 94 height 20
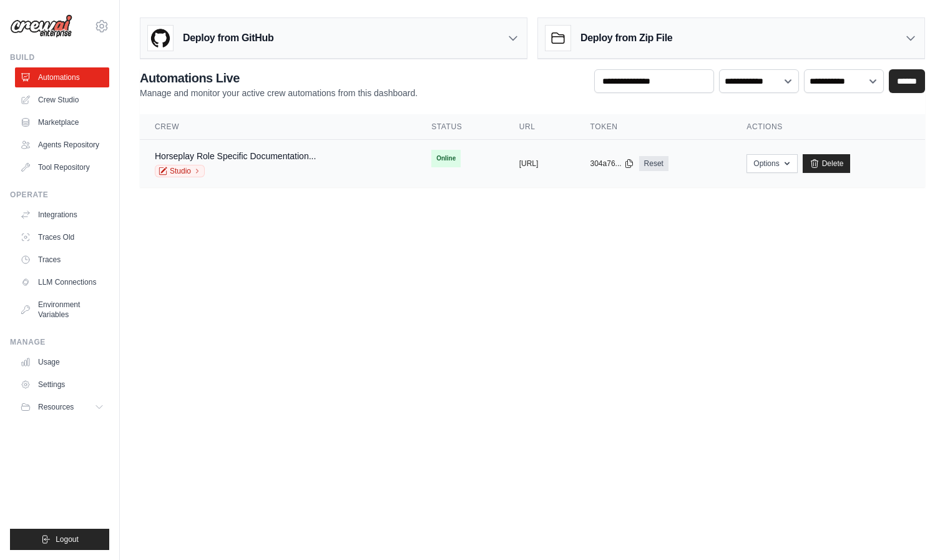
click at [433, 180] on tr "Horseplay Role Specific Documentation... Studio Online copied [URL] copied 304a…" at bounding box center [532, 164] width 785 height 48
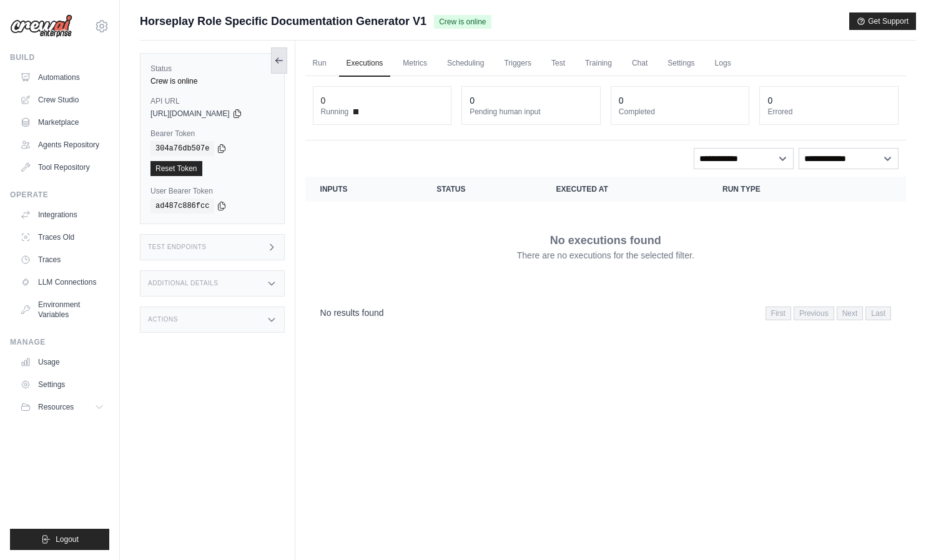
click at [282, 61] on icon at bounding box center [279, 61] width 10 height 10
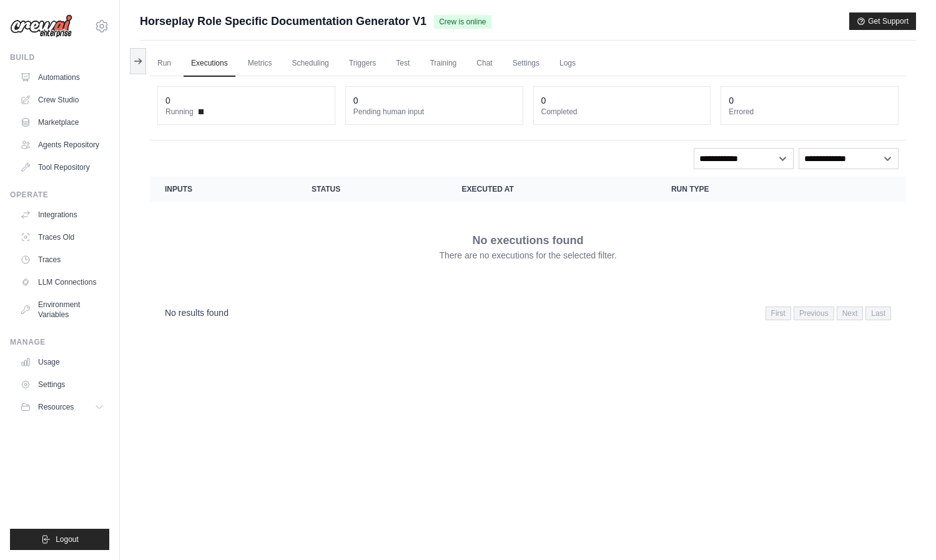
click at [144, 67] on button at bounding box center [138, 61] width 16 height 26
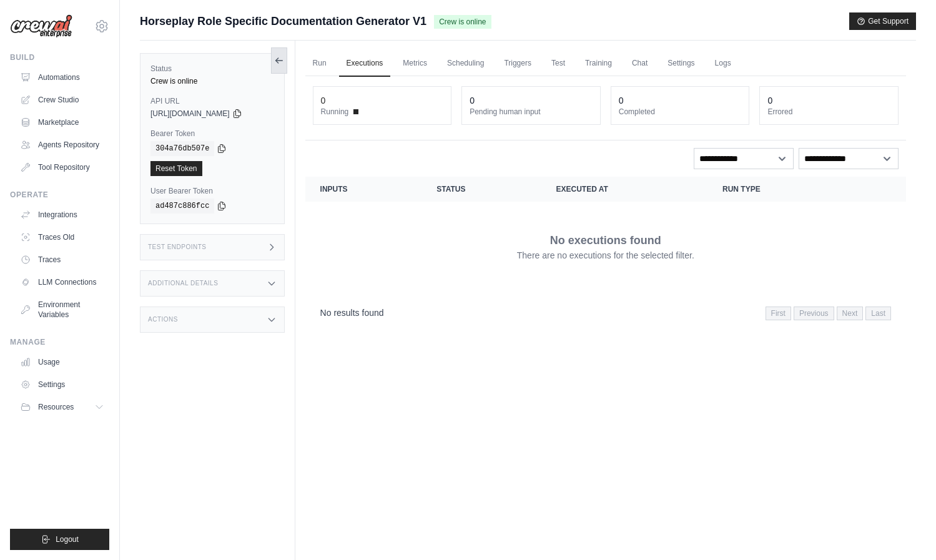
click at [284, 64] on icon at bounding box center [279, 61] width 10 height 10
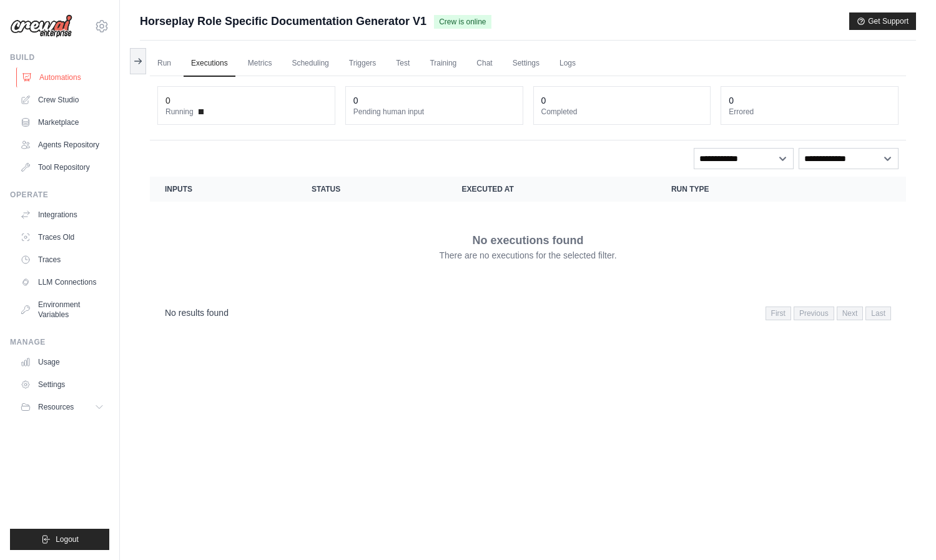
click at [84, 77] on link "Automations" at bounding box center [63, 77] width 94 height 20
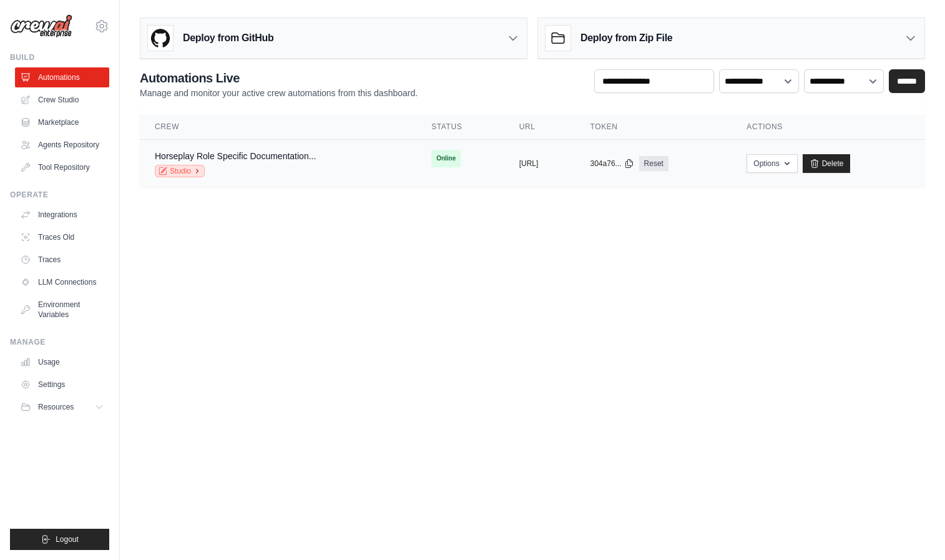
click at [185, 173] on link "Studio" at bounding box center [180, 171] width 50 height 12
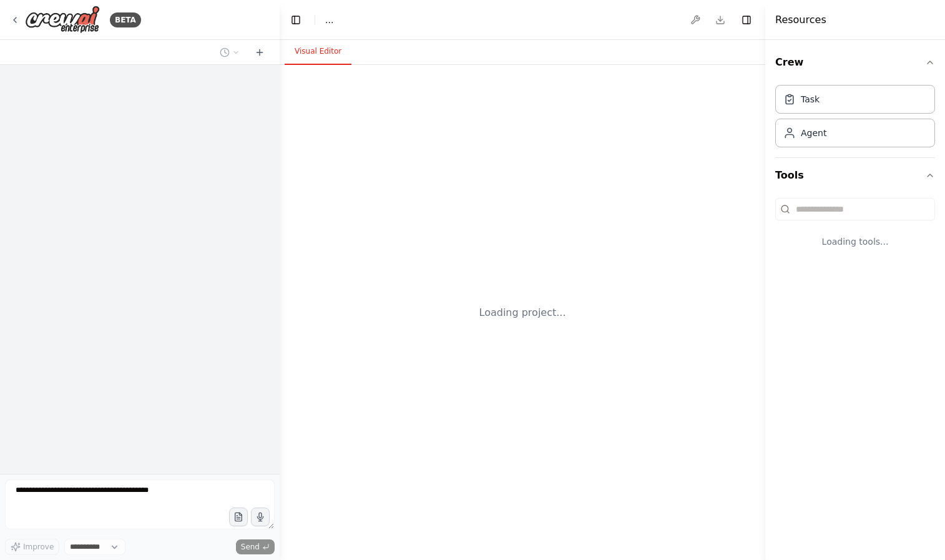
select select "****"
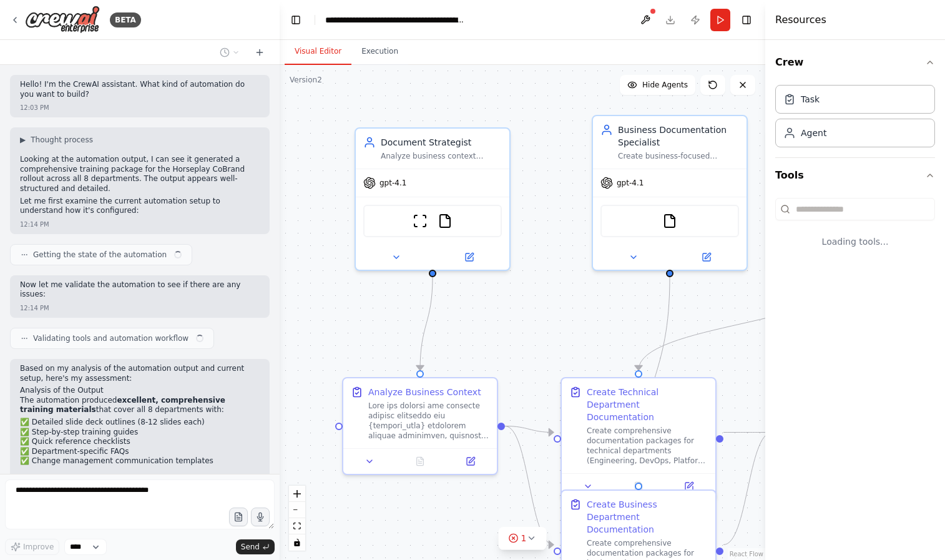
scroll to position [164, 0]
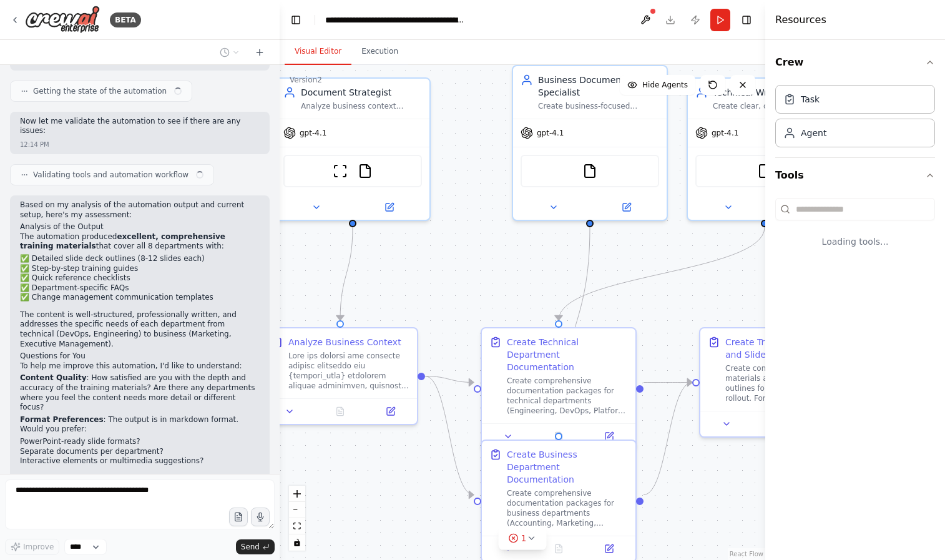
drag, startPoint x: 520, startPoint y: 283, endPoint x: 406, endPoint y: 212, distance: 134.1
click at [378, 179] on div ".deletable-edge-delete-btn { width: 20px; height: 20px; border: 0px solid #ffff…" at bounding box center [523, 312] width 486 height 495
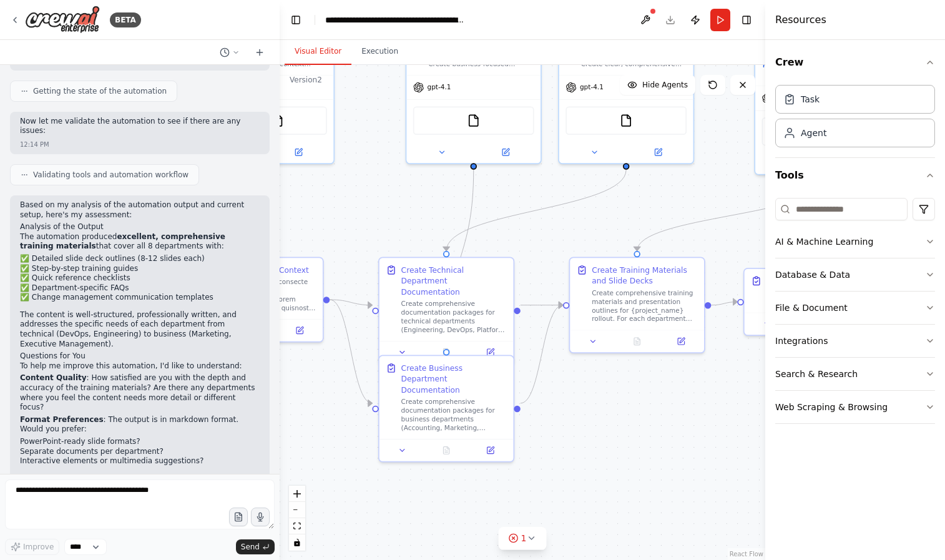
drag, startPoint x: 528, startPoint y: 230, endPoint x: 426, endPoint y: 280, distance: 113.1
click at [426, 282] on div ".deletable-edge-delete-btn { width: 20px; height: 20px; border: 0px solid #ffff…" at bounding box center [523, 312] width 486 height 495
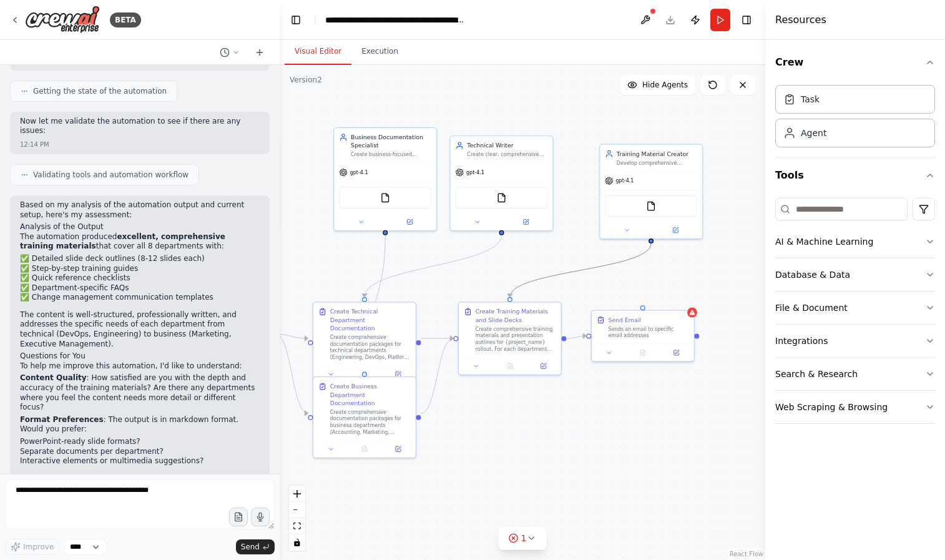
drag, startPoint x: 550, startPoint y: 278, endPoint x: 512, endPoint y: 270, distance: 38.8
click at [513, 270] on div ".deletable-edge-delete-btn { width: 20px; height: 20px; border: 0px solid #ffff…" at bounding box center [523, 312] width 486 height 495
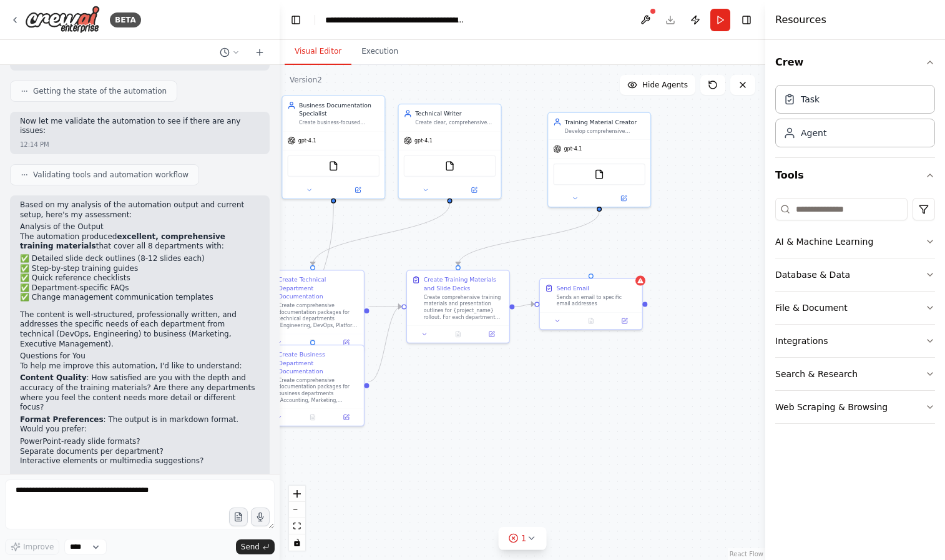
drag, startPoint x: 637, startPoint y: 431, endPoint x: 586, endPoint y: 399, distance: 60.8
click at [586, 399] on div ".deletable-edge-delete-btn { width: 20px; height: 20px; border: 0px solid #ffff…" at bounding box center [523, 312] width 486 height 495
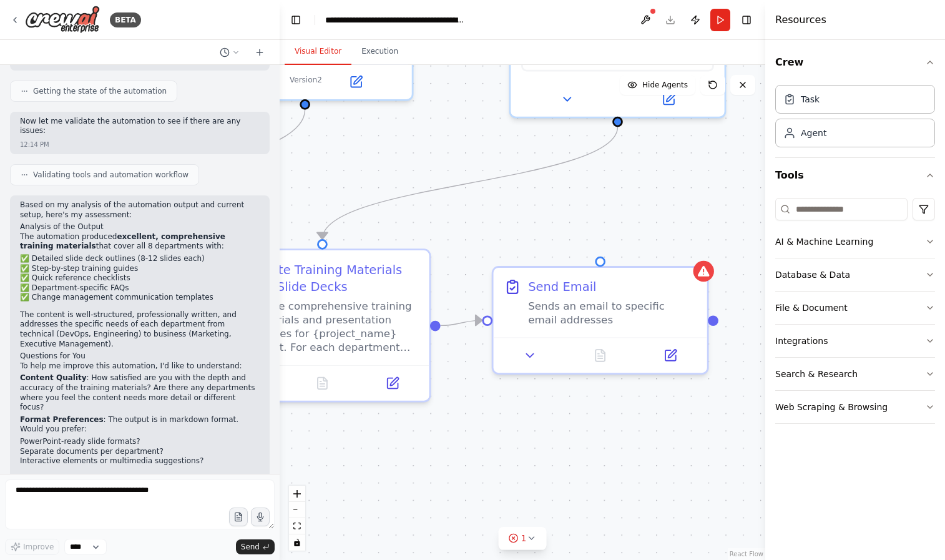
drag, startPoint x: 675, startPoint y: 411, endPoint x: 712, endPoint y: 449, distance: 52.5
click at [713, 469] on div ".deletable-edge-delete-btn { width: 20px; height: 20px; border: 0px solid #ffff…" at bounding box center [523, 312] width 486 height 495
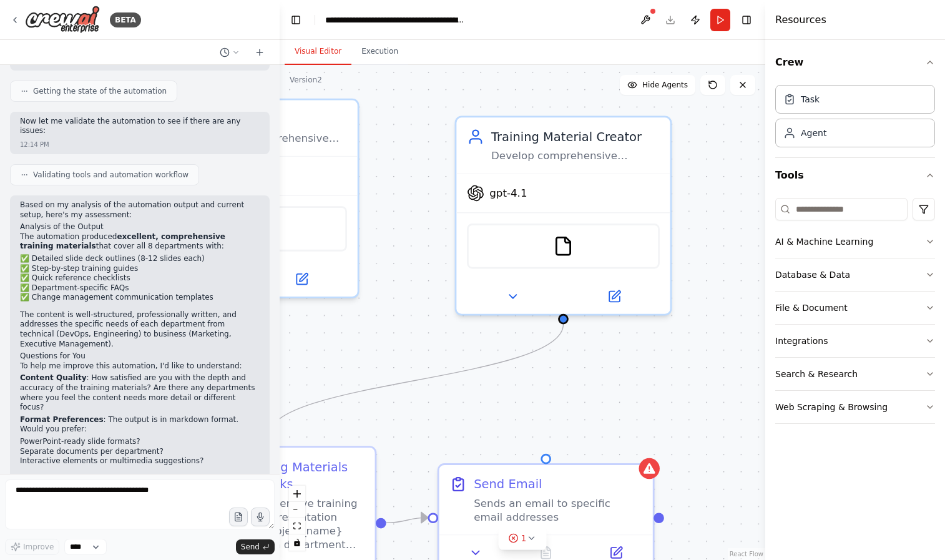
drag, startPoint x: 672, startPoint y: 263, endPoint x: 581, endPoint y: 403, distance: 166.1
click at [581, 403] on div ".deletable-edge-delete-btn { width: 20px; height: 20px; border: 0px solid #ffff…" at bounding box center [523, 312] width 486 height 495
click at [850, 275] on button "Database & Data" at bounding box center [855, 274] width 160 height 32
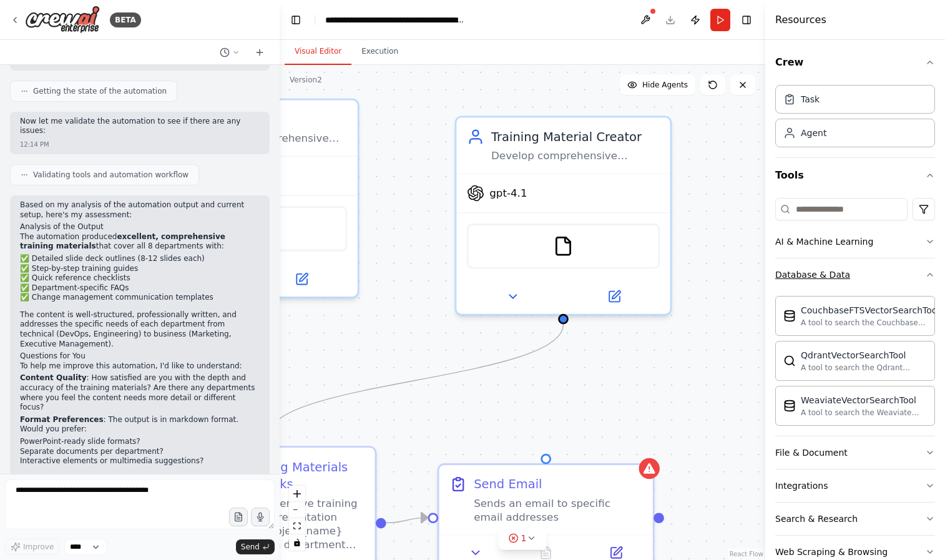
click at [850, 274] on button "Database & Data" at bounding box center [855, 274] width 160 height 32
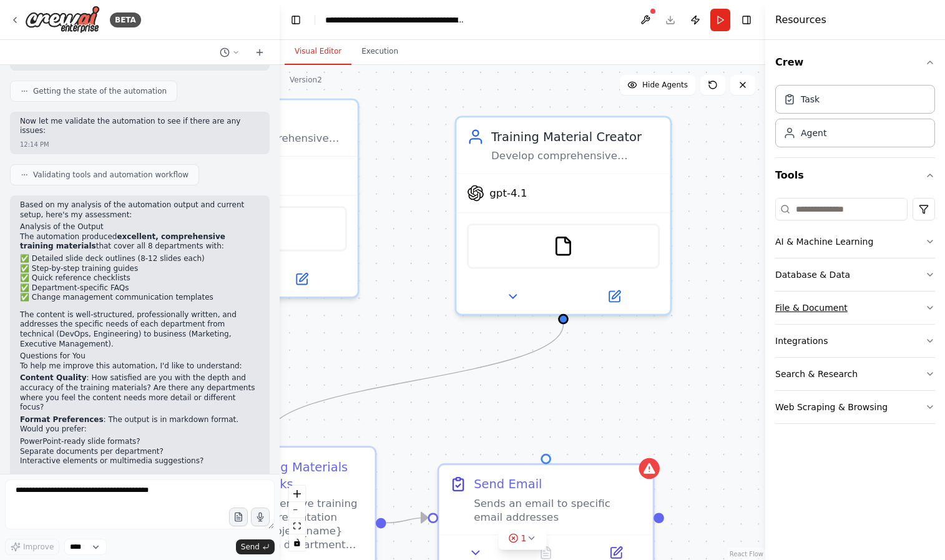
click at [861, 318] on button "File & Document" at bounding box center [855, 308] width 160 height 32
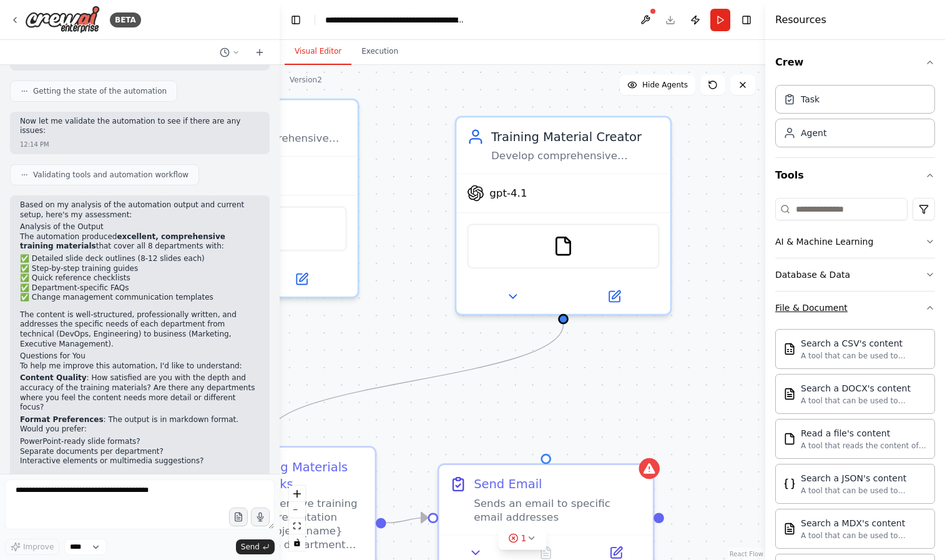
click at [861, 317] on button "File & Document" at bounding box center [855, 308] width 160 height 32
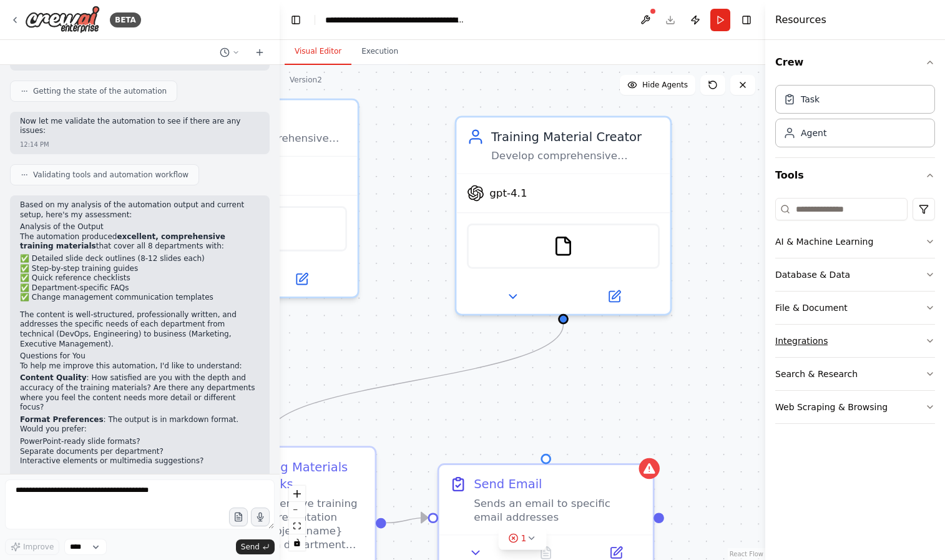
click at [848, 343] on button "Integrations" at bounding box center [855, 341] width 160 height 32
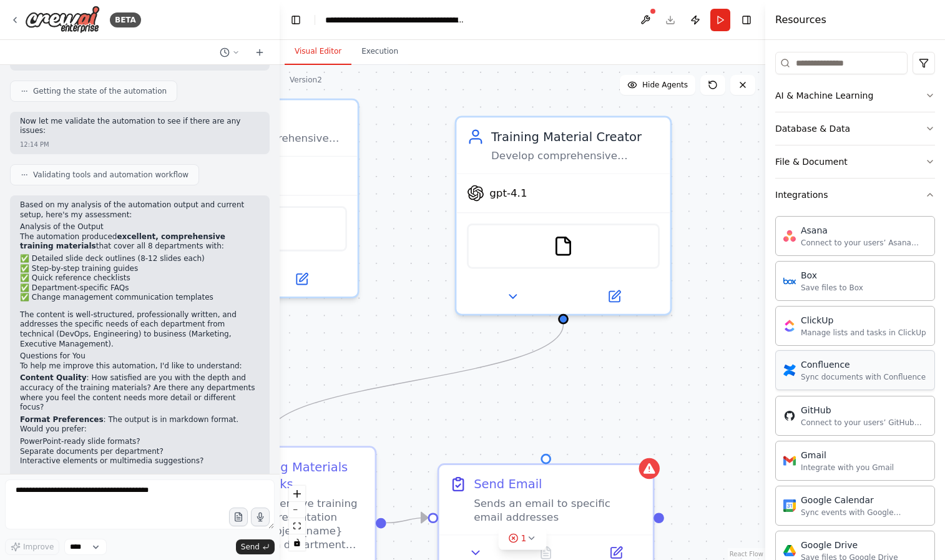
scroll to position [268, 0]
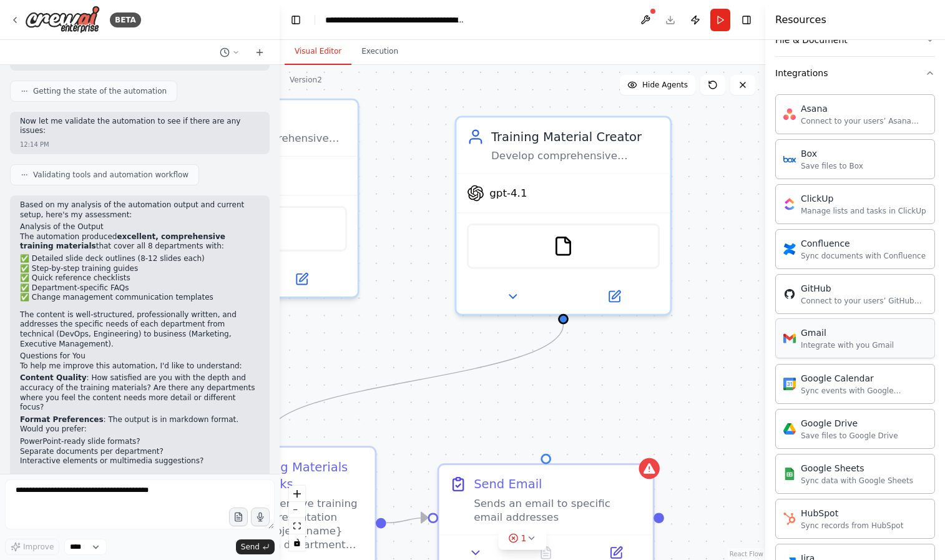
click at [848, 342] on div "Integrate with you Gmail" at bounding box center [847, 345] width 93 height 10
click at [847, 350] on div "Integrate with you Gmail" at bounding box center [847, 345] width 93 height 10
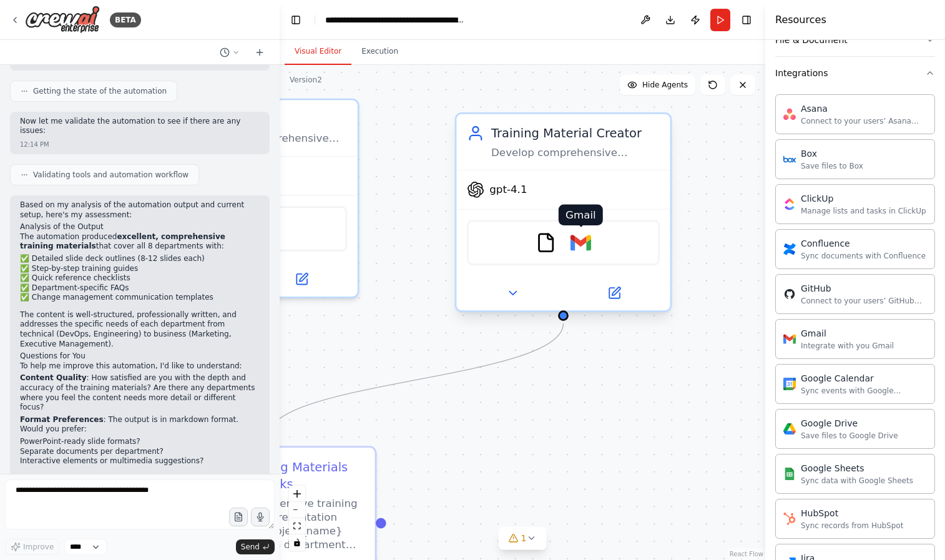
click at [582, 246] on img at bounding box center [581, 242] width 21 height 21
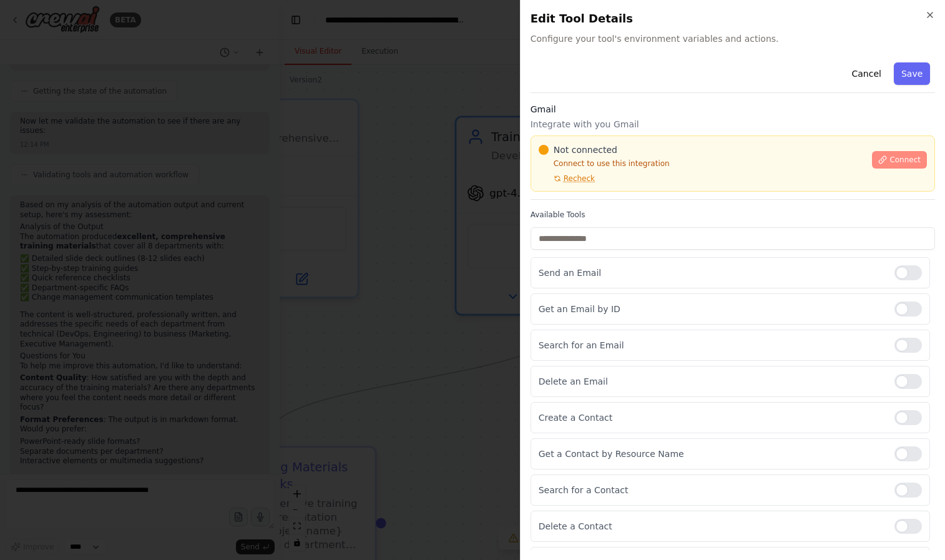
click at [883, 152] on button "Connect" at bounding box center [899, 159] width 55 height 17
click at [607, 175] on div "Not connected Connect to use this integration Recheck" at bounding box center [702, 164] width 327 height 40
click at [375, 232] on div at bounding box center [472, 280] width 945 height 560
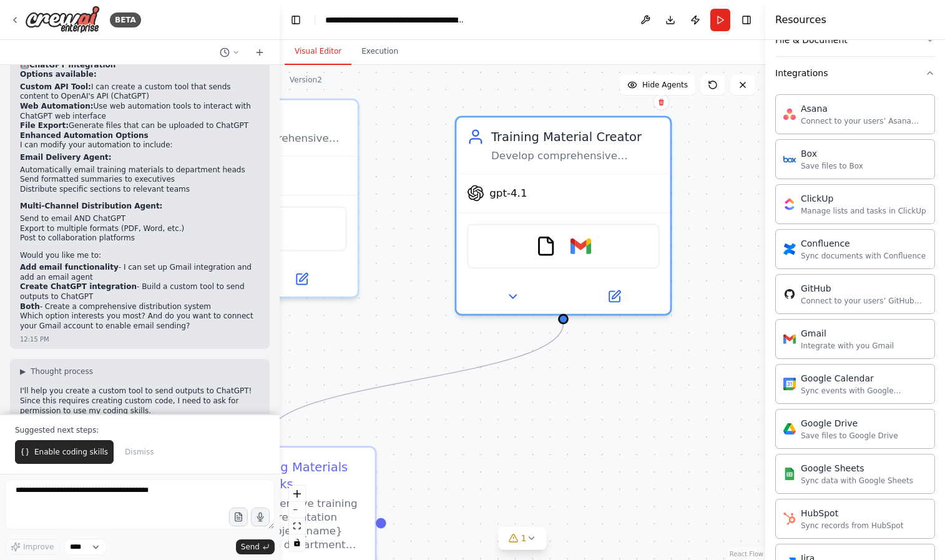
scroll to position [1217, 0]
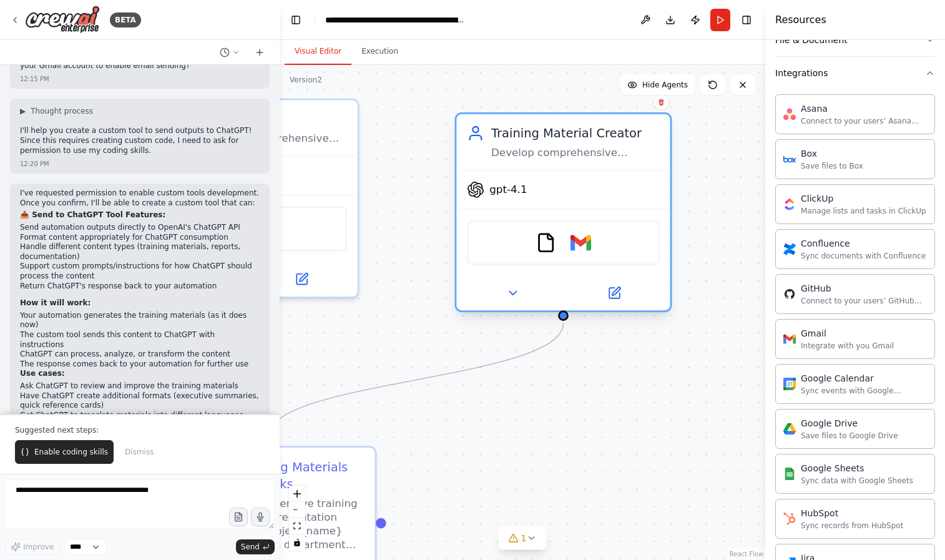
drag, startPoint x: 588, startPoint y: 248, endPoint x: 594, endPoint y: 247, distance: 6.4
click at [594, 247] on div "FileReadTool Gmail" at bounding box center [563, 242] width 193 height 45
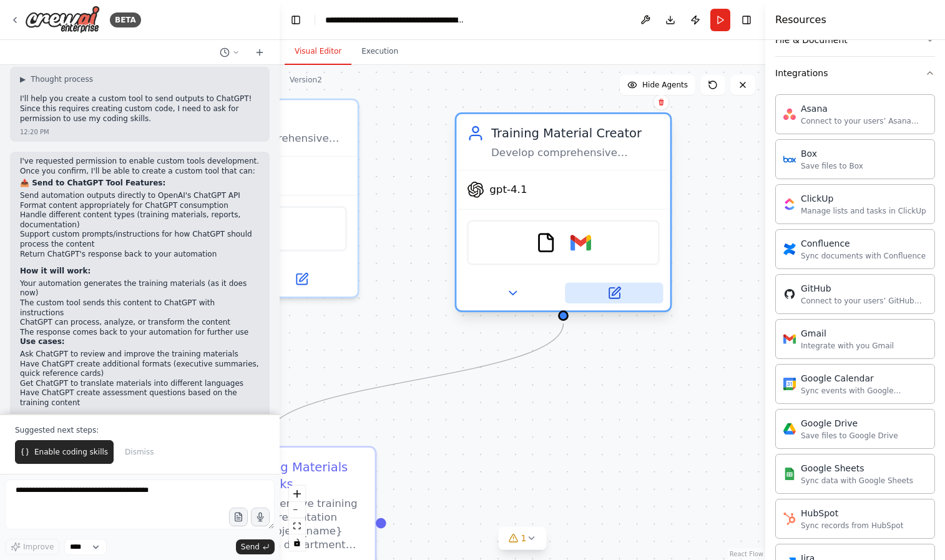
click at [624, 296] on button at bounding box center [614, 293] width 98 height 21
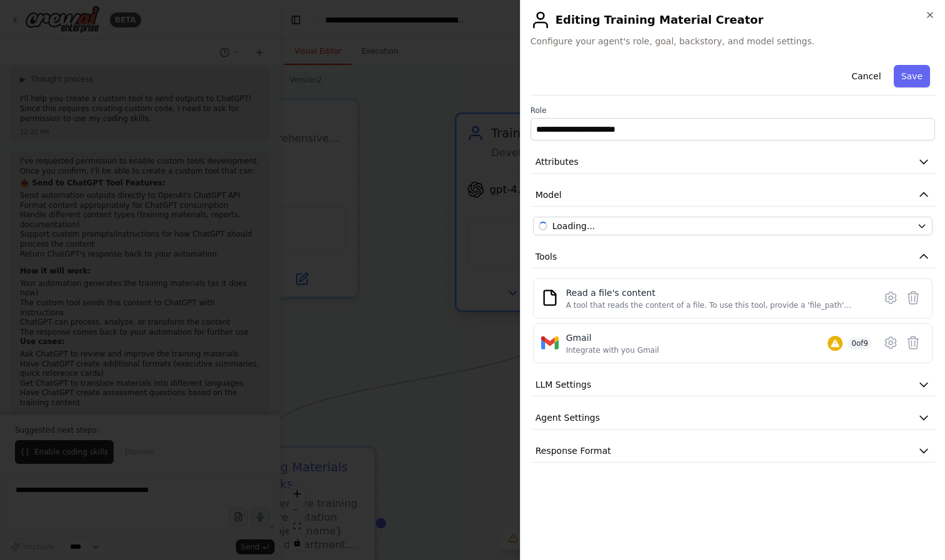
scroll to position [1486, 0]
click at [886, 343] on icon at bounding box center [890, 342] width 11 height 11
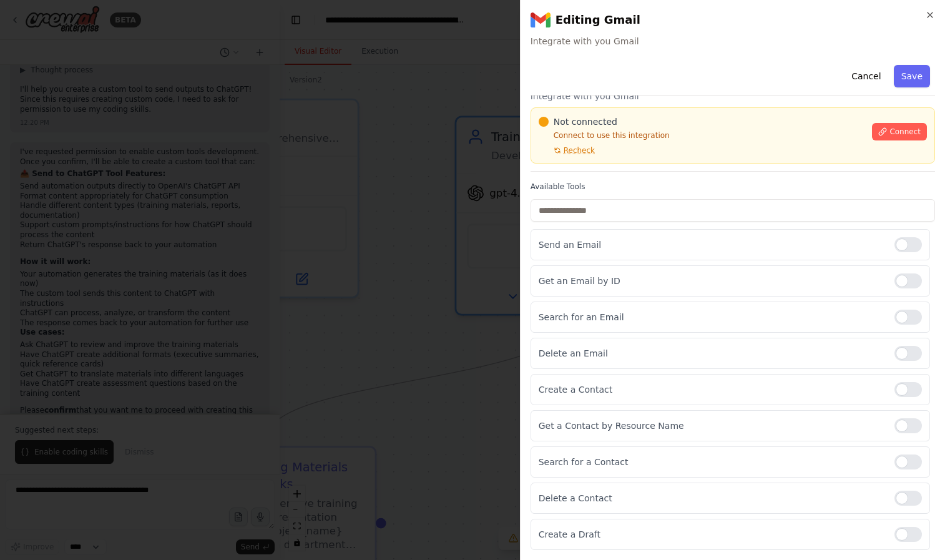
scroll to position [0, 0]
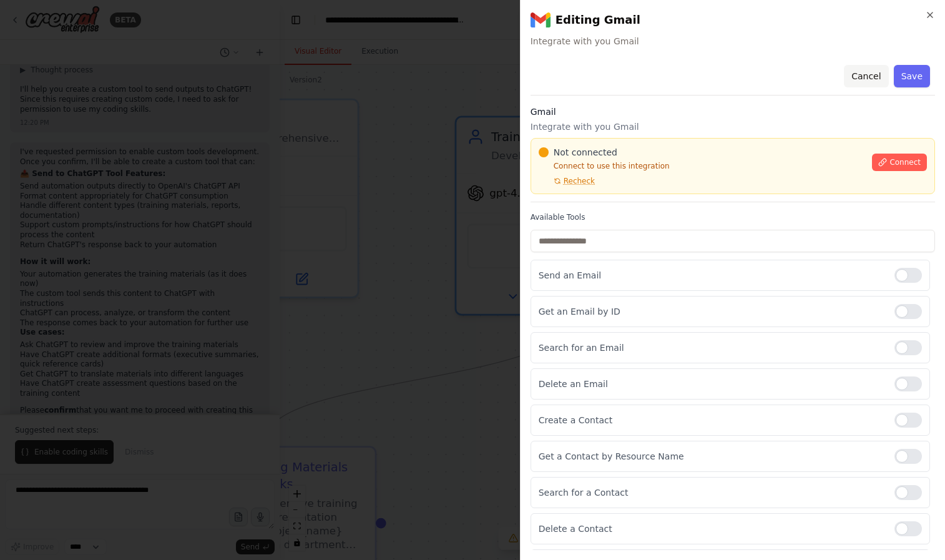
click at [864, 86] on button "Cancel" at bounding box center [866, 76] width 44 height 22
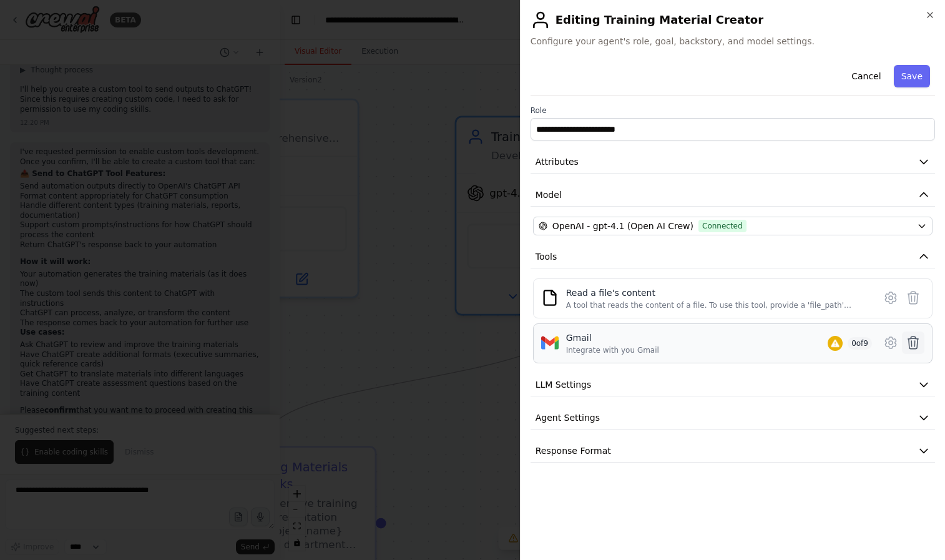
click at [915, 344] on icon at bounding box center [913, 342] width 15 height 15
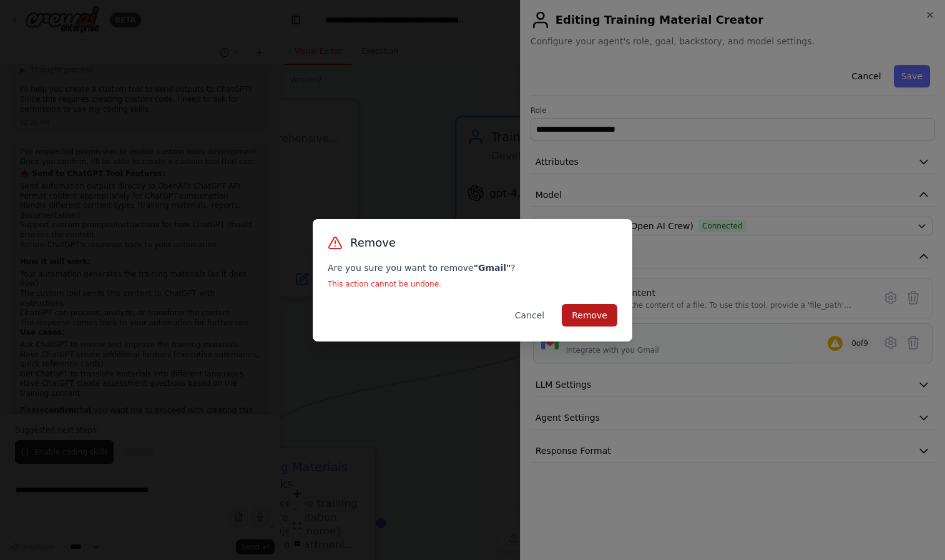
click at [592, 315] on button "Remove" at bounding box center [590, 315] width 56 height 22
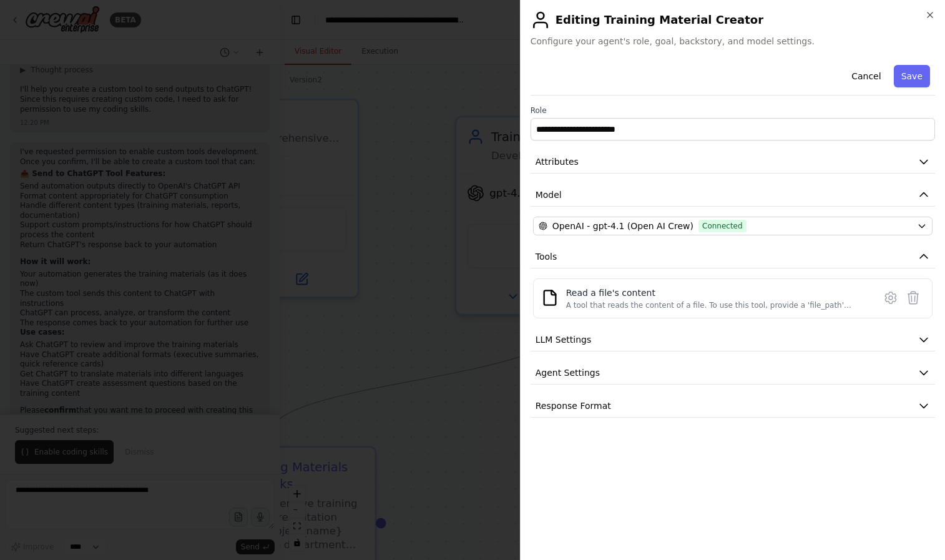
click at [426, 339] on div at bounding box center [472, 280] width 945 height 560
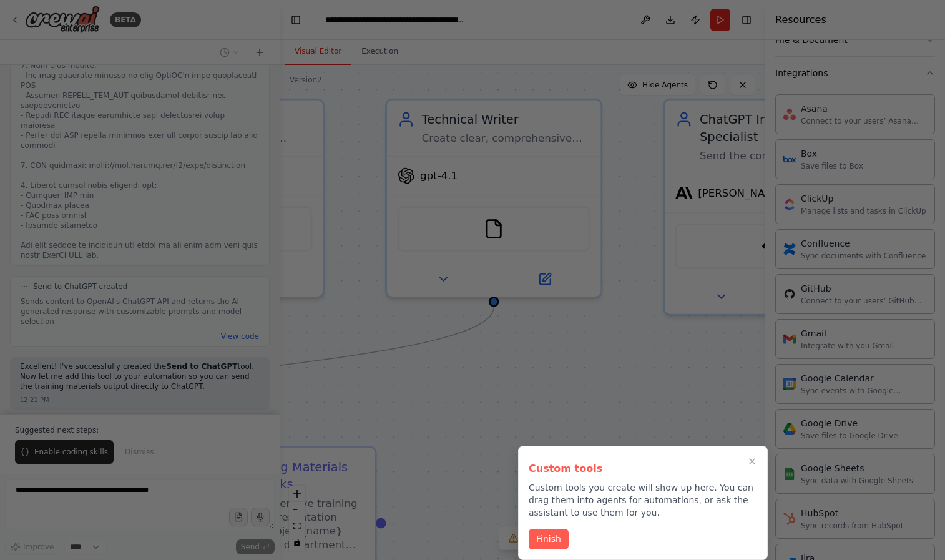
scroll to position [2165, 0]
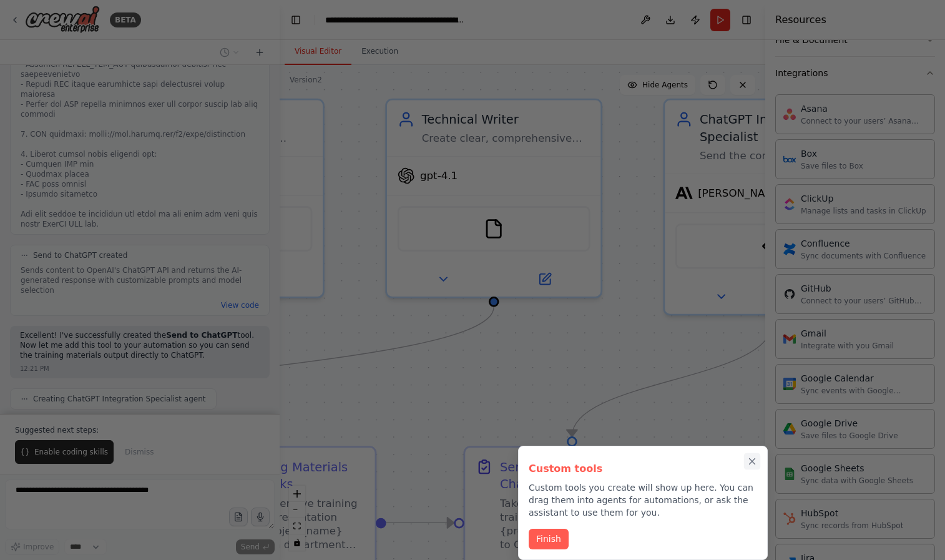
click at [754, 461] on icon "Close walkthrough" at bounding box center [752, 461] width 11 height 11
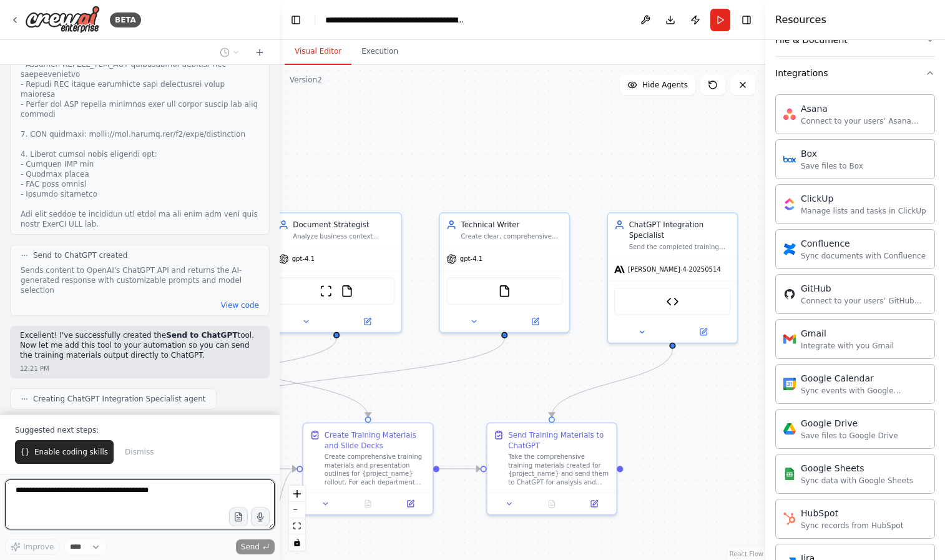
drag, startPoint x: 654, startPoint y: 442, endPoint x: 665, endPoint y: 390, distance: 53.0
click at [665, 390] on div ".deletable-edge-delete-btn { width: 20px; height: 20px; border: 0px solid #ffff…" at bounding box center [523, 312] width 486 height 495
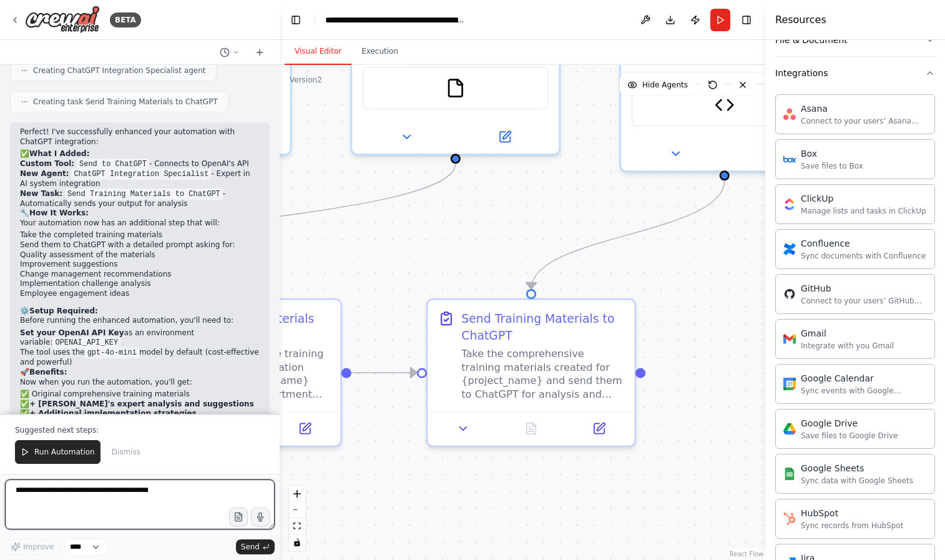
scroll to position [2504, 0]
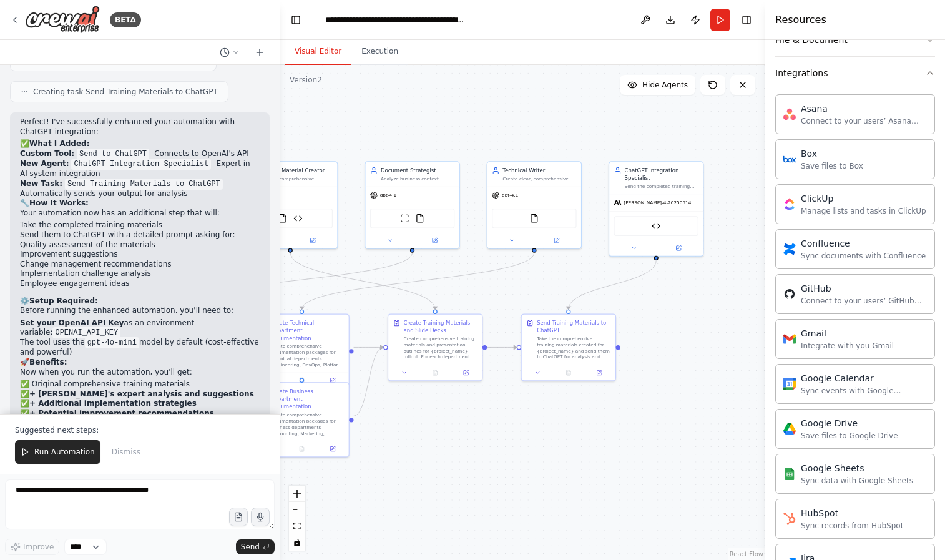
drag, startPoint x: 715, startPoint y: 325, endPoint x: 656, endPoint y: 322, distance: 60.0
click at [656, 322] on div ".deletable-edge-delete-btn { width: 20px; height: 20px; border: 0px solid #ffff…" at bounding box center [523, 312] width 486 height 495
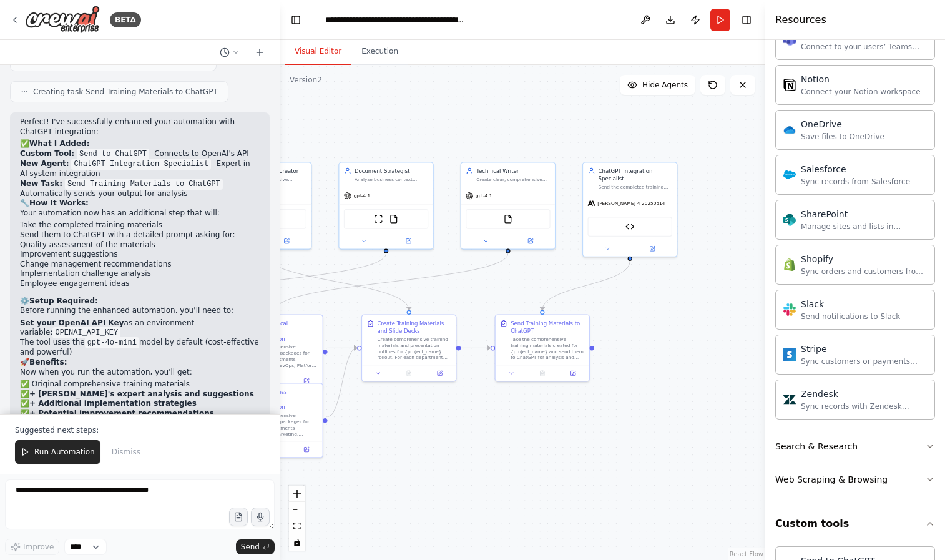
scroll to position [973, 0]
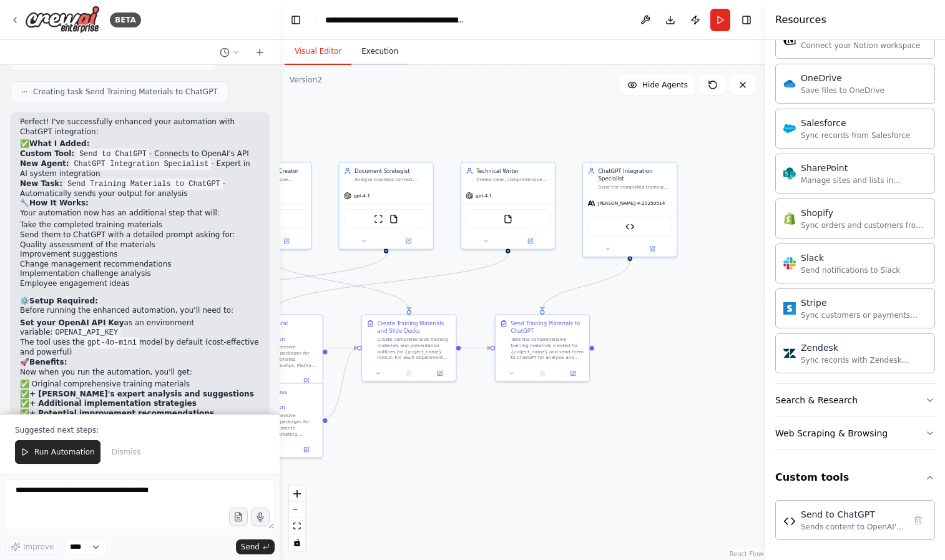
click at [380, 47] on button "Execution" at bounding box center [380, 52] width 57 height 26
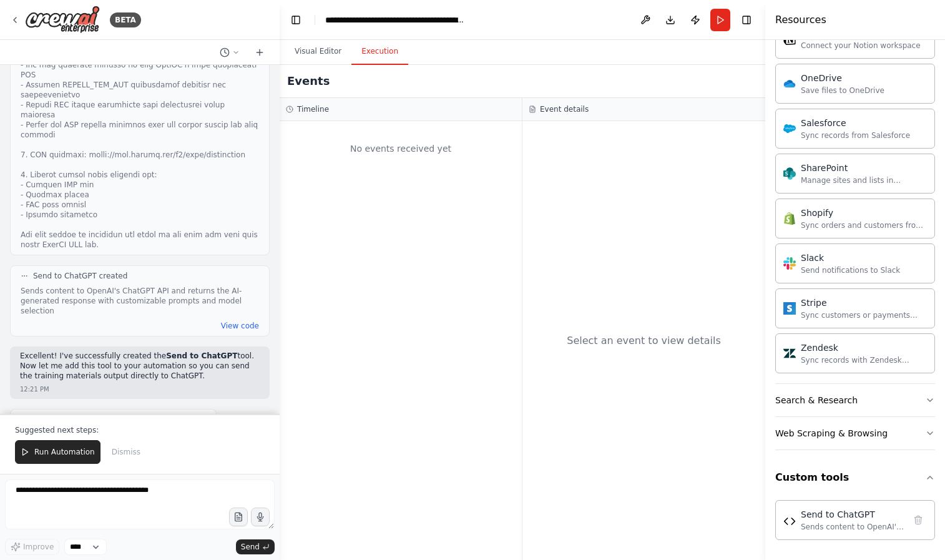
scroll to position [2504, 0]
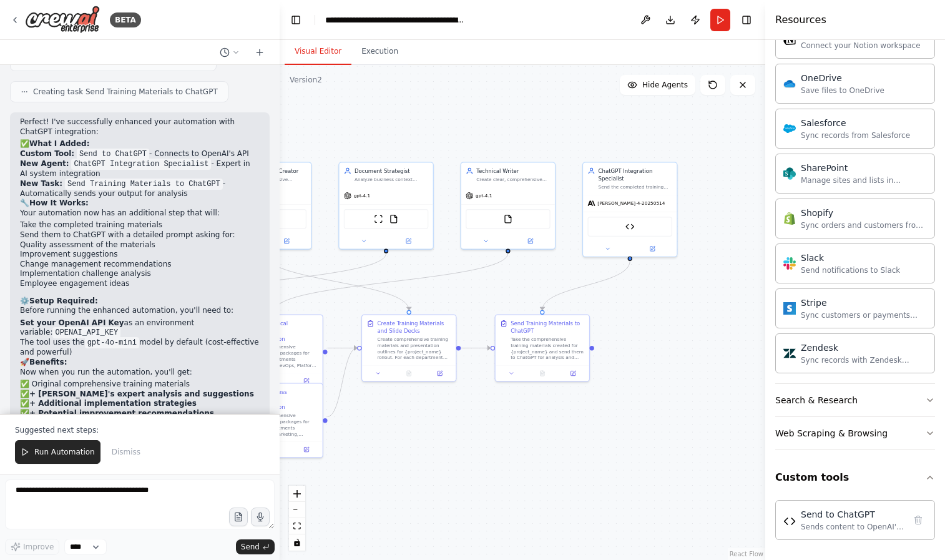
drag, startPoint x: 339, startPoint y: 51, endPoint x: 683, endPoint y: 189, distance: 370.4
click at [339, 51] on button "Visual Editor" at bounding box center [318, 52] width 67 height 26
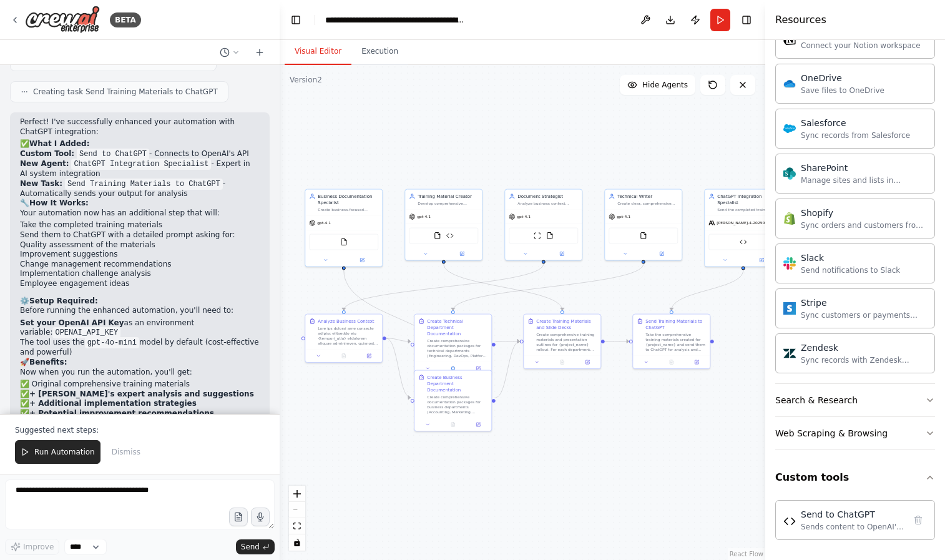
drag, startPoint x: 546, startPoint y: 277, endPoint x: 638, endPoint y: 280, distance: 92.5
click at [638, 280] on div ".deletable-edge-delete-btn { width: 20px; height: 20px; border: 0px solid #ffff…" at bounding box center [523, 312] width 486 height 495
click at [13, 18] on icon at bounding box center [15, 20] width 10 height 10
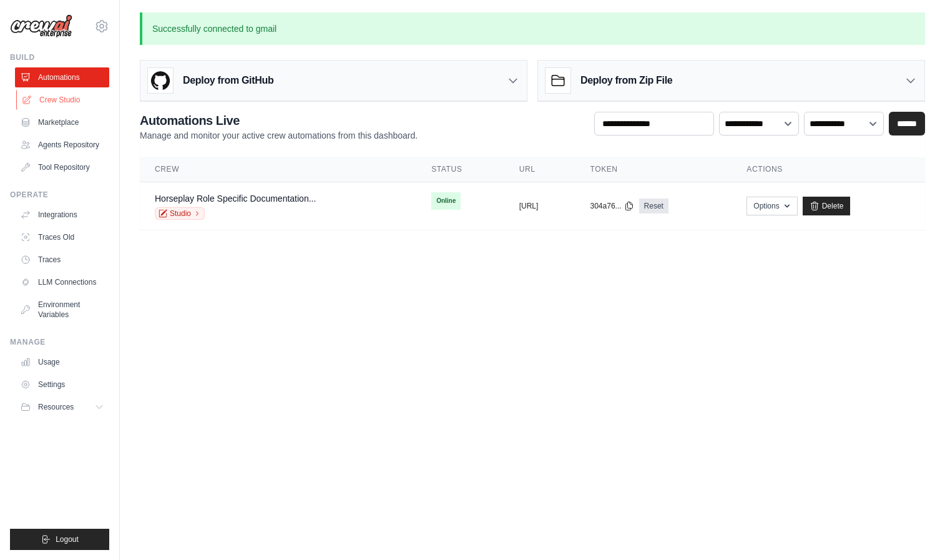
click at [47, 104] on link "Crew Studio" at bounding box center [63, 100] width 94 height 20
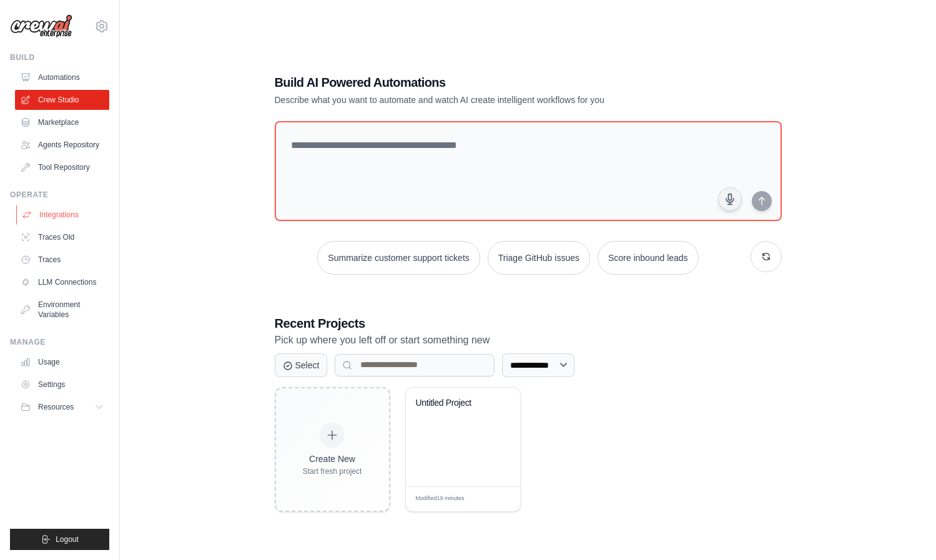
click at [63, 215] on link "Integrations" at bounding box center [63, 215] width 94 height 20
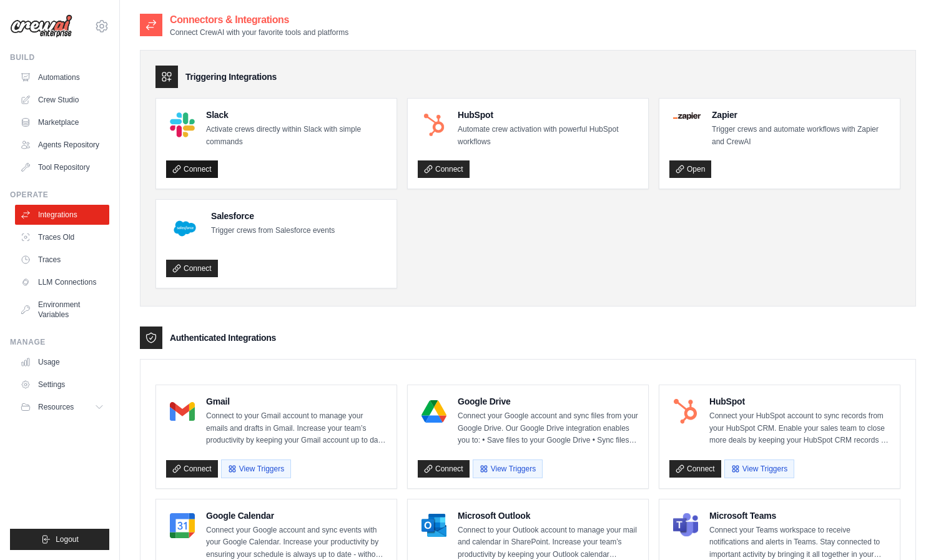
click at [188, 173] on link "Connect" at bounding box center [192, 168] width 52 height 17
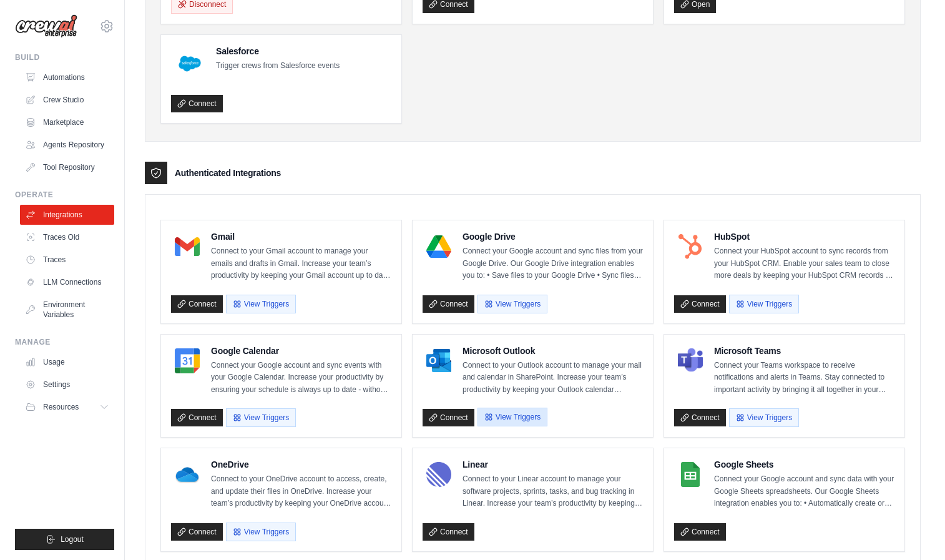
scroll to position [269, 0]
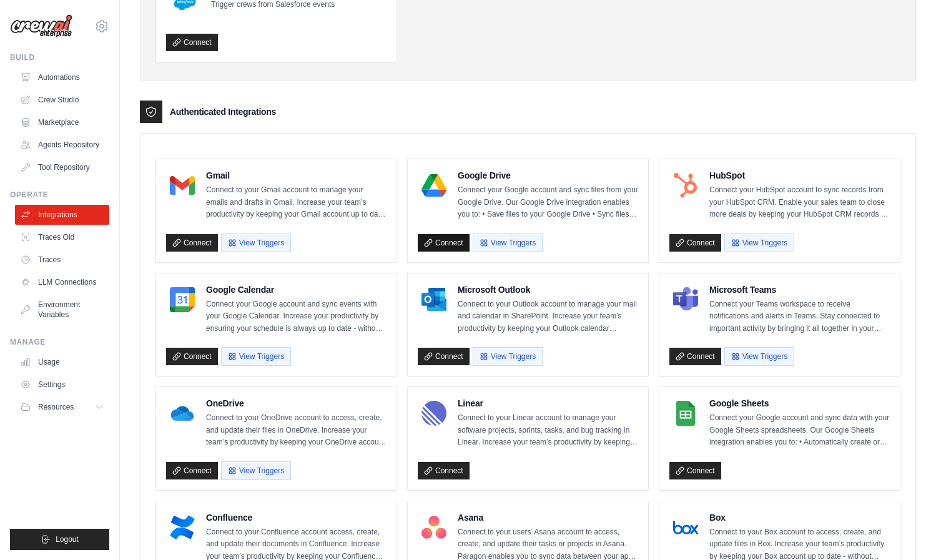
click at [432, 246] on link "Connect" at bounding box center [444, 242] width 52 height 17
